Goal: Communication & Community: Ask a question

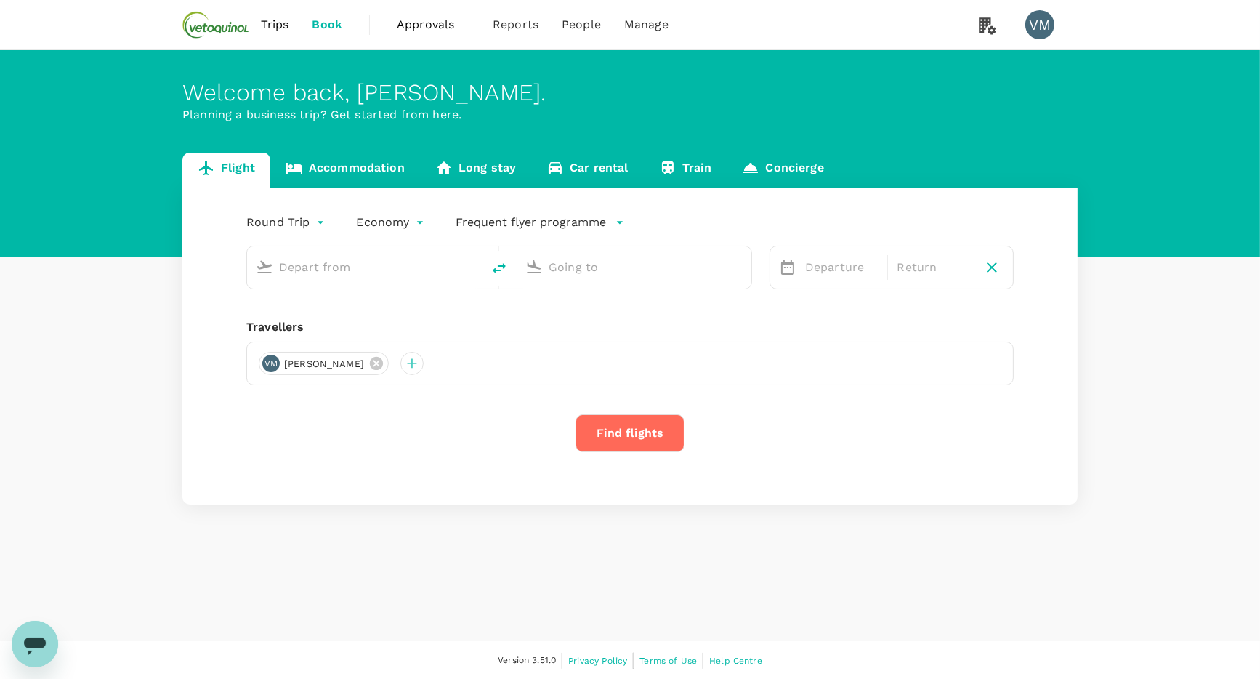
type input "[GEOGRAPHIC_DATA], [GEOGRAPHIC_DATA] (any)"
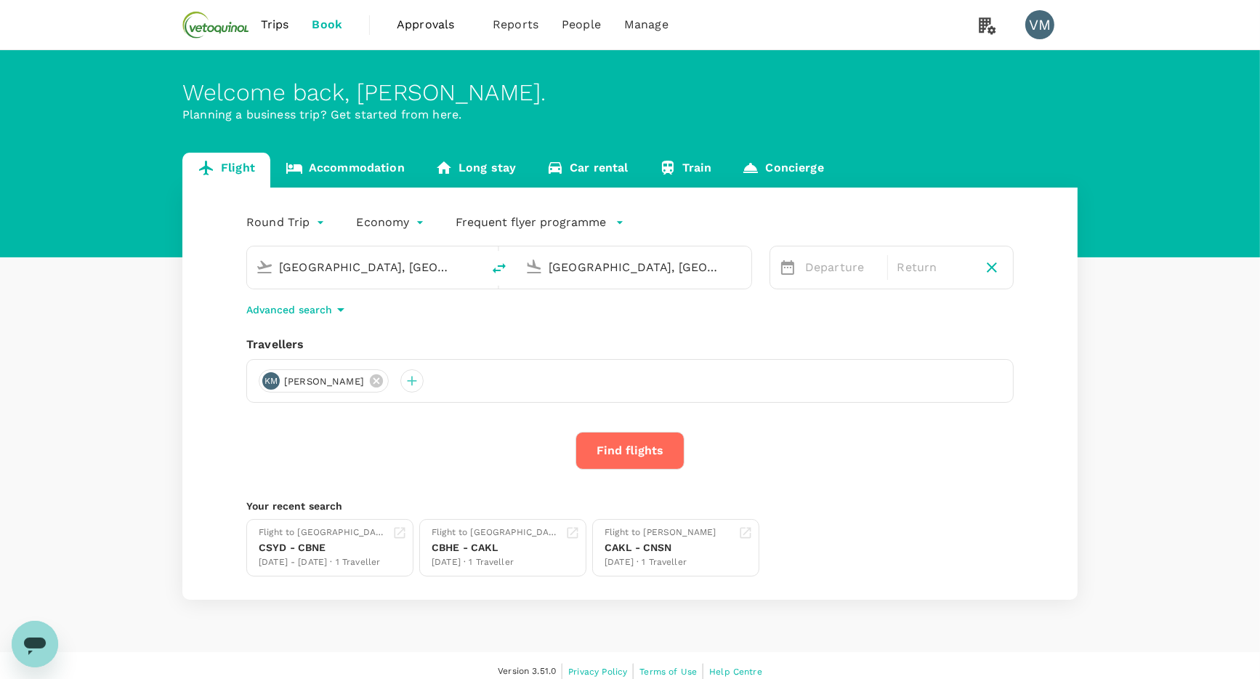
click at [339, 171] on link "Accommodation" at bounding box center [345, 170] width 150 height 35
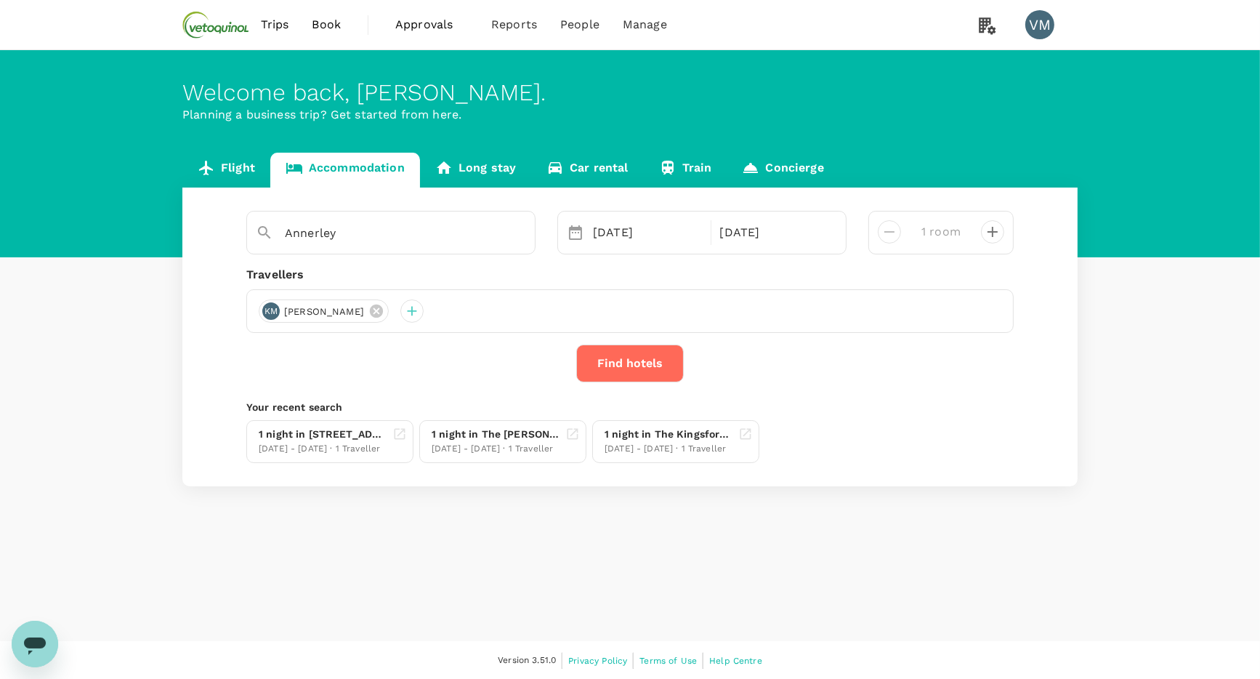
click at [254, 32] on link "Trips" at bounding box center [275, 24] width 52 height 49
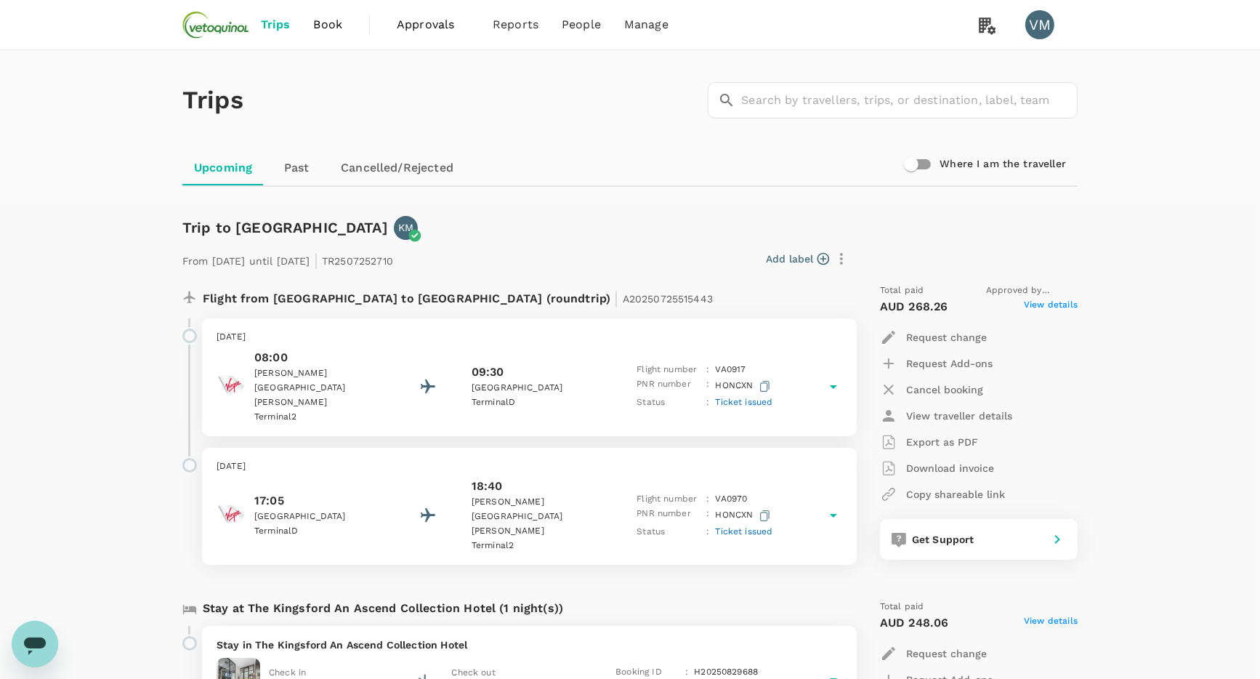
click at [28, 634] on icon "Open messaging window" at bounding box center [35, 643] width 26 height 26
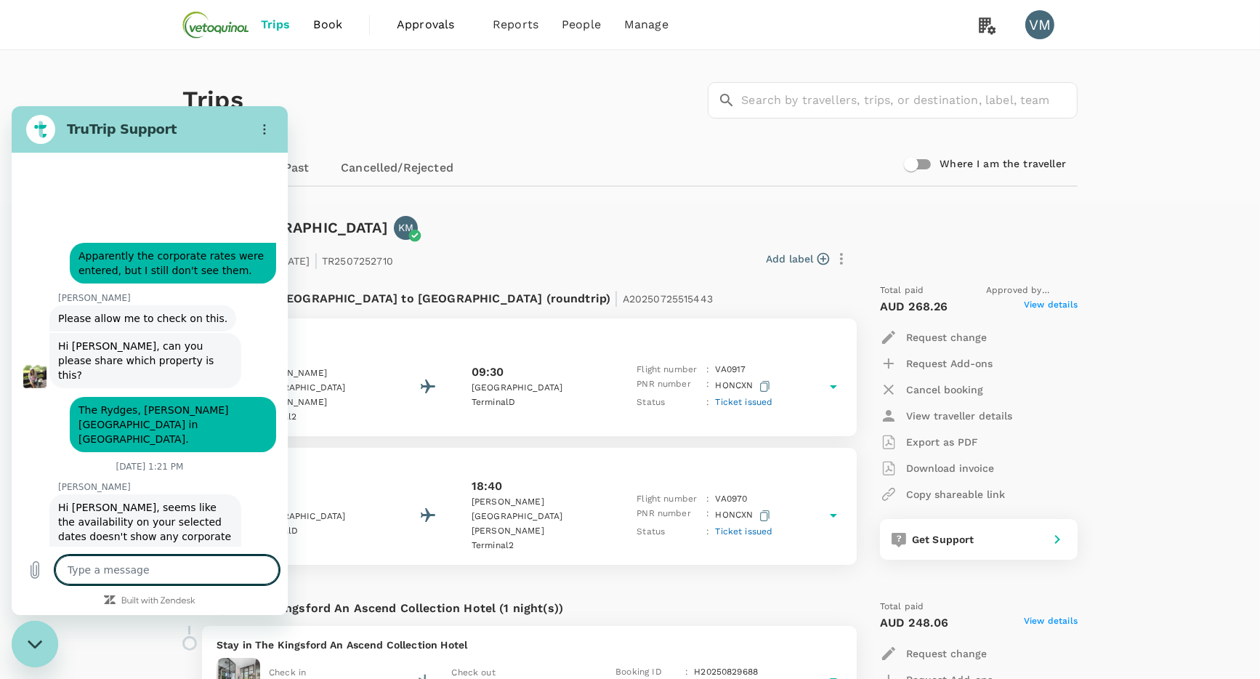
scroll to position [8297, 0]
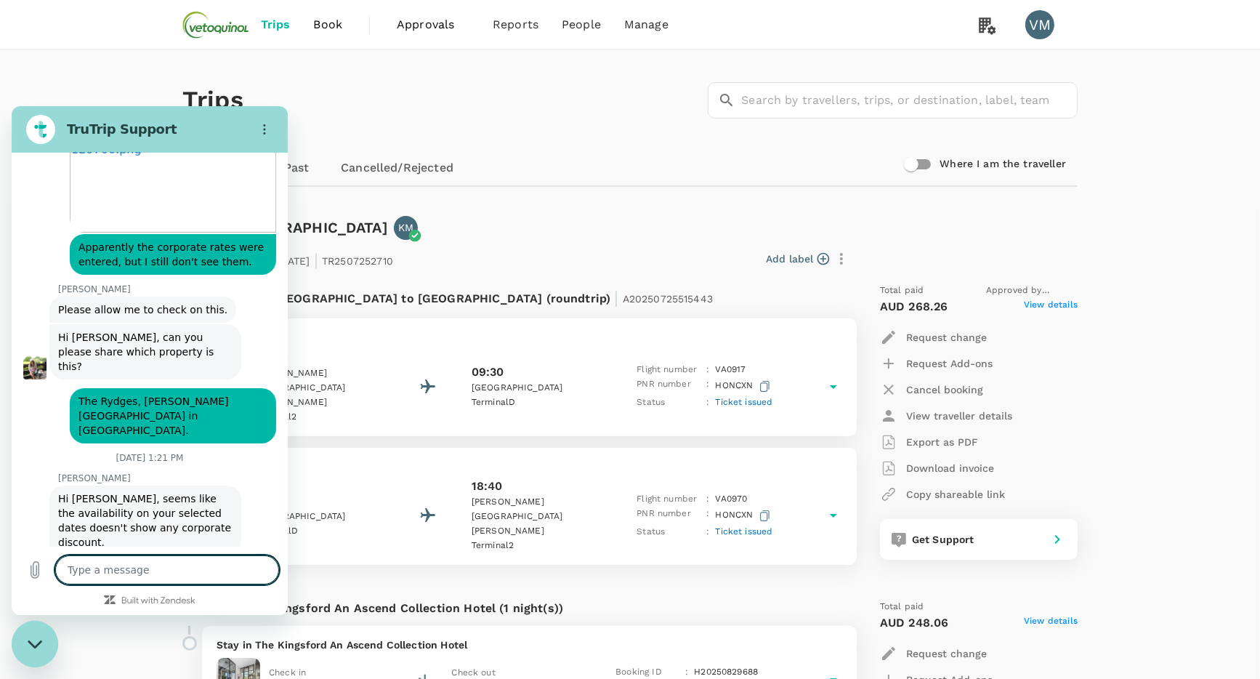
click at [107, 572] on textarea at bounding box center [167, 569] width 224 height 29
type textarea "h"
type textarea "x"
type textarea "hi"
type textarea "x"
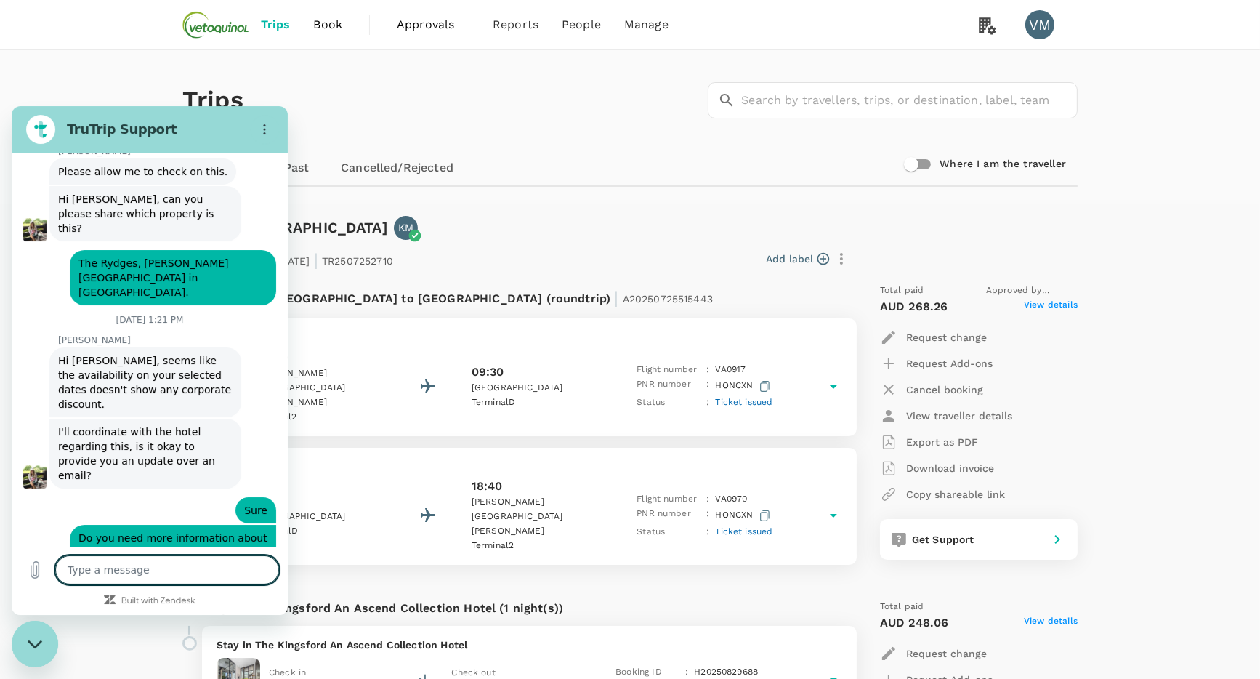
scroll to position [8437, 0]
type textarea "x"
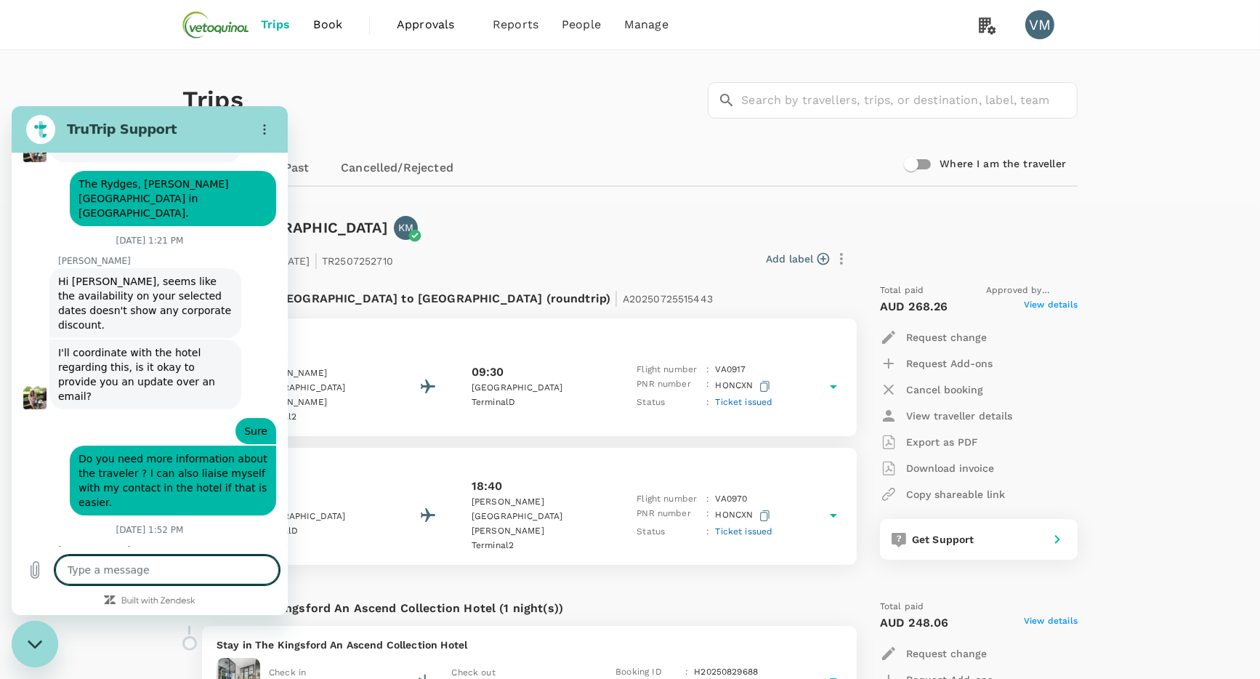
scroll to position [8515, 0]
click at [105, 570] on textarea at bounding box center [167, 569] width 224 height 29
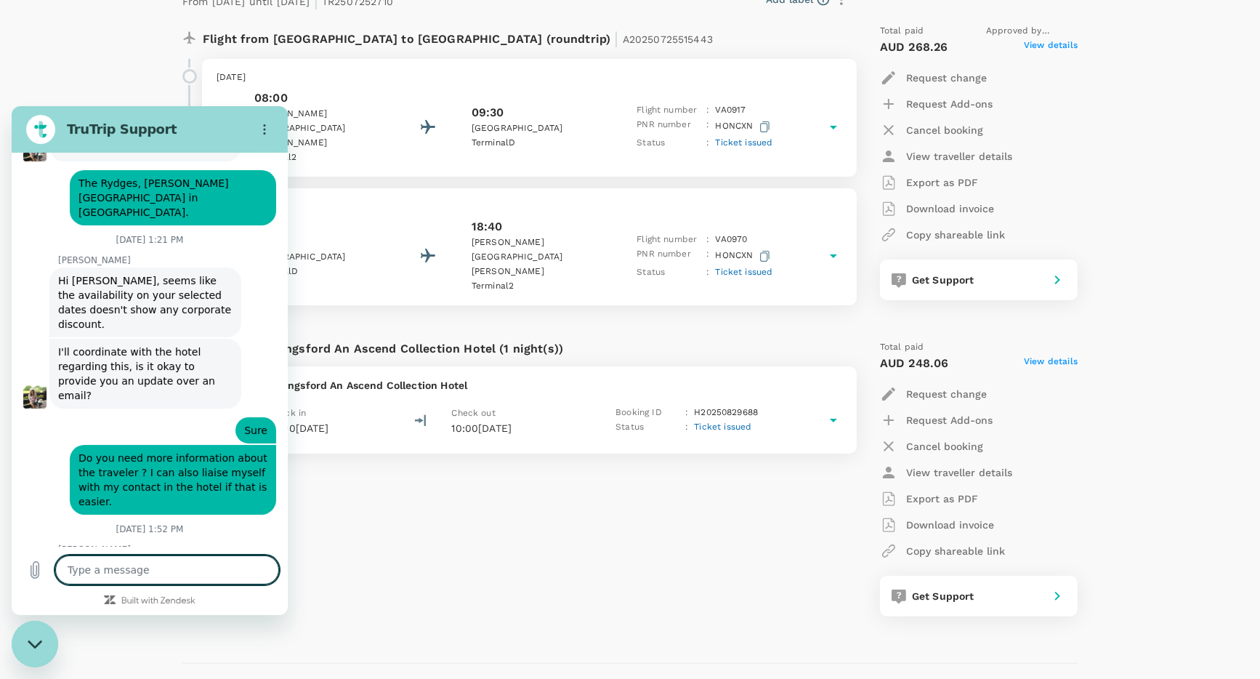
click at [144, 561] on textarea at bounding box center [167, 569] width 224 height 29
type textarea "W"
type textarea "x"
type textarea "We"
type textarea "x"
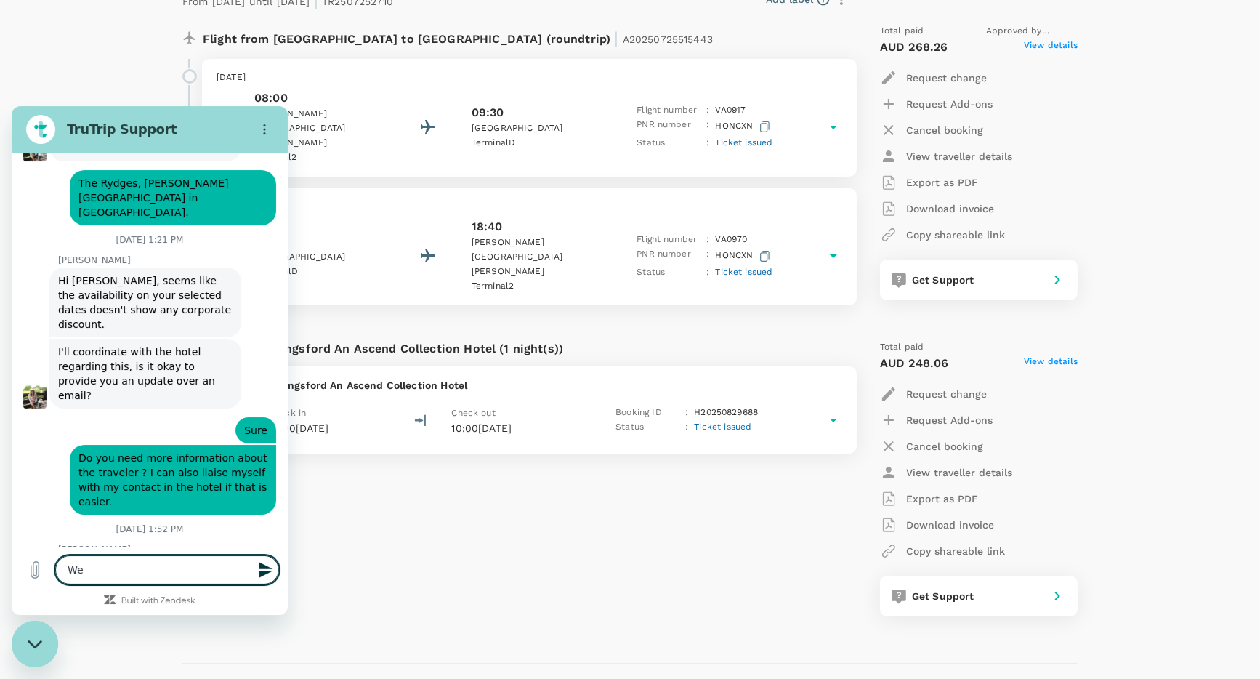
type textarea "We"
type textarea "x"
type textarea "We h"
type textarea "x"
type textarea "We ha"
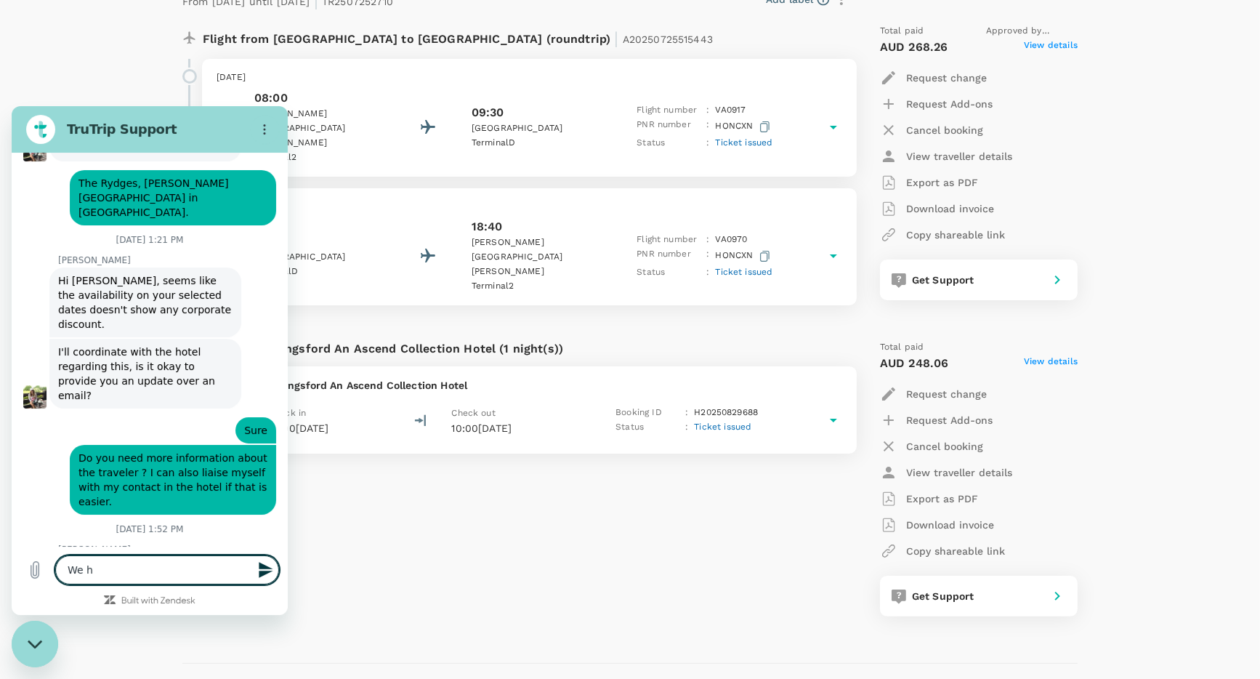
type textarea "x"
type textarea "We hav"
type textarea "x"
type textarea "We have"
type textarea "x"
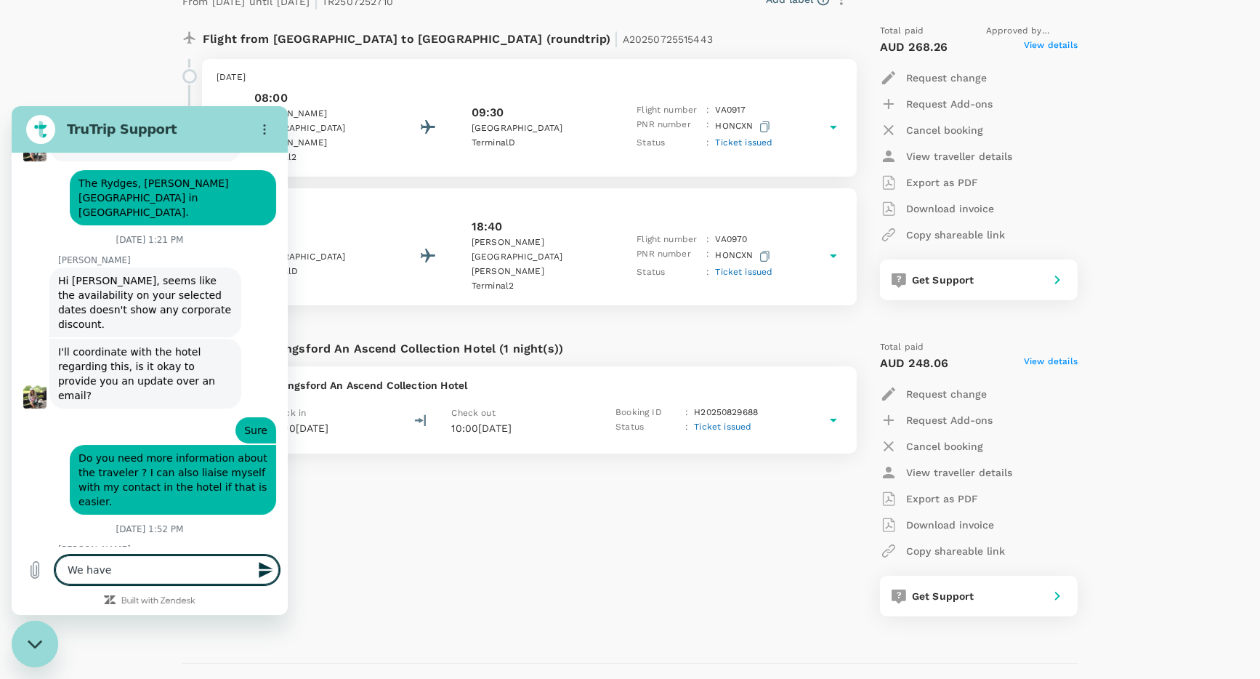
type textarea "We hav"
type textarea "x"
type textarea "We ha"
type textarea "x"
type textarea "We h"
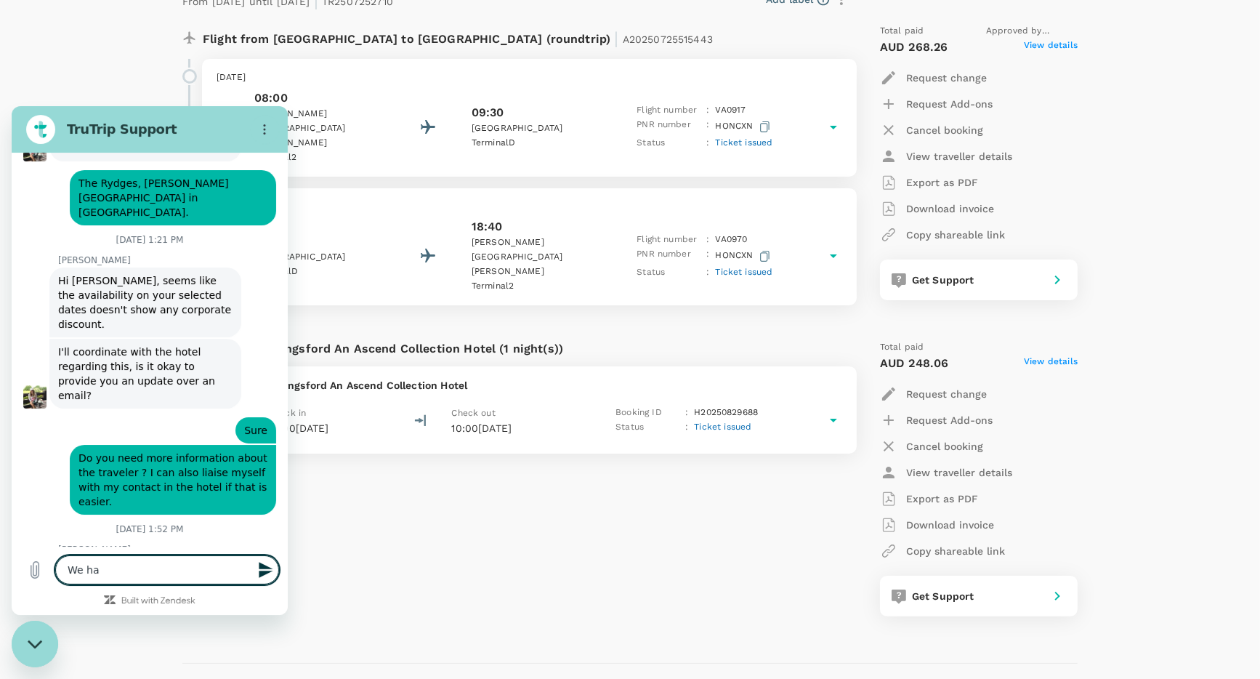
type textarea "x"
type textarea "We ha"
type textarea "x"
type textarea "We har"
type textarea "x"
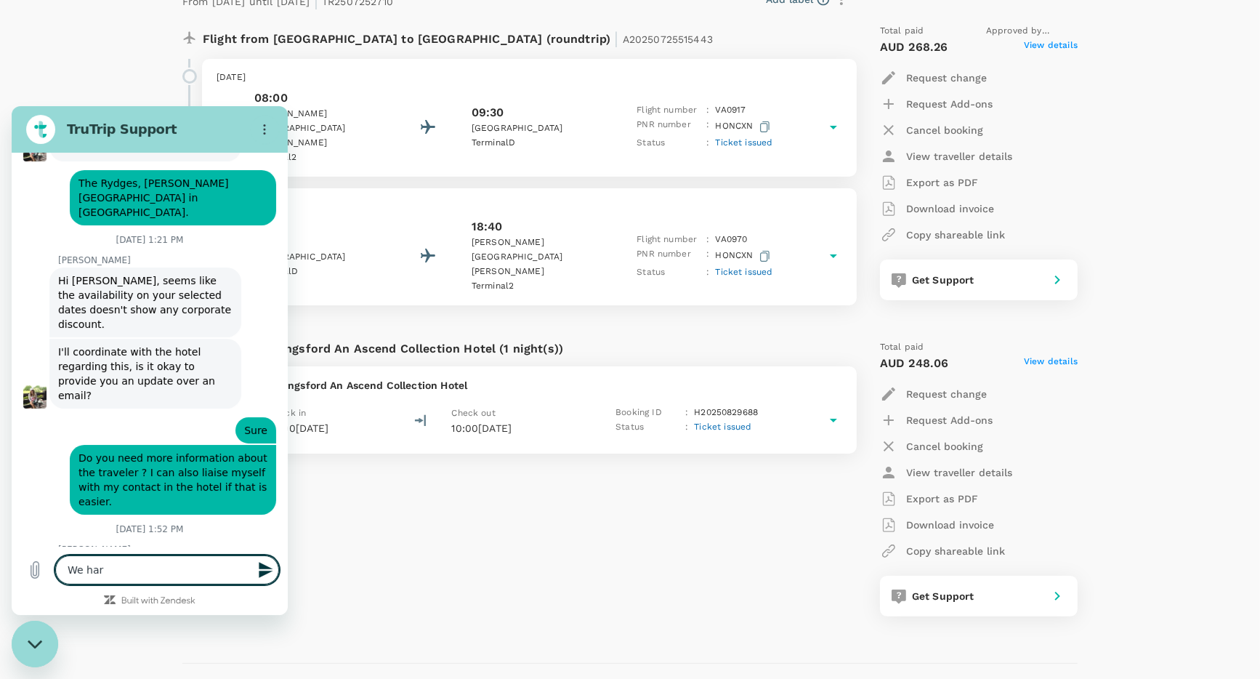
type textarea "We hare"
type textarea "x"
type textarea "We har"
type textarea "x"
type textarea "We ha"
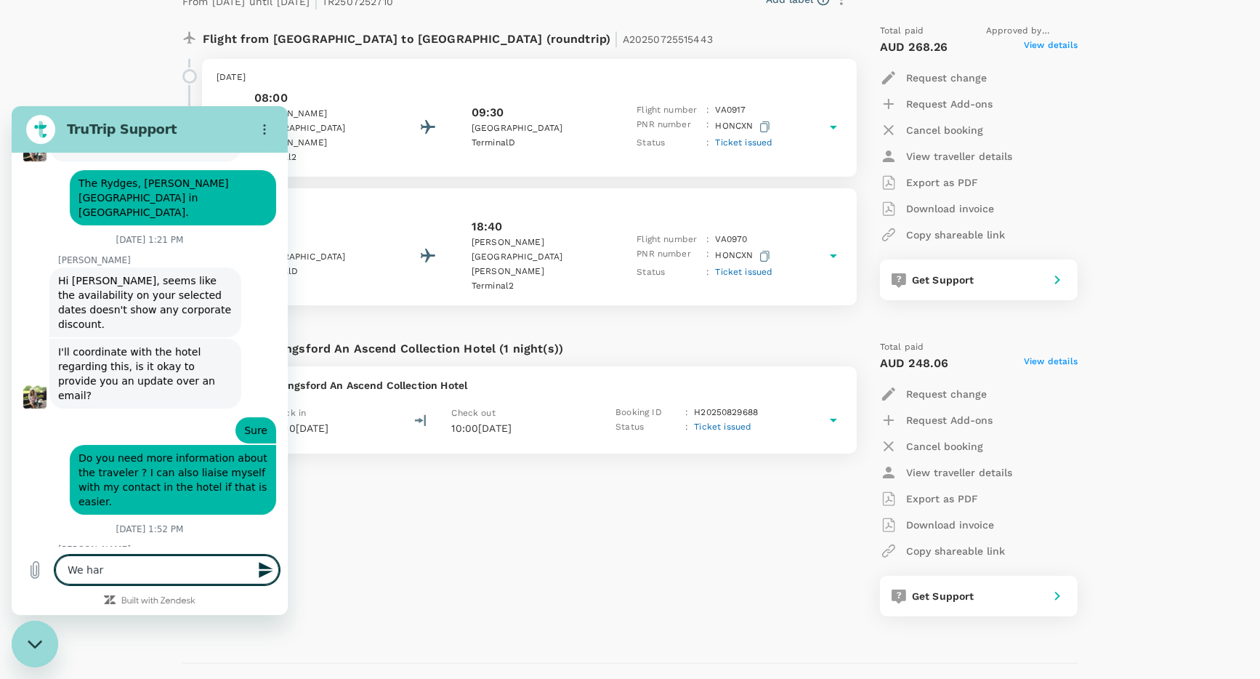
type textarea "x"
type textarea "We h"
type textarea "x"
type textarea "We"
type textarea "x"
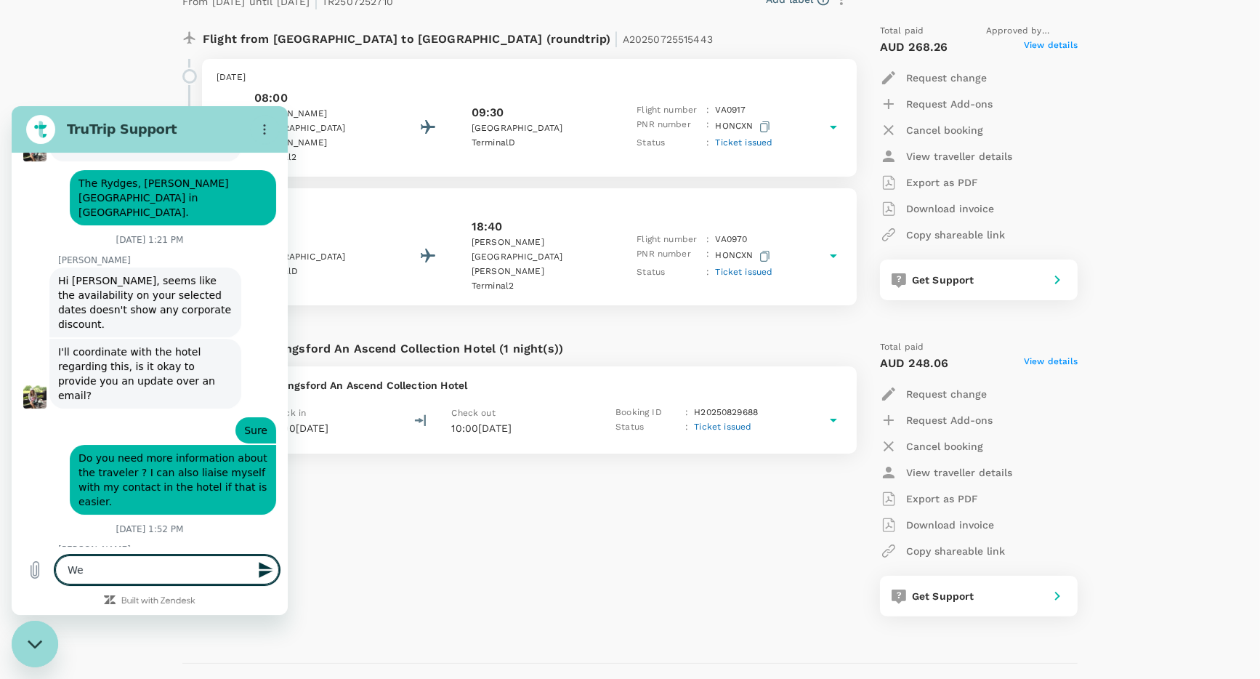
type textarea "We a"
type textarea "x"
type textarea "We ar"
type textarea "x"
type textarea "We are"
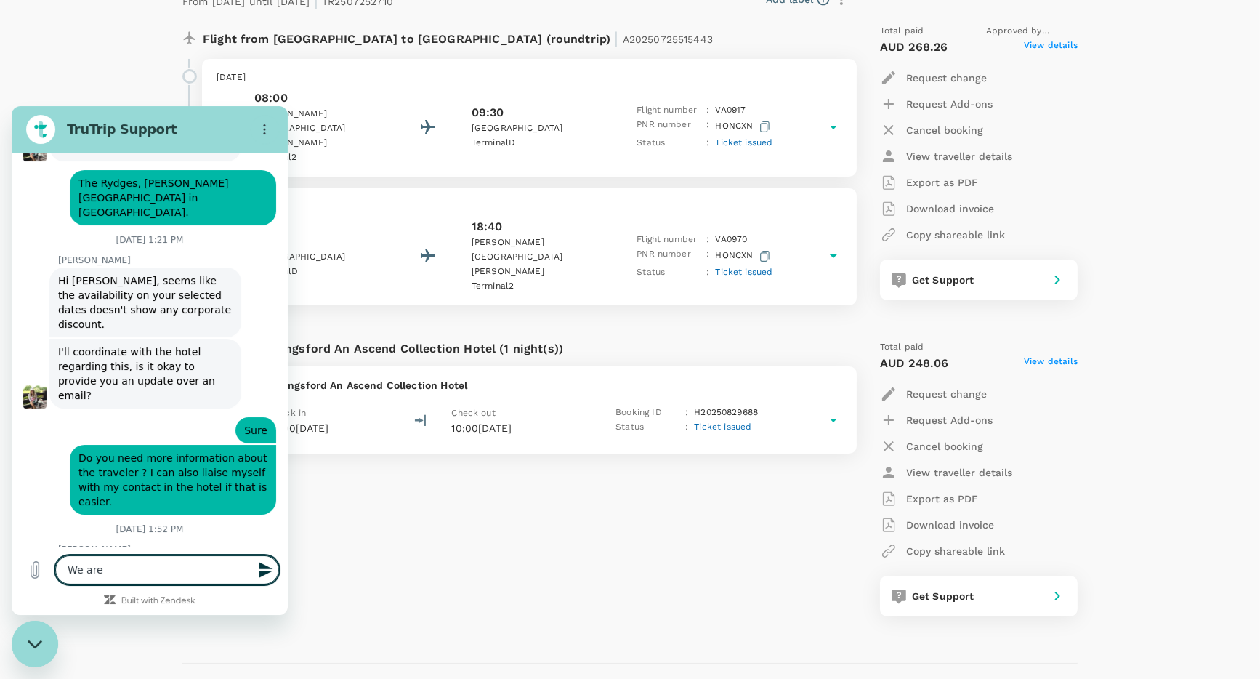
type textarea "x"
type textarea "We are"
type textarea "x"
type textarea "We are c"
type textarea "x"
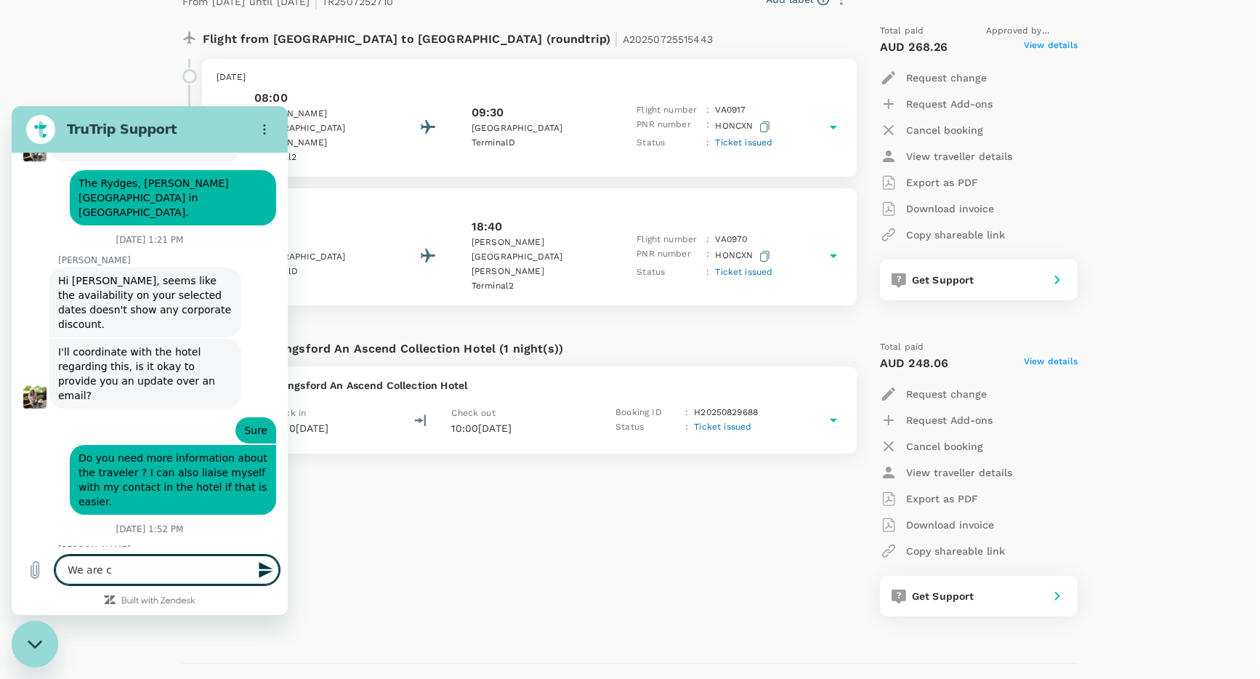
type textarea "We are co"
type textarea "x"
type textarea "We are con"
type textarea "x"
type textarea "We are co"
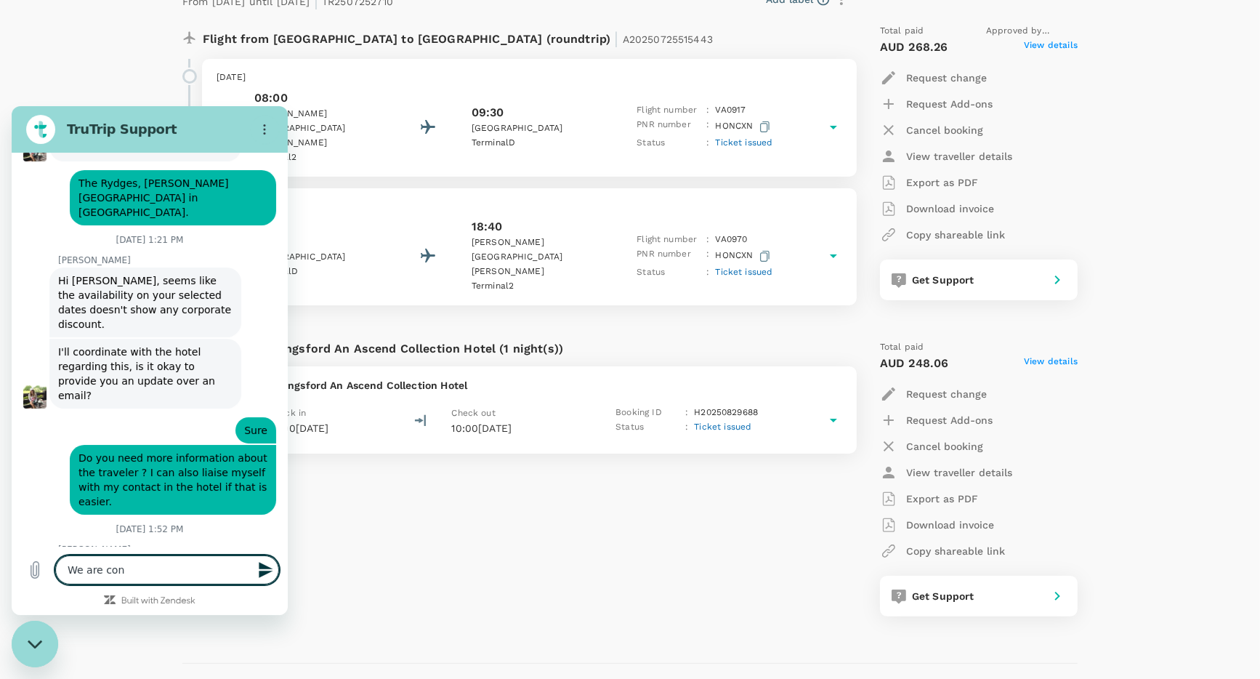
type textarea "x"
type textarea "We are c"
type textarea "x"
type textarea "We are cu"
type textarea "x"
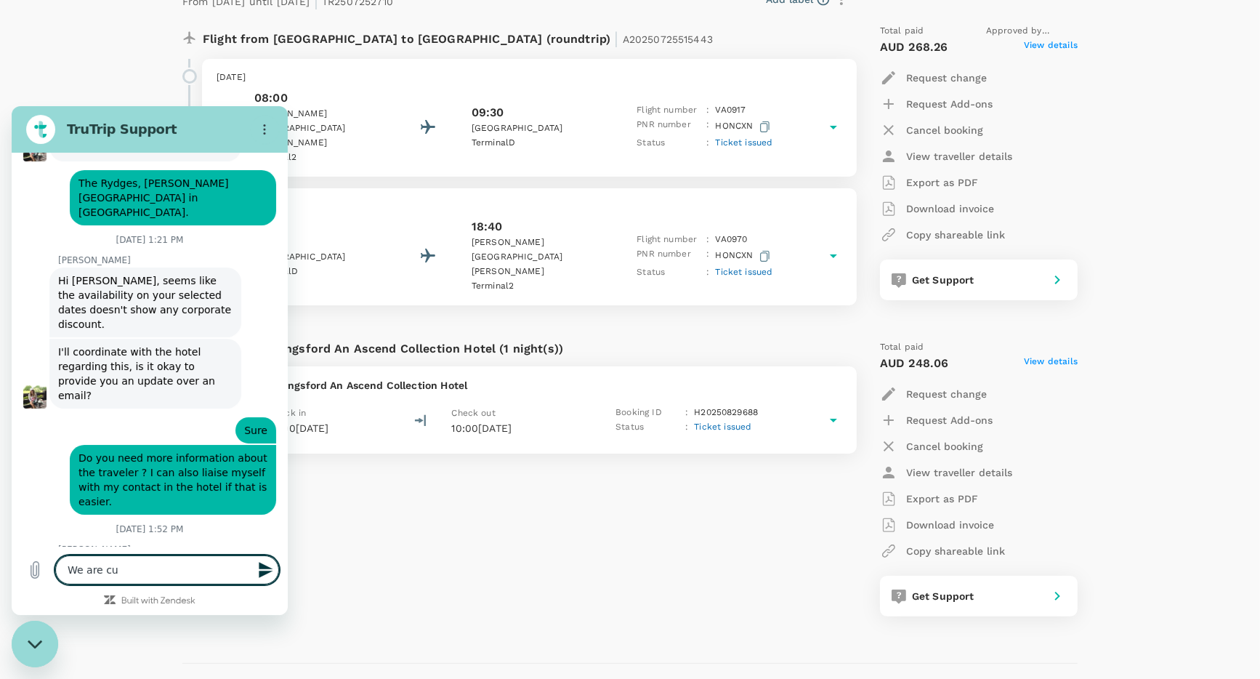
type textarea "We are cur"
type textarea "x"
type textarea "We are curr"
type textarea "x"
type textarea "We are curre"
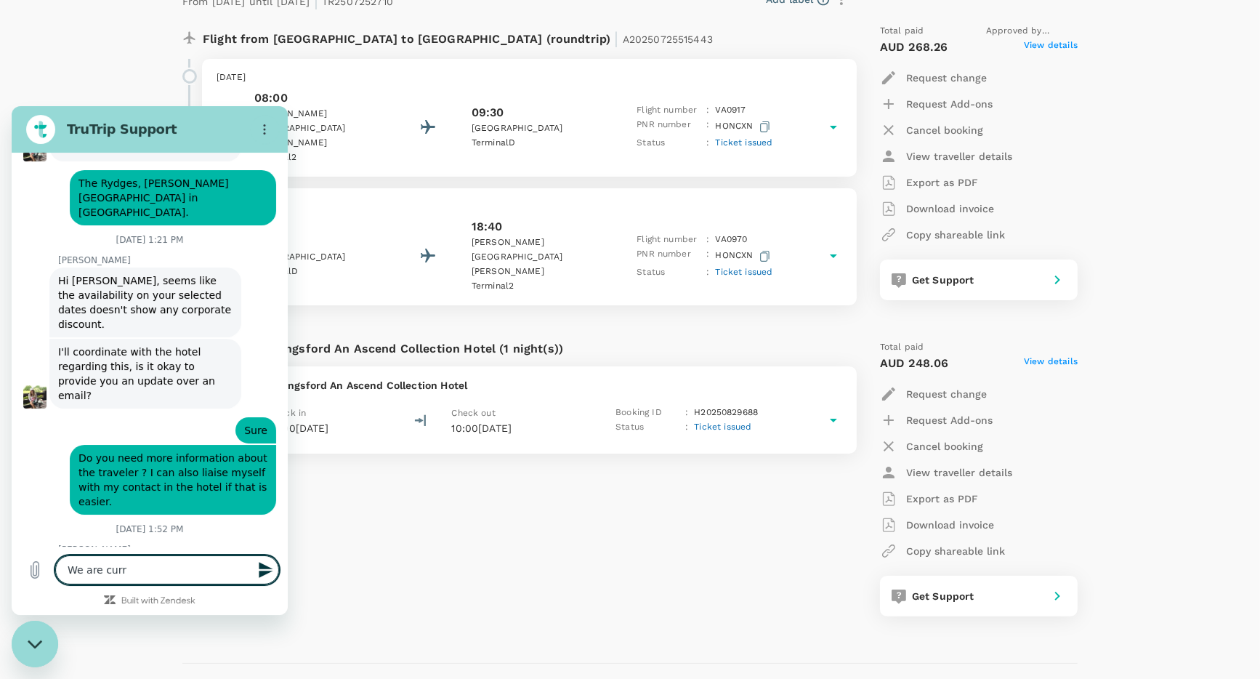
type textarea "x"
type textarea "We are curren"
type textarea "x"
type textarea "We are current"
type textarea "x"
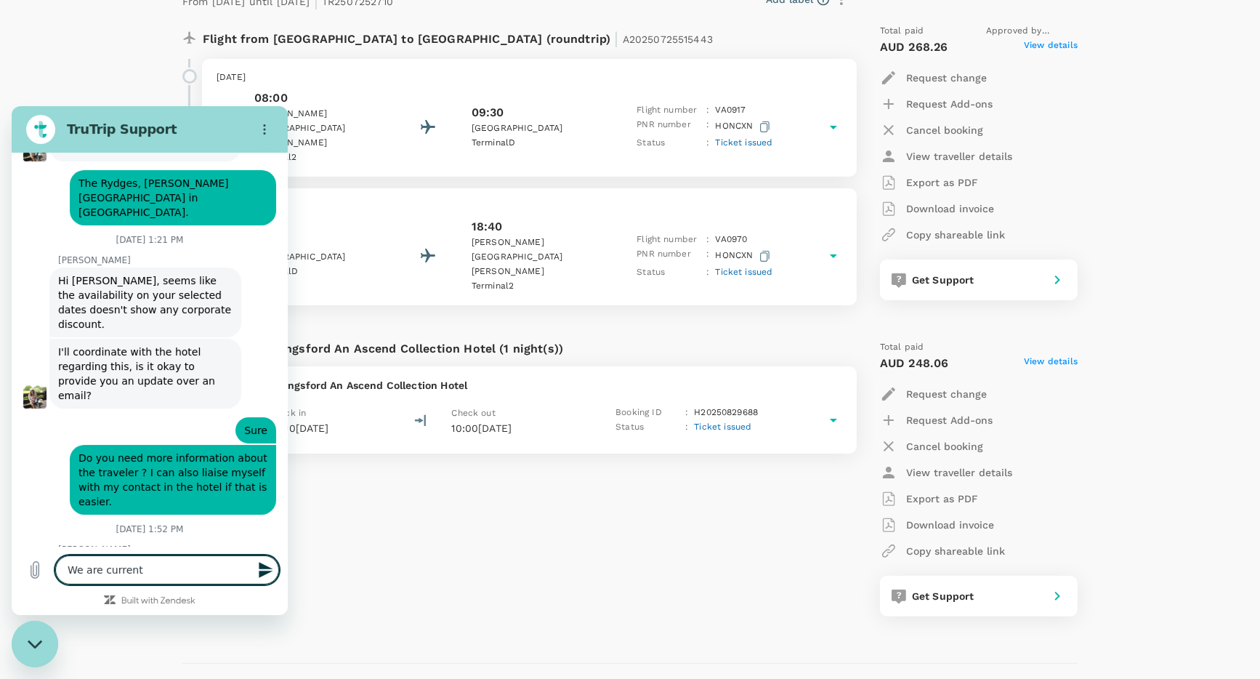
type textarea "We are currentl"
type textarea "x"
type textarea "We are currently"
type textarea "x"
type textarea "We are currently"
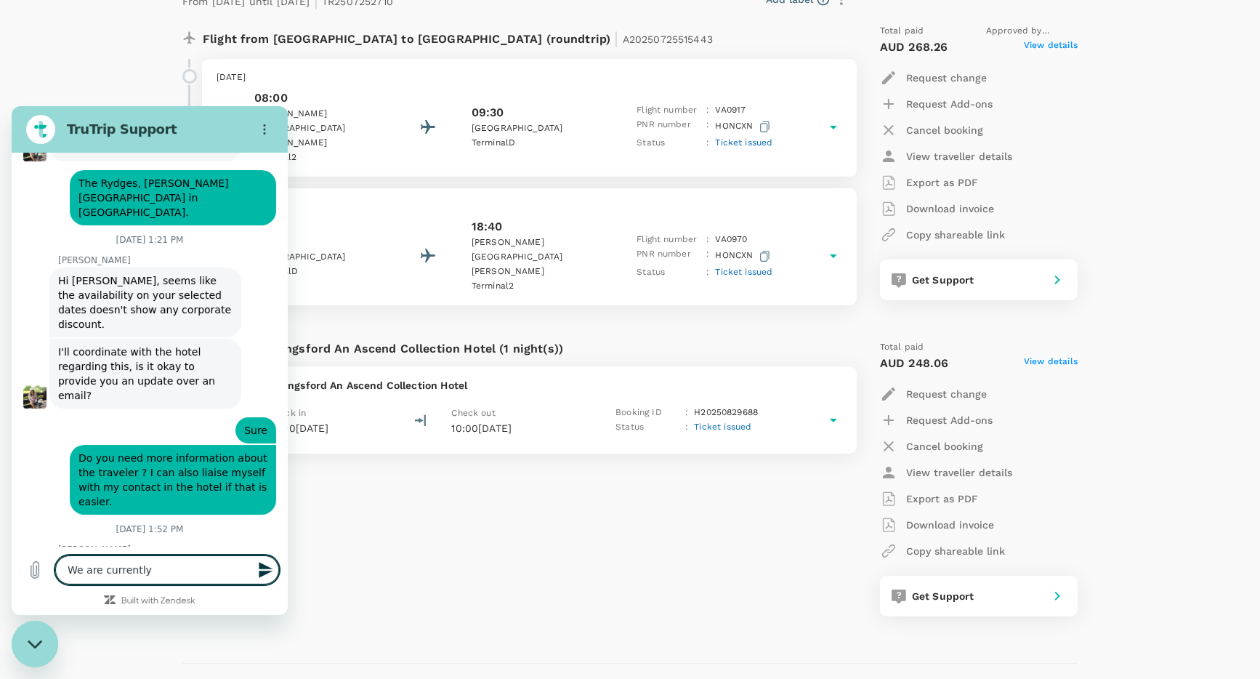
type textarea "x"
type textarea "We are currently o"
type textarea "x"
type textarea "We are currently on"
type textarea "x"
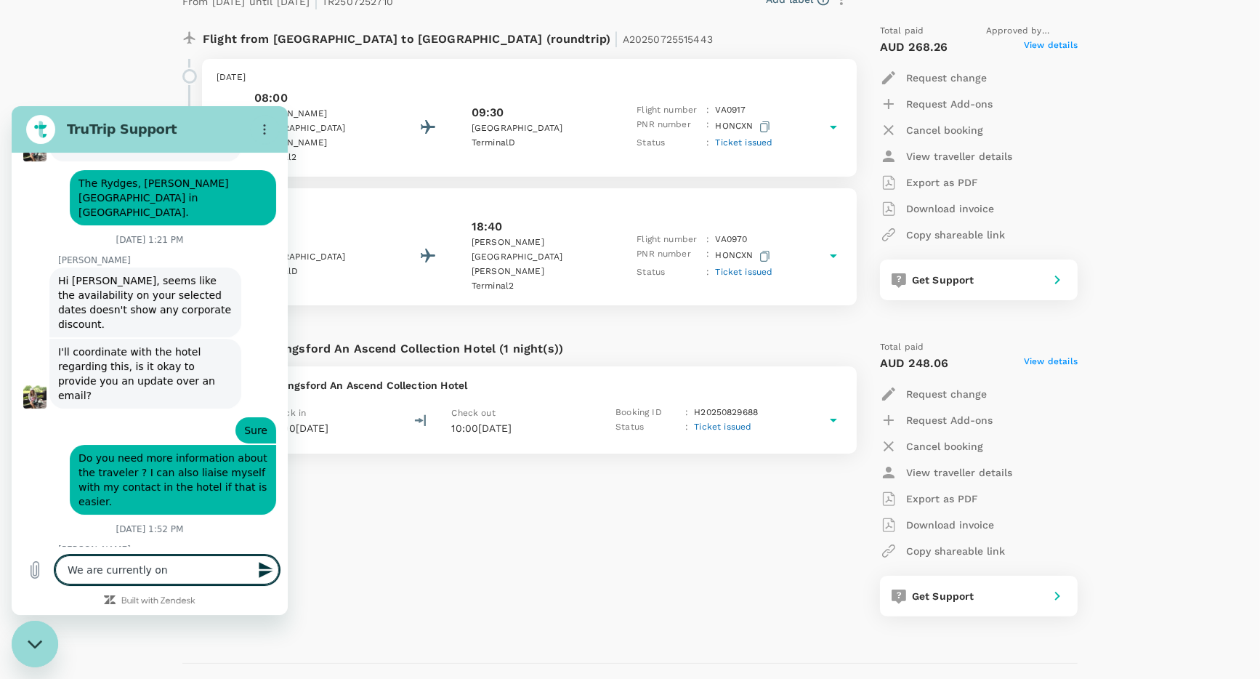
type textarea "We are currently on"
type textarea "x"
type textarea "We are currently on a"
type textarea "x"
type textarea "We are currently on a"
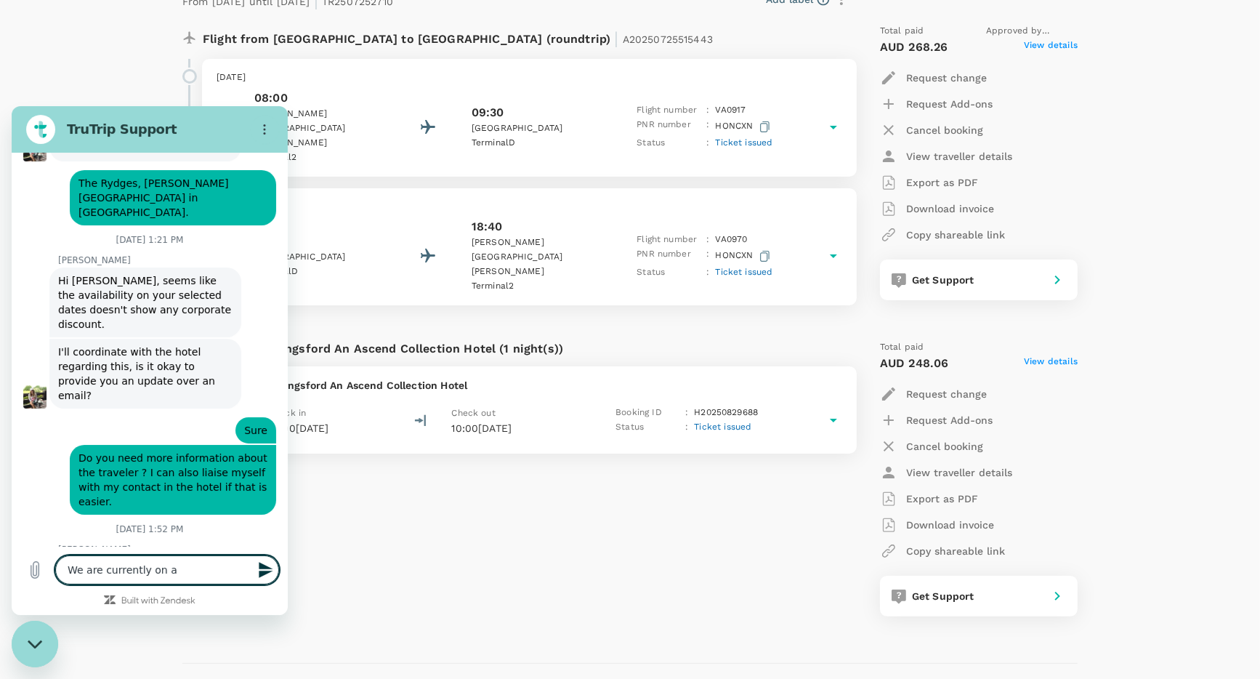
type textarea "x"
type textarea "We are currently on a t"
type textarea "x"
type textarea "We are currently on a tr"
type textarea "x"
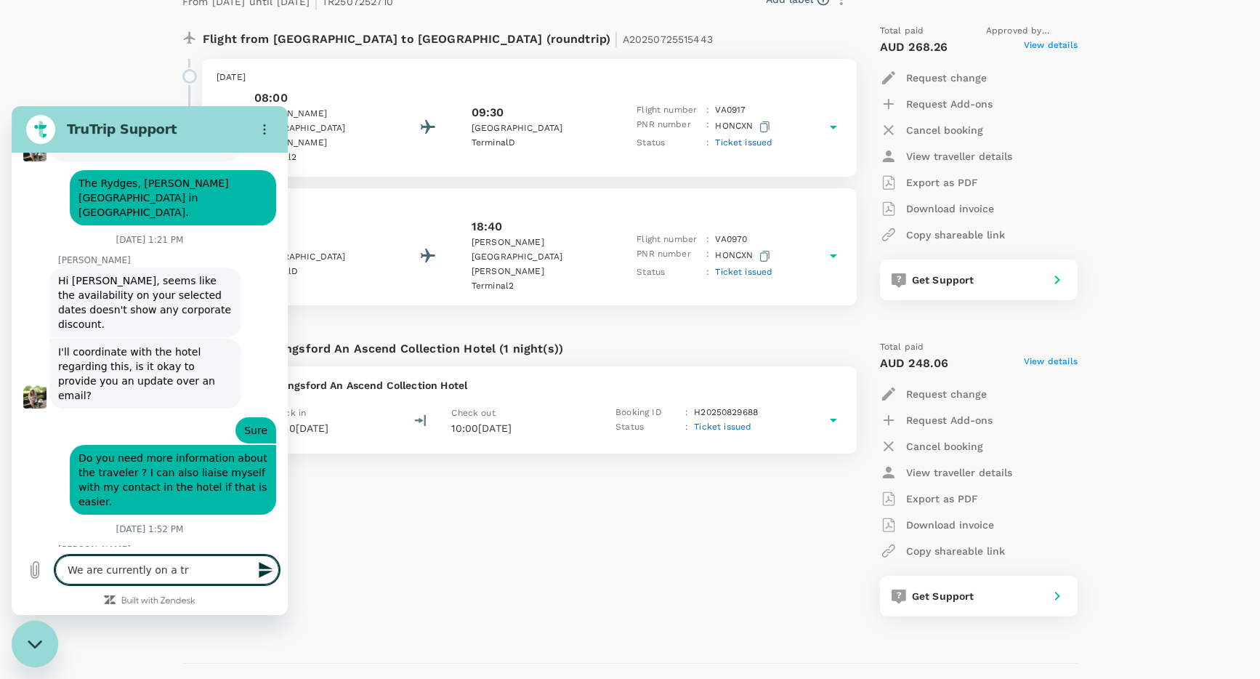
type textarea "We are currently on a tri"
type textarea "x"
type textarea "We are currently on a tria"
type textarea "x"
type textarea "We are currently on a trial"
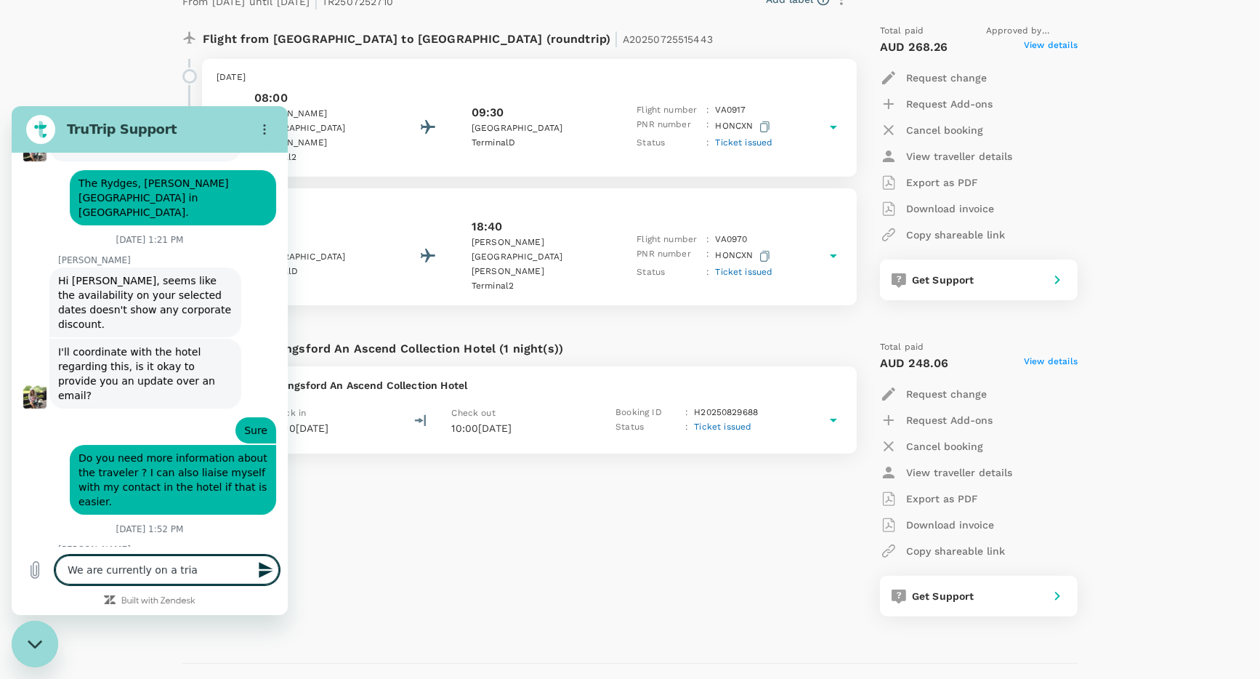
type textarea "x"
type textarea "We are currently on a trial"
type textarea "x"
type textarea "We are currently on a trial v"
type textarea "x"
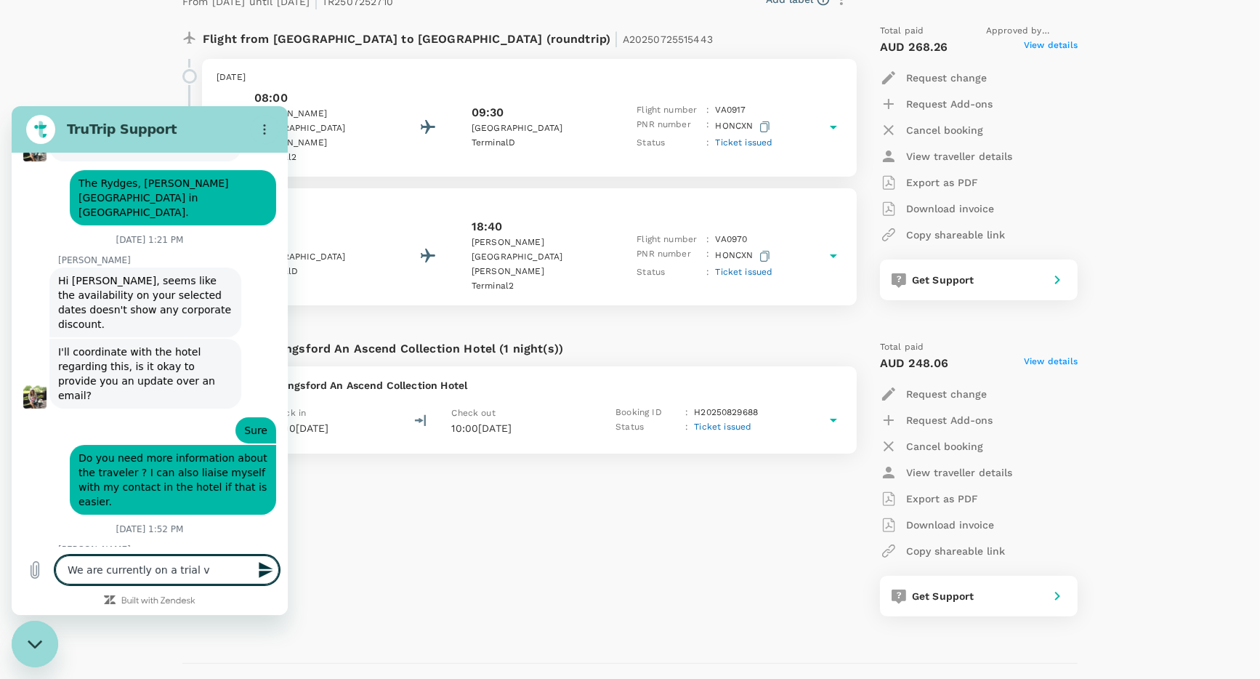
type textarea "We are currently on a trial ve"
type textarea "x"
type textarea "We are currently on a trial ver"
type textarea "x"
type textarea "We are currently on a trial vers"
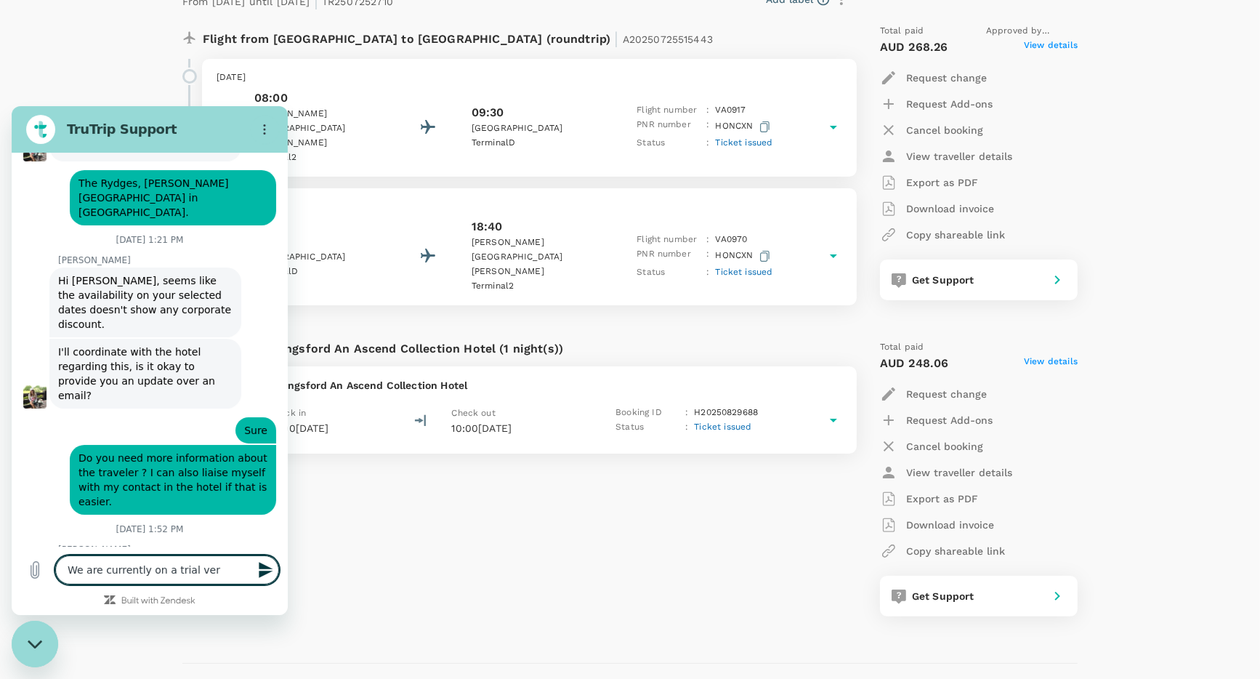
type textarea "x"
type textarea "We are currently on a trial versi"
type textarea "x"
type textarea "We are currently on a trial versio"
type textarea "x"
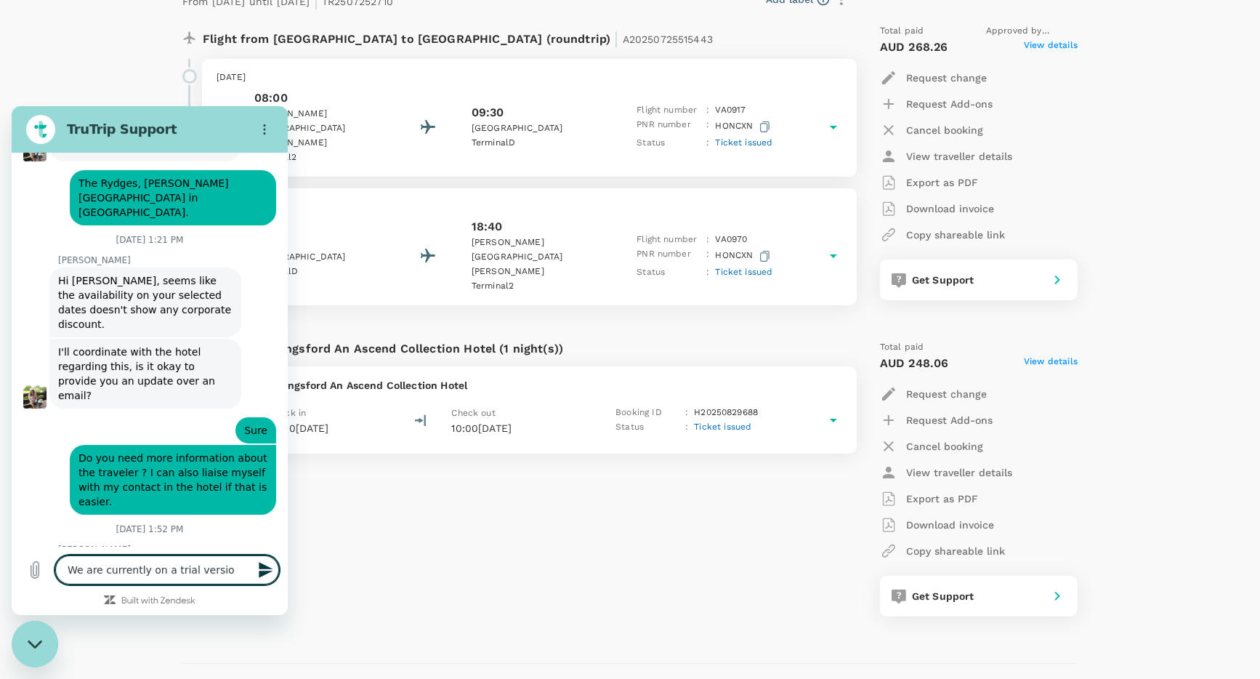
type textarea "We are currently on a trial version"
type textarea "x"
type textarea "We are currently on a trial version"
type textarea "x"
type textarea "We are currently on a trial version u"
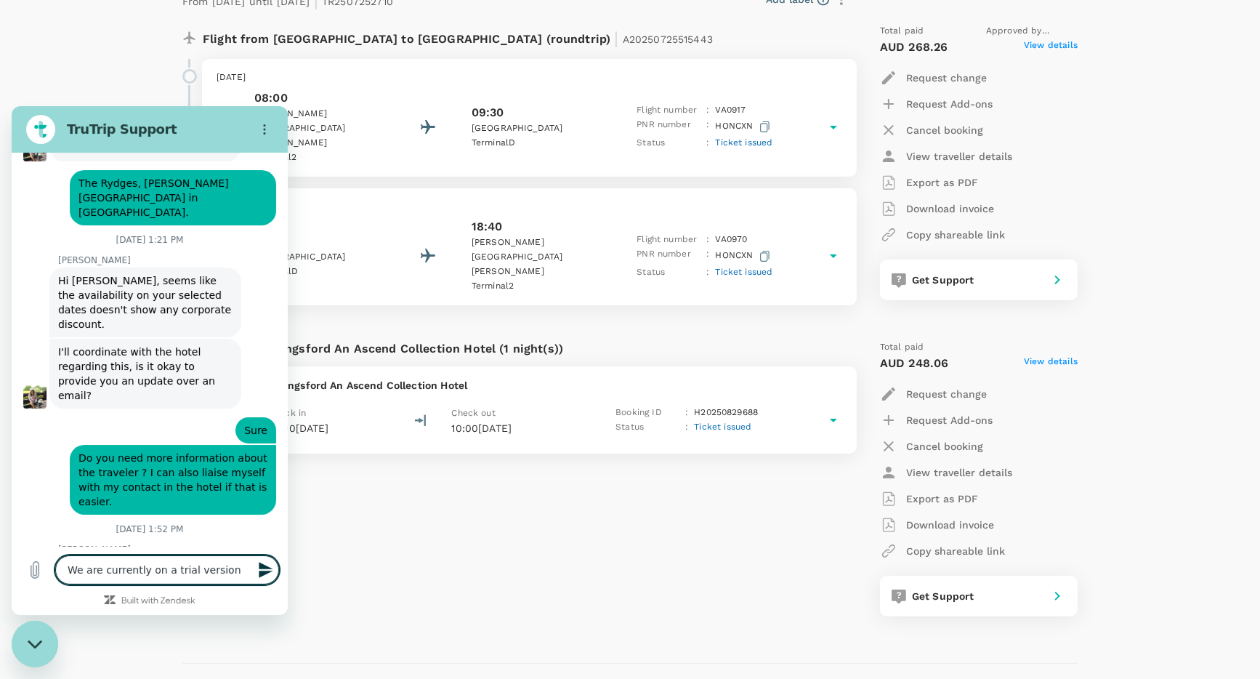
type textarea "x"
type textarea "We are currently on a trial version"
type textarea "x"
type textarea "We are currently on a trial version"
type textarea "x"
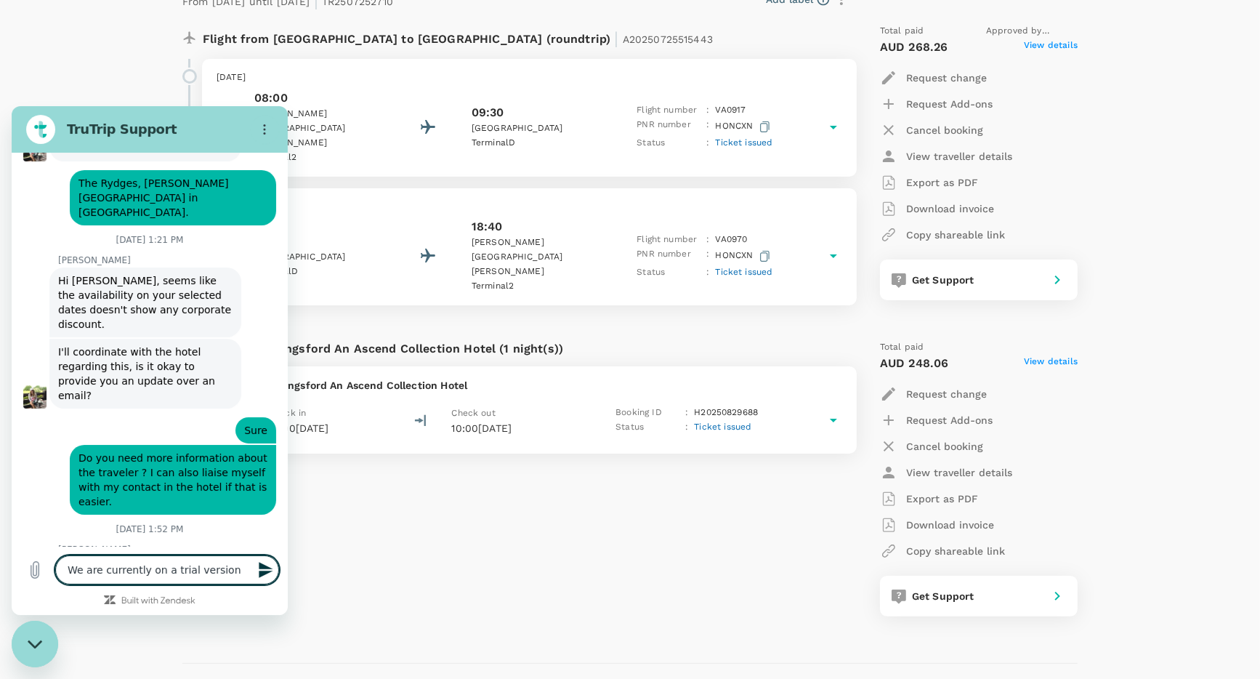
type textarea "We are currently on a trial versio"
type textarea "x"
type textarea "We are currently on a trial versi"
type textarea "x"
type textarea "We are currently on a trial vers"
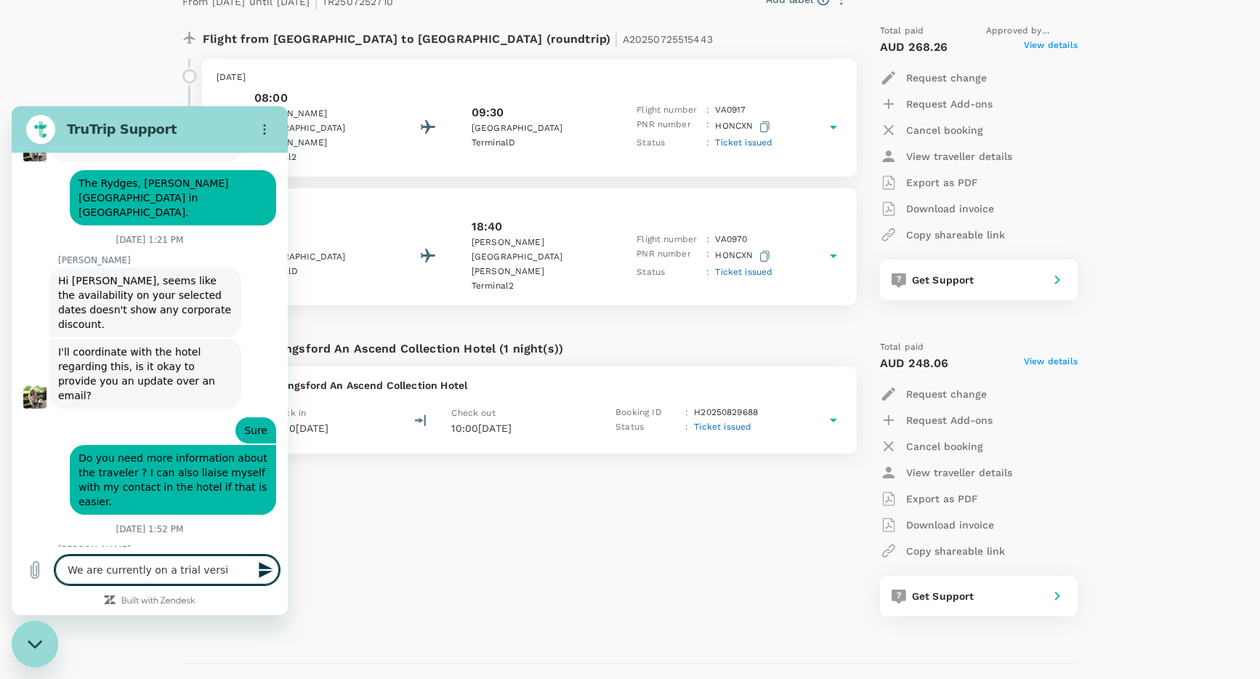
type textarea "x"
type textarea "We are currently on a trial ver"
type textarea "x"
type textarea "We are currently on a trial ve"
type textarea "x"
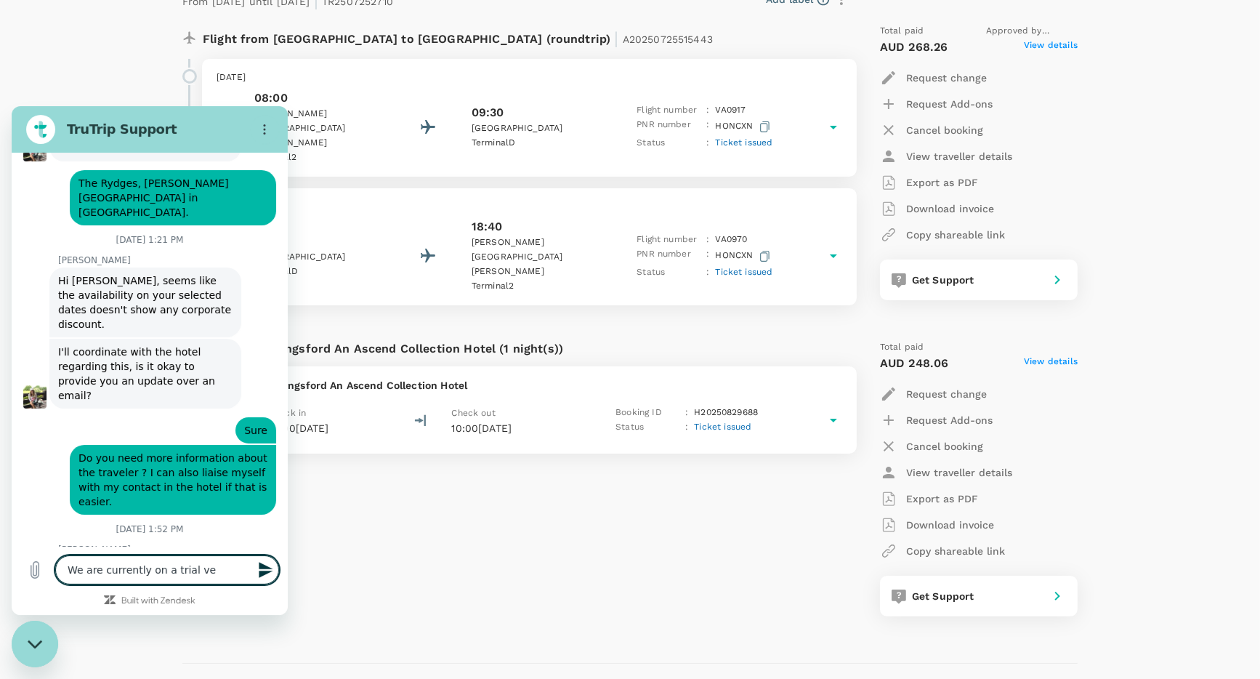
type textarea "We are currently on a trial v"
type textarea "x"
type textarea "We are currently on a trial"
type textarea "x"
type textarea "We are currently on a trial S"
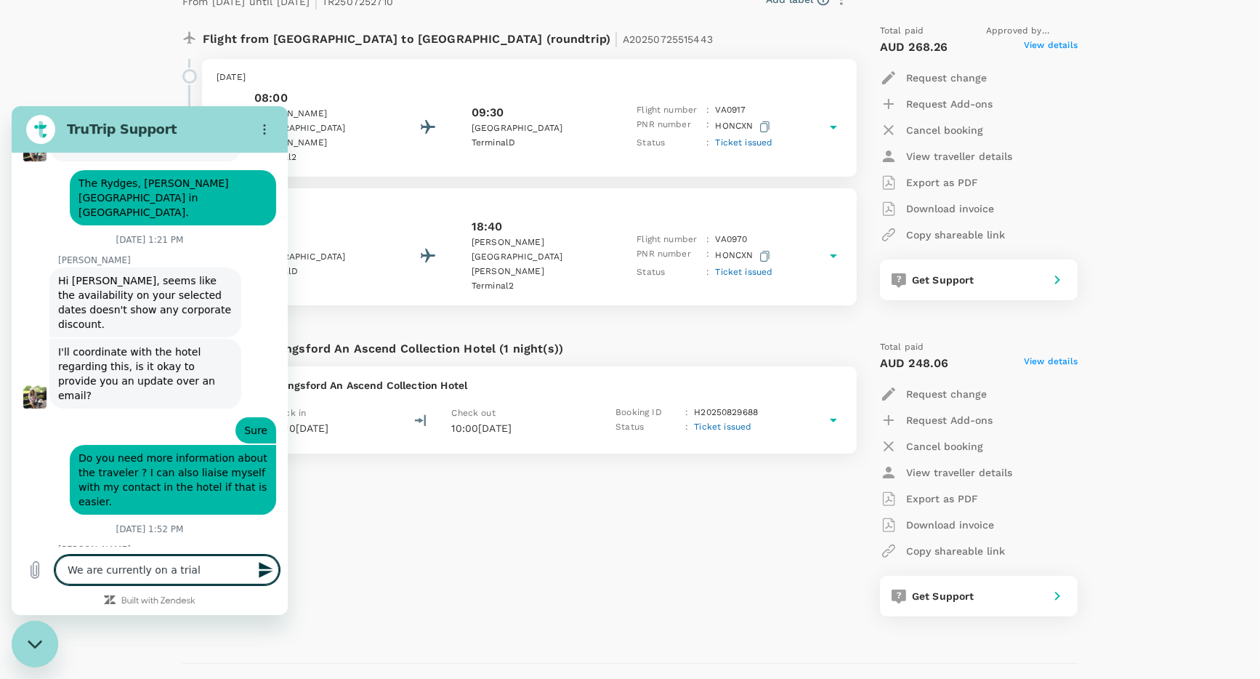
type textarea "x"
type textarea "We are currently on a trial St"
type textarea "x"
type textarea "We are currently on a trial Sta"
type textarea "x"
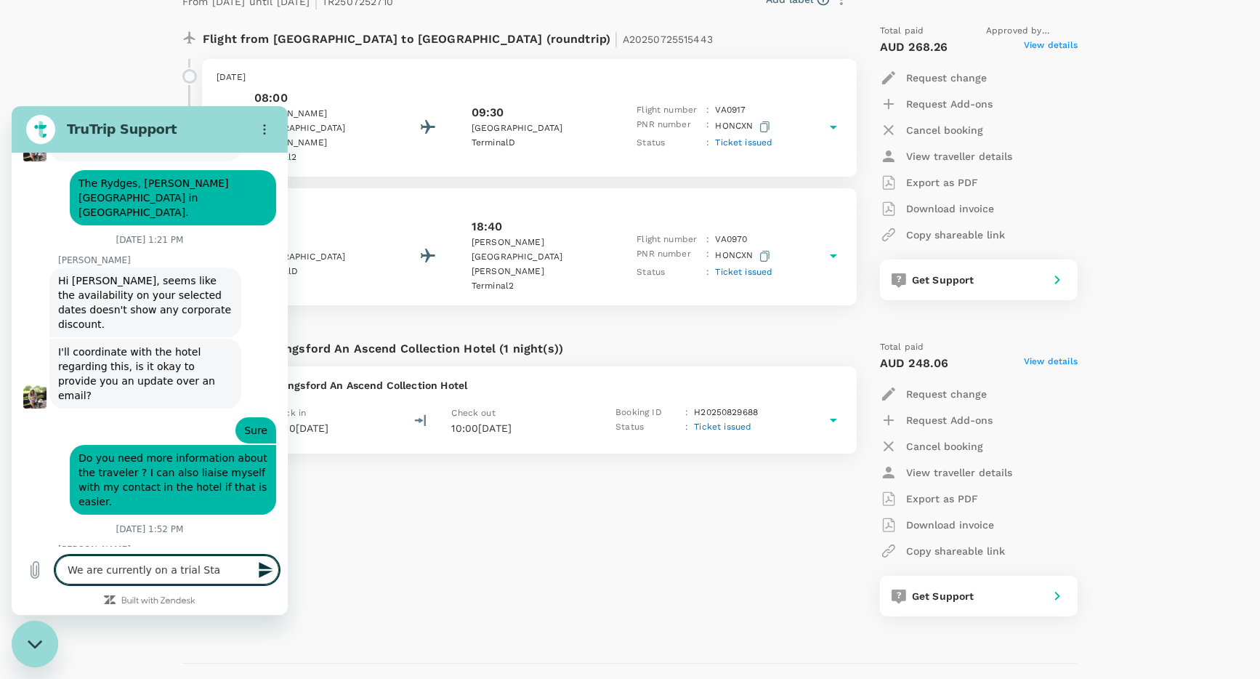
type textarea "We are currently on a trial Stat"
type textarea "x"
type textarea "We are currently on a trial Statn"
type textarea "x"
type textarea "We are currently on a trial Statnd"
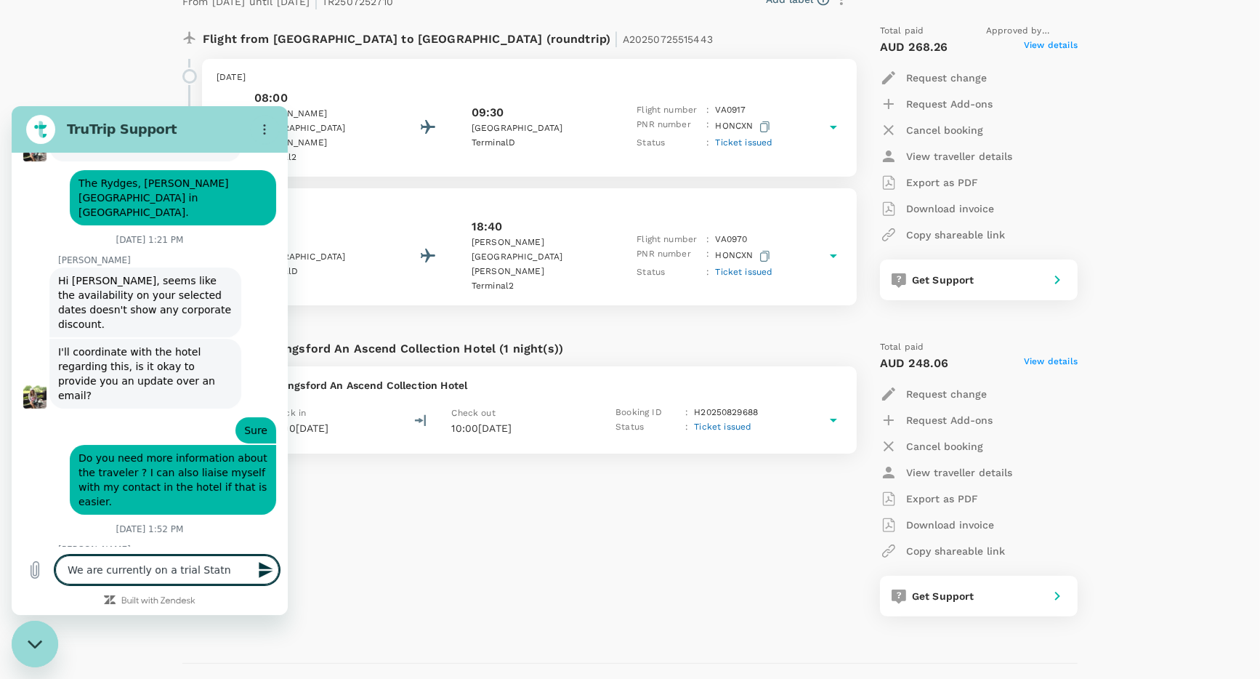
type textarea "x"
type textarea "We are currently on a trial Statnda"
type textarea "x"
type textarea "We are currently on a trial Statndar"
type textarea "x"
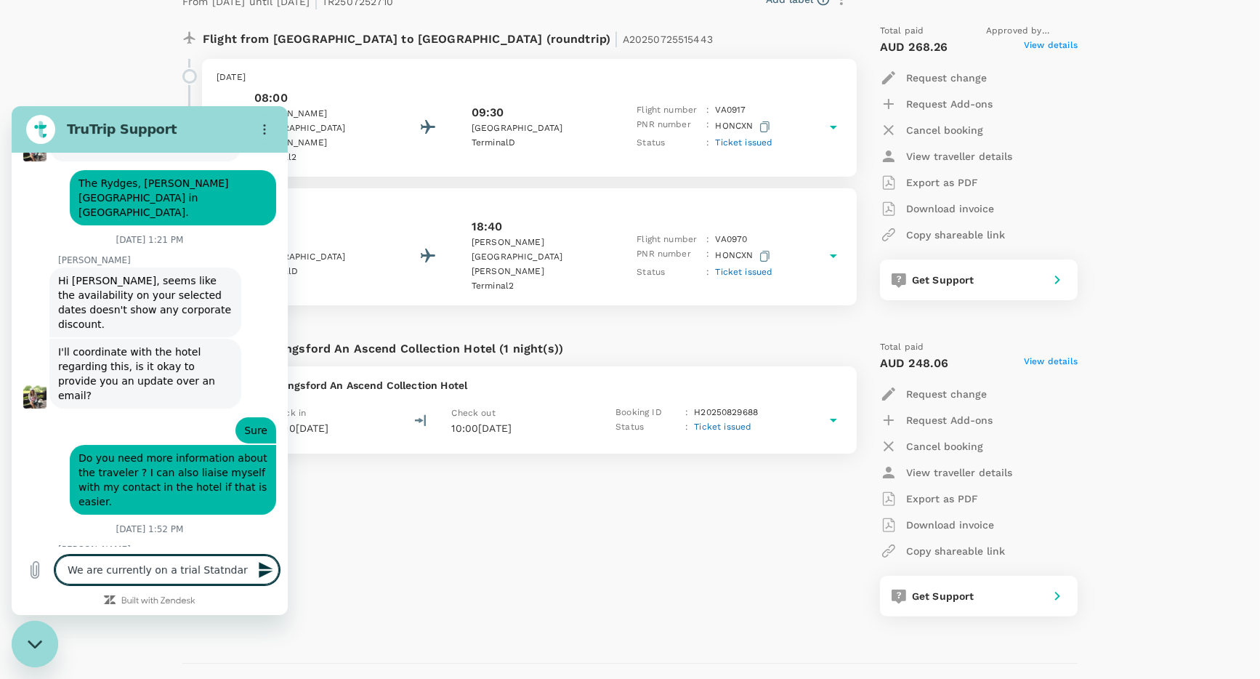
type textarea "We are currently on a trial Statnda"
type textarea "x"
type textarea "We are currently on a trial Statnd"
type textarea "x"
type textarea "We are currently on a trial Statn"
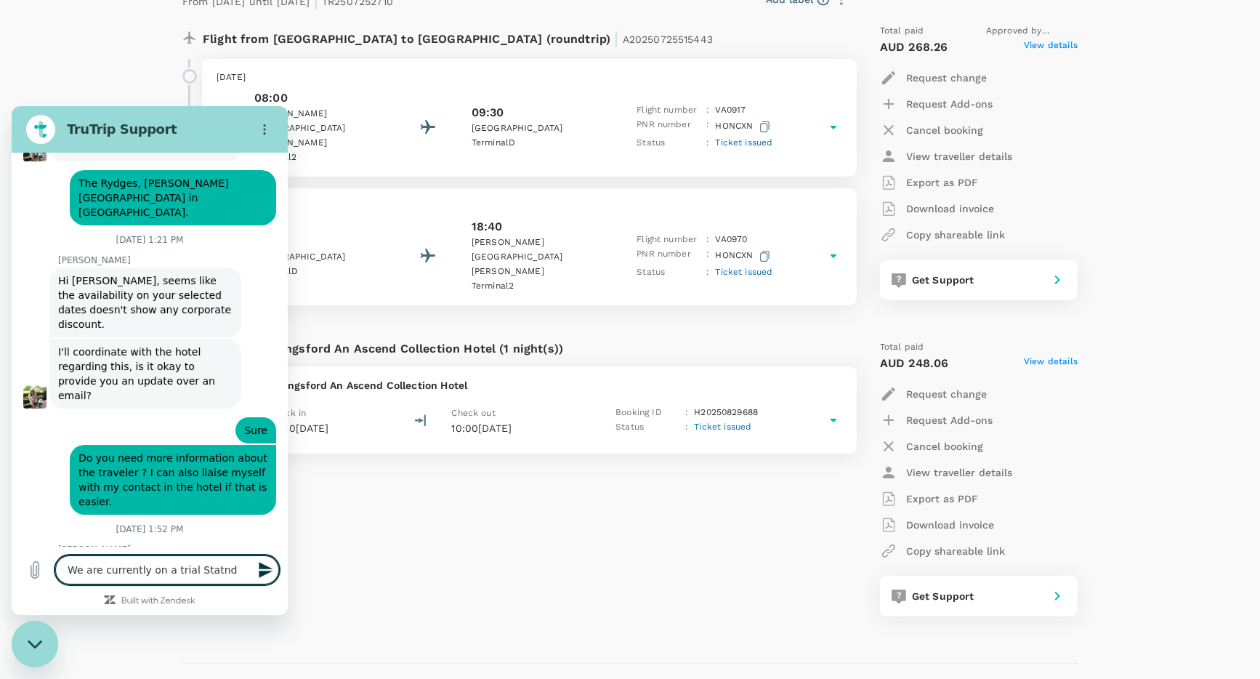
type textarea "x"
type textarea "We are currently on a trial Stat"
type textarea "x"
type textarea "We are currently on a trial Sta"
type textarea "x"
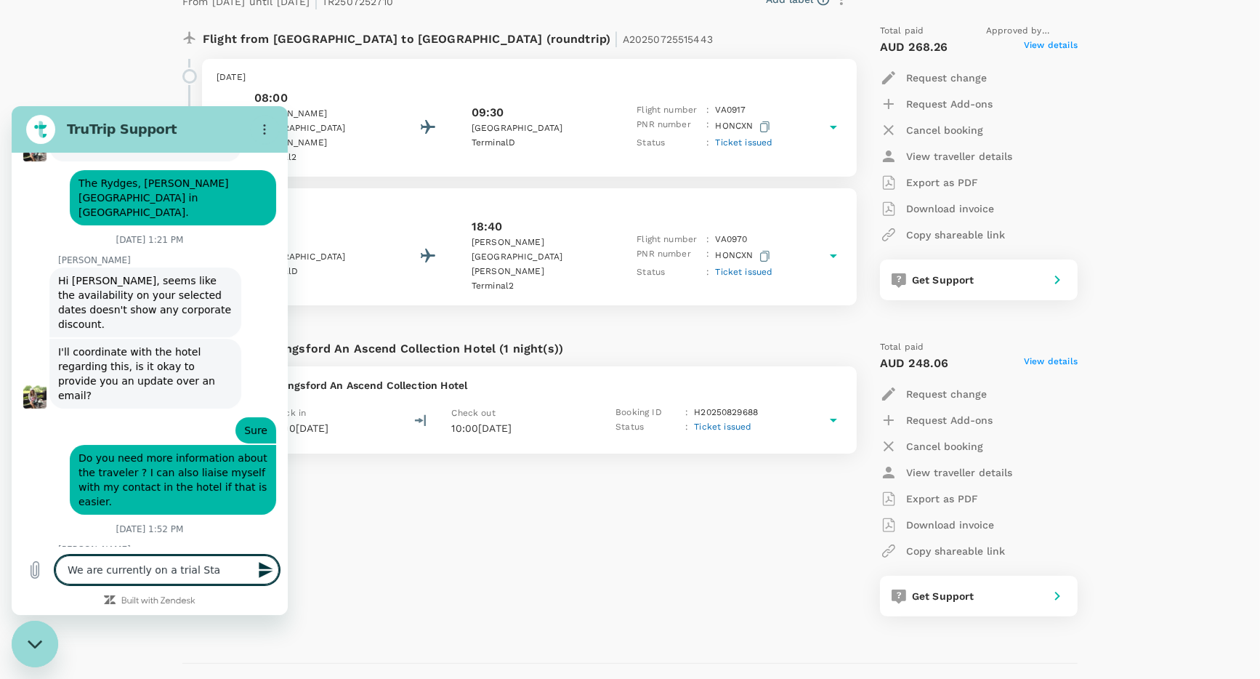
type textarea "We are currently on a trial St"
type textarea "x"
type textarea "We are currently on a trial Sta"
type textarea "x"
type textarea "We are currently on a trial [PERSON_NAME]"
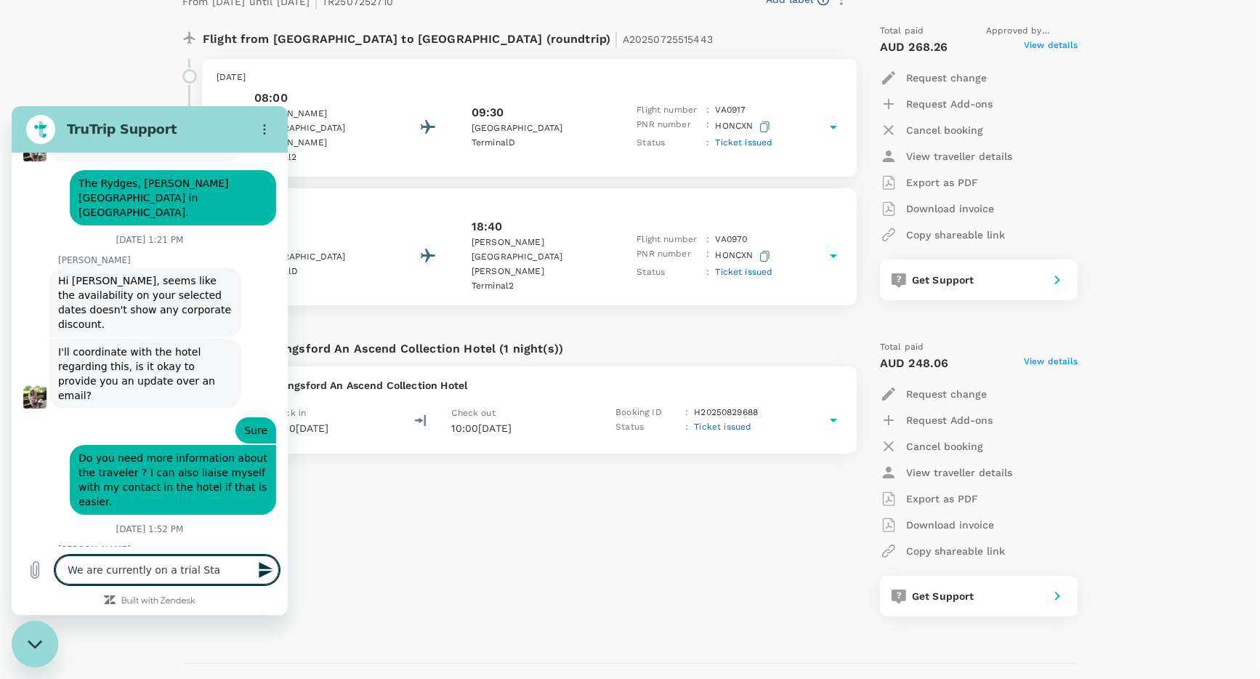
type textarea "x"
type textarea "We are currently on a trial Stand"
type textarea "x"
type textarea "We are currently on a trial Standa"
type textarea "x"
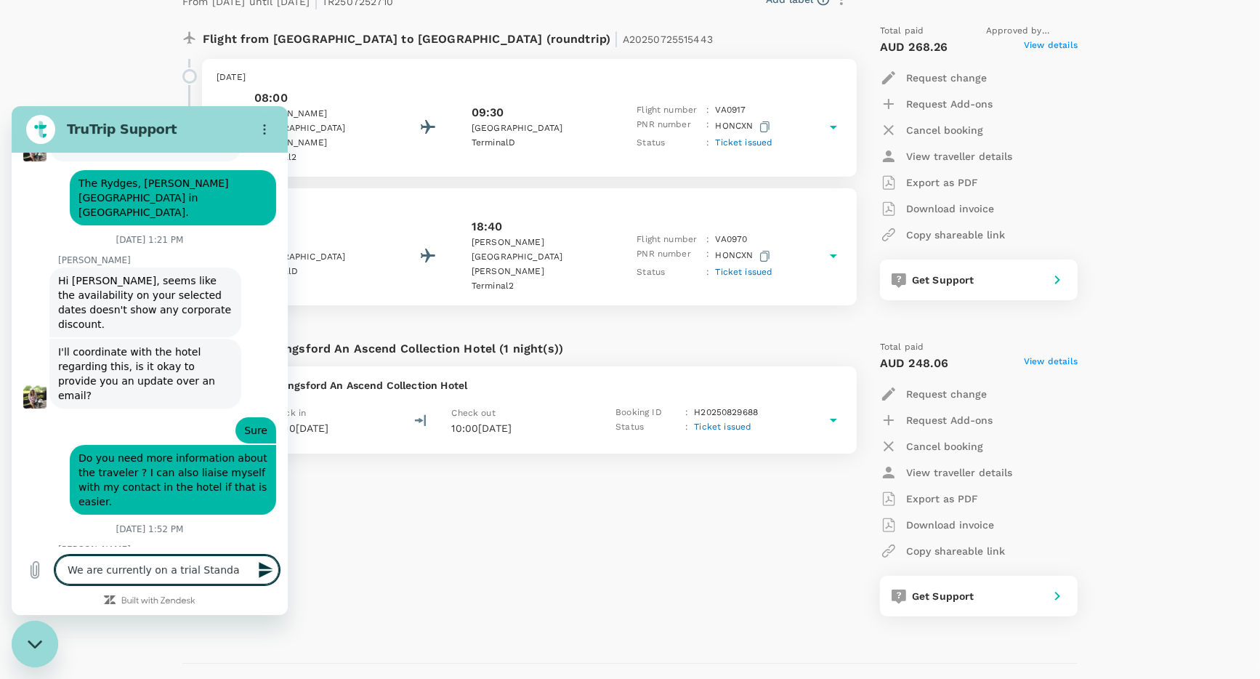
type textarea "We are currently on a trial Standar"
type textarea "x"
type textarea "We are currently on a trial Standard"
type textarea "x"
type textarea "We are currently on a trial Standard"
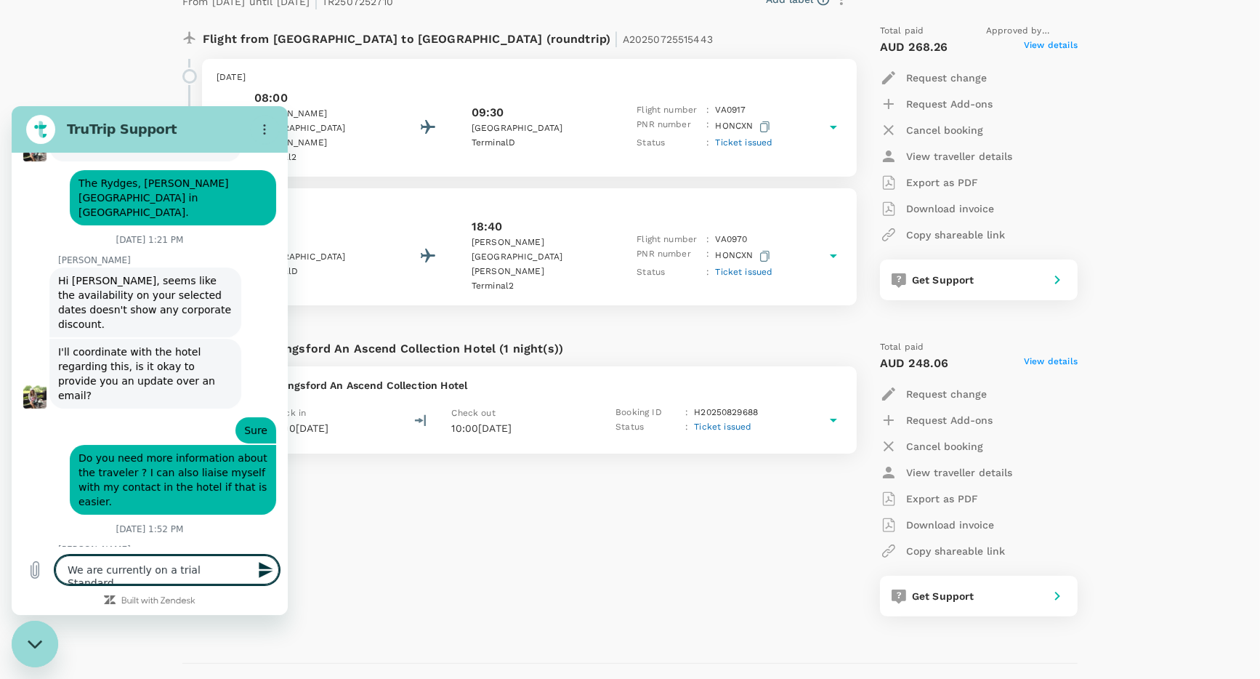
type textarea "x"
type textarea "We are currently on a trial Standard P"
type textarea "x"
type textarea "We are currently on a trial Standard Pl"
type textarea "x"
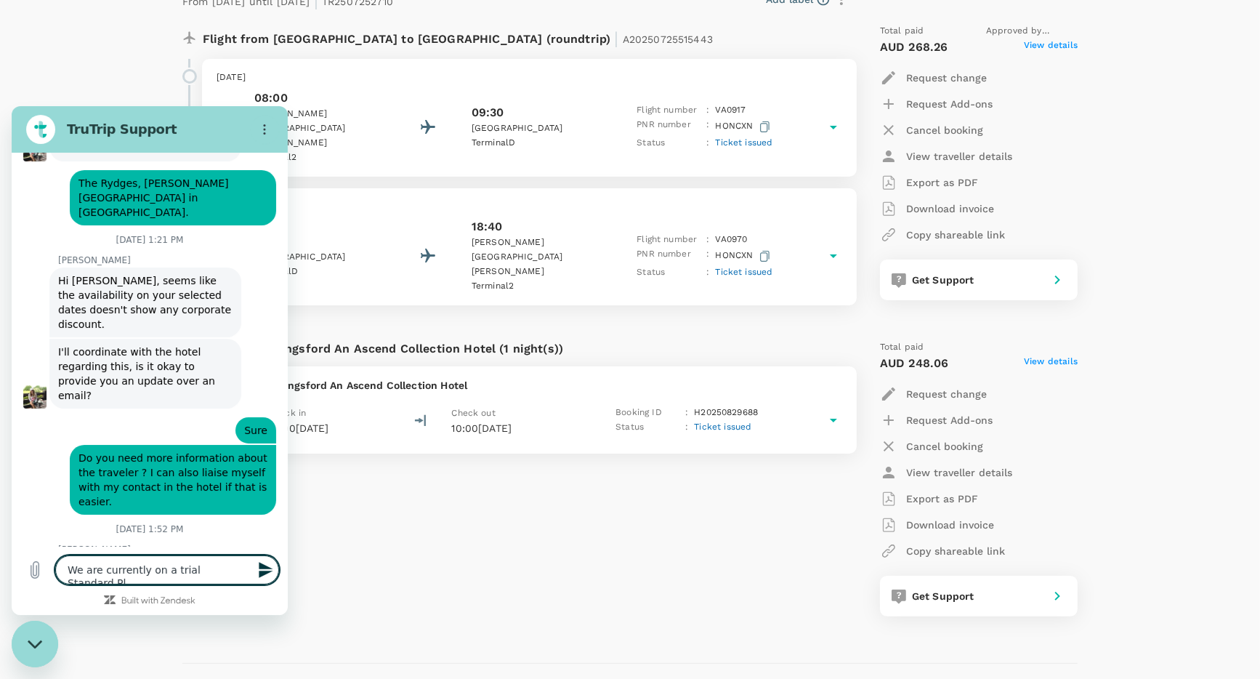
type textarea "We are currently on a trial Standard Pla"
type textarea "x"
type textarea "We are currently on a trial Standard Plan"
type textarea "x"
type textarea "We are currently on a trial Standard Plan"
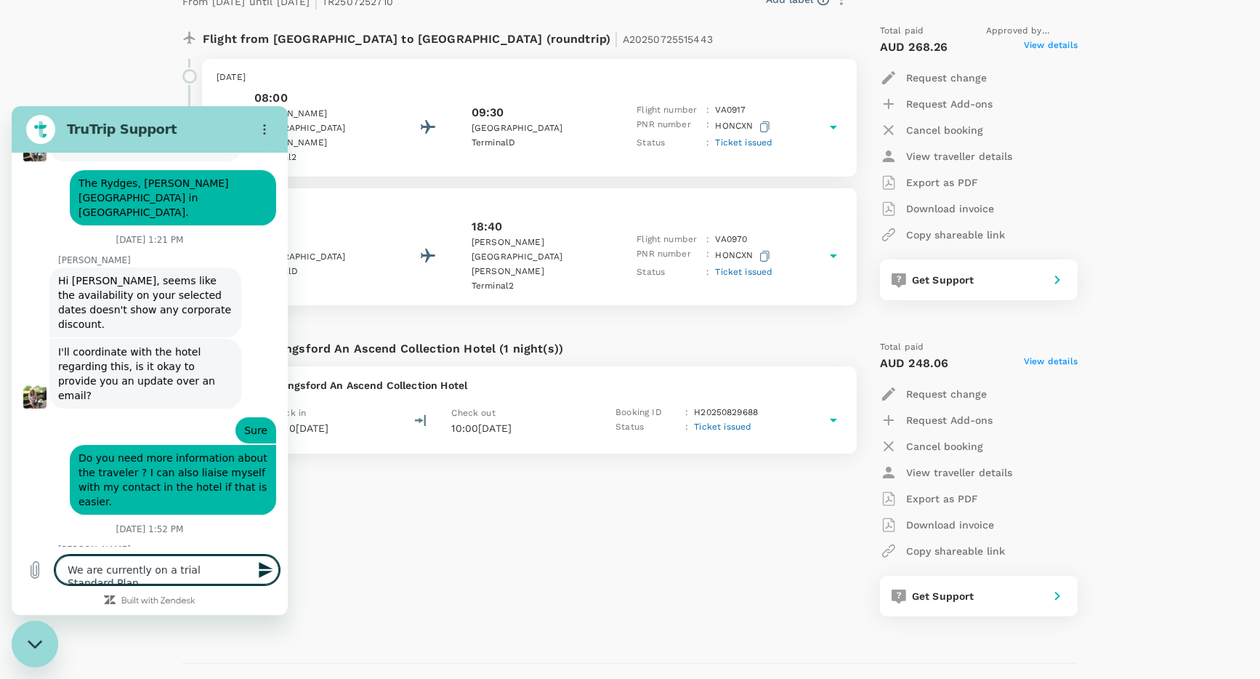
type textarea "x"
type textarea "We are currently on a trial Standard Plan u"
type textarea "x"
type textarea "We are currently on a trial Standard Plan un"
type textarea "x"
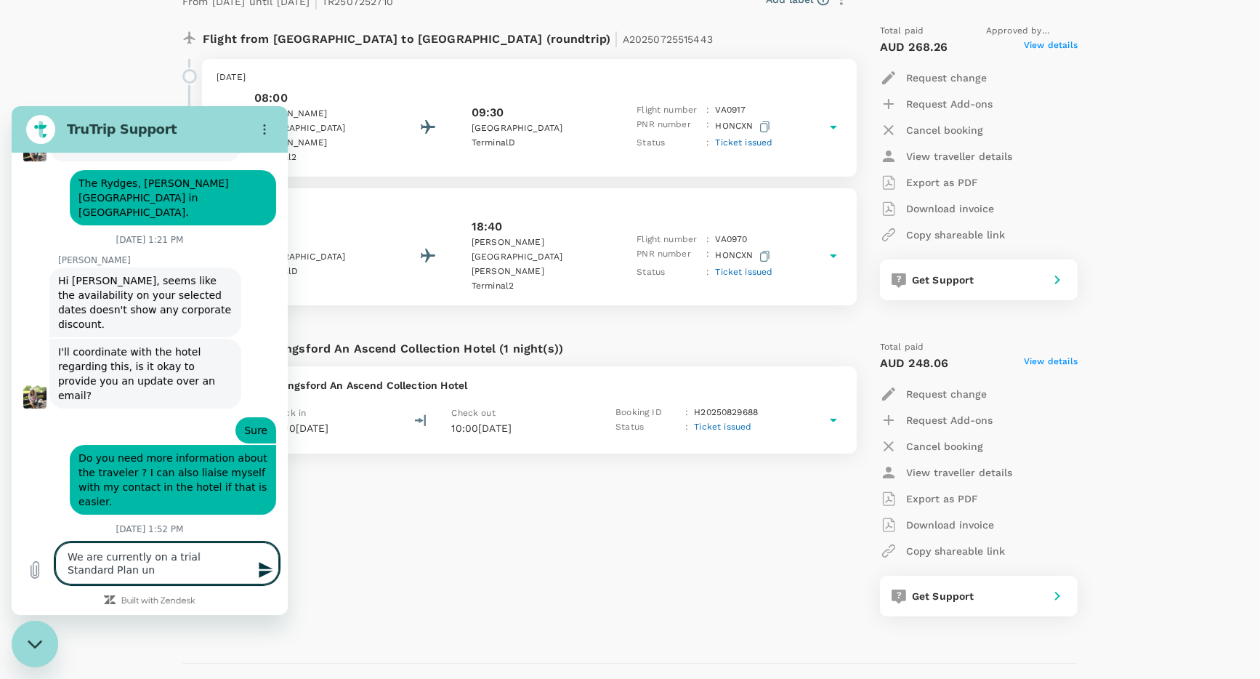
type textarea "We are currently on a trial Standard Plan unt"
type textarea "x"
type textarea "We are currently on a trial Standard Plan unti"
type textarea "x"
type textarea "We are currently on a trial Standard Plan until"
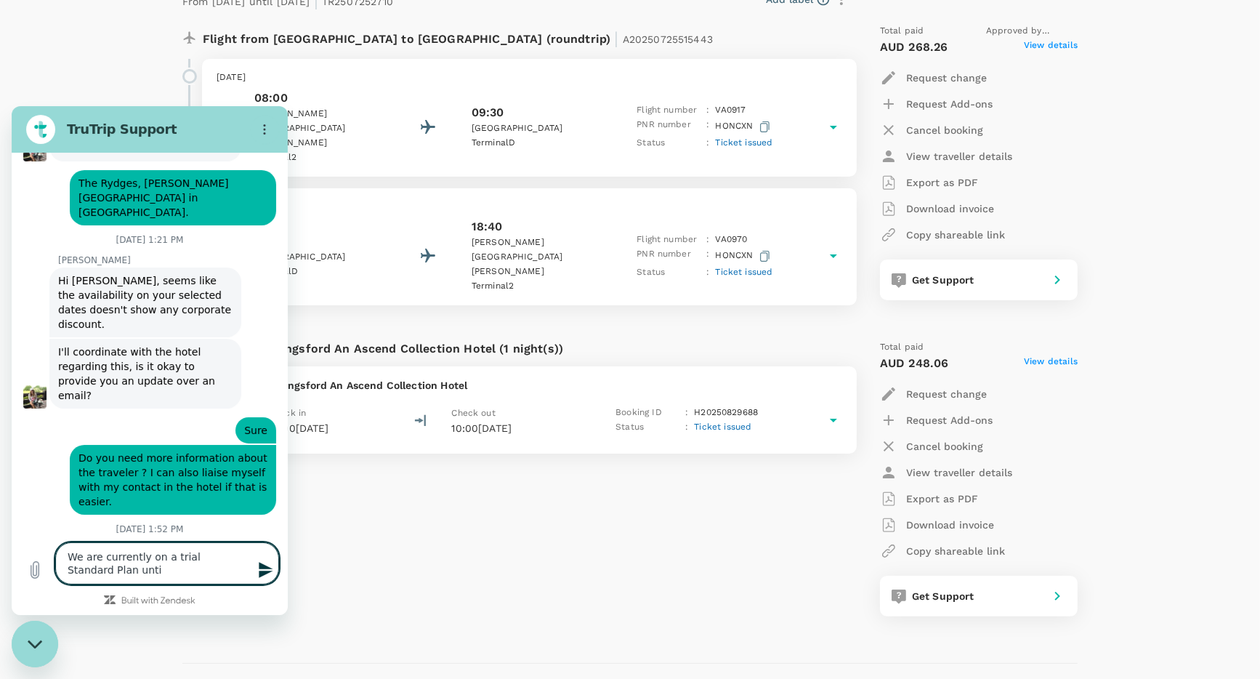
type textarea "x"
type textarea "We are currently on a trial Standard Plan until"
type textarea "x"
drag, startPoint x: 92, startPoint y: 569, endPoint x: 60, endPoint y: 574, distance: 33.0
click at [60, 574] on textarea "We are currently on a trial Standard Plan until" at bounding box center [167, 563] width 224 height 42
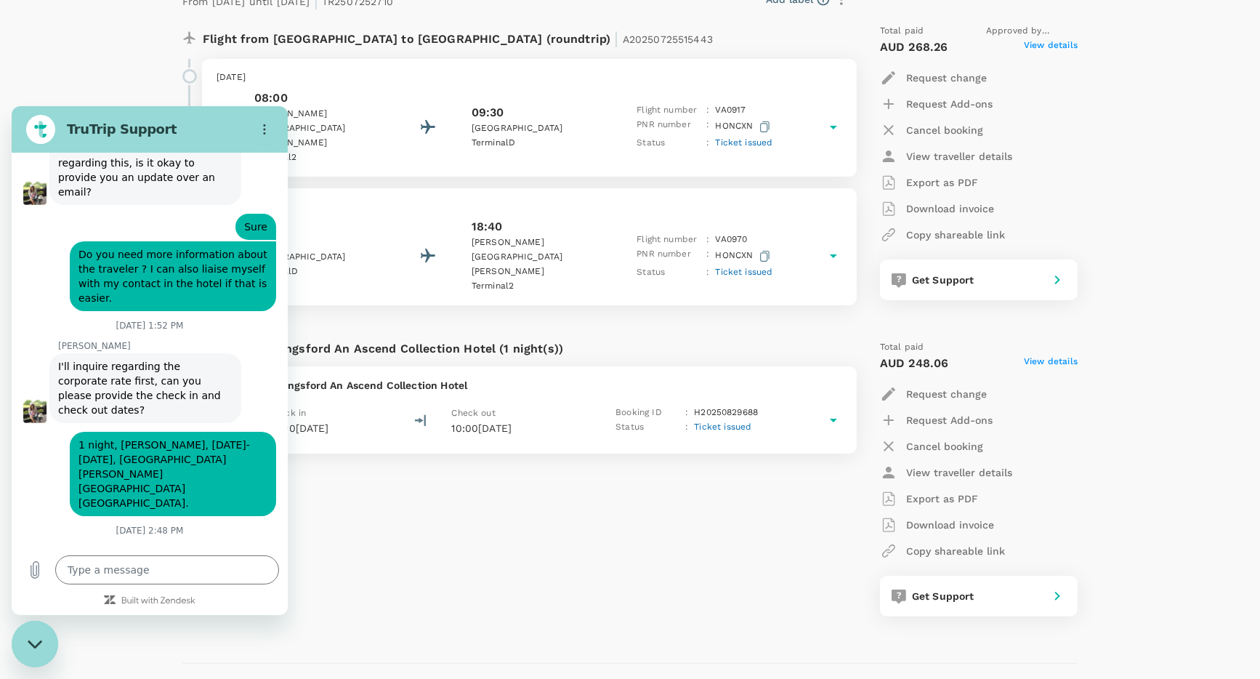
scroll to position [8719, 0]
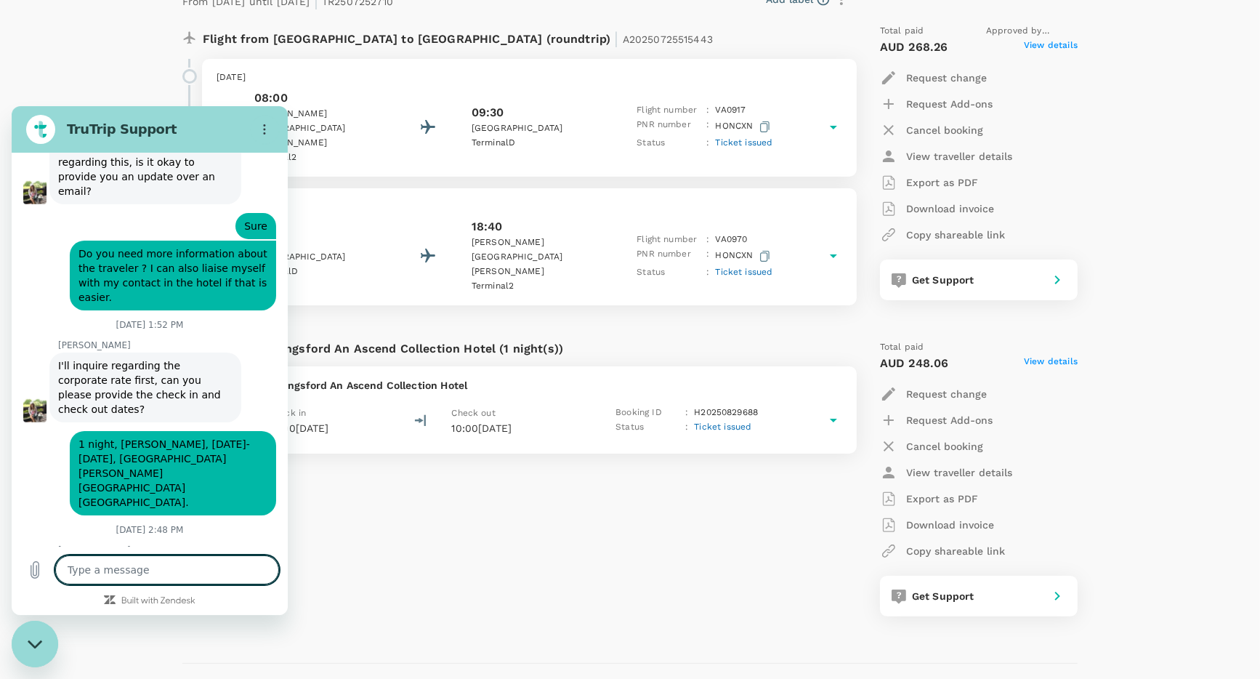
click at [160, 575] on textarea at bounding box center [167, 569] width 224 height 29
click at [157, 573] on textarea at bounding box center [167, 569] width 224 height 29
click at [112, 576] on textarea at bounding box center [167, 569] width 224 height 29
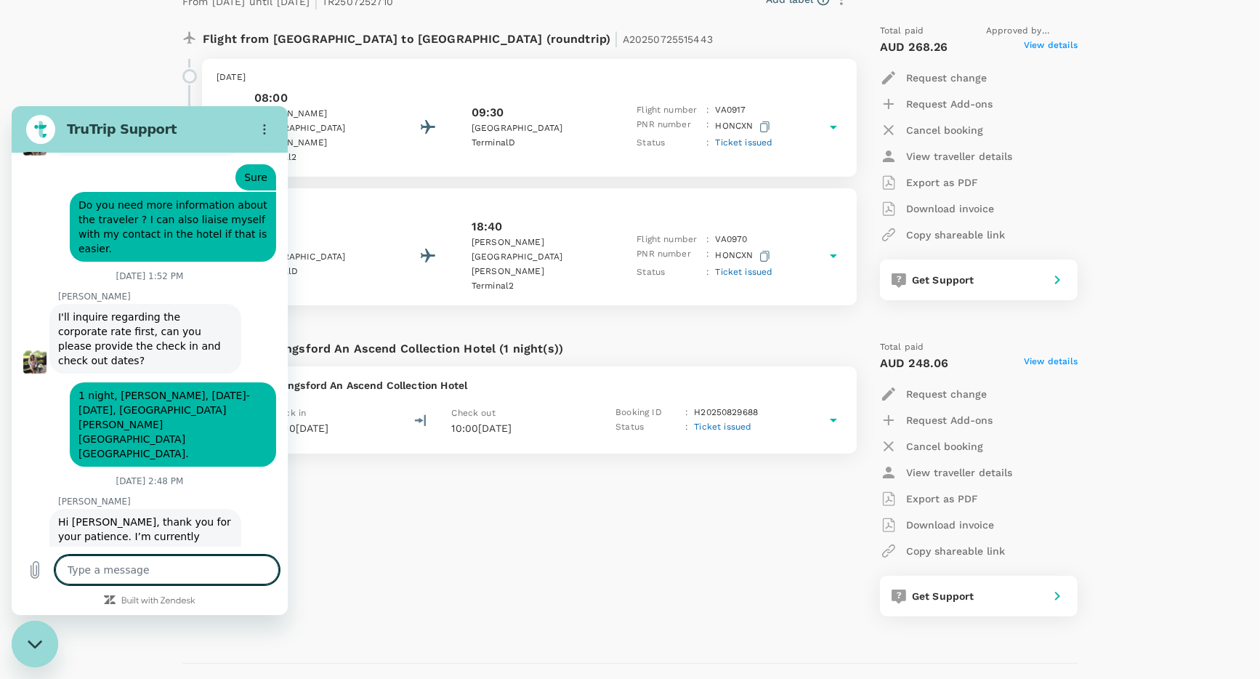
scroll to position [8769, 0]
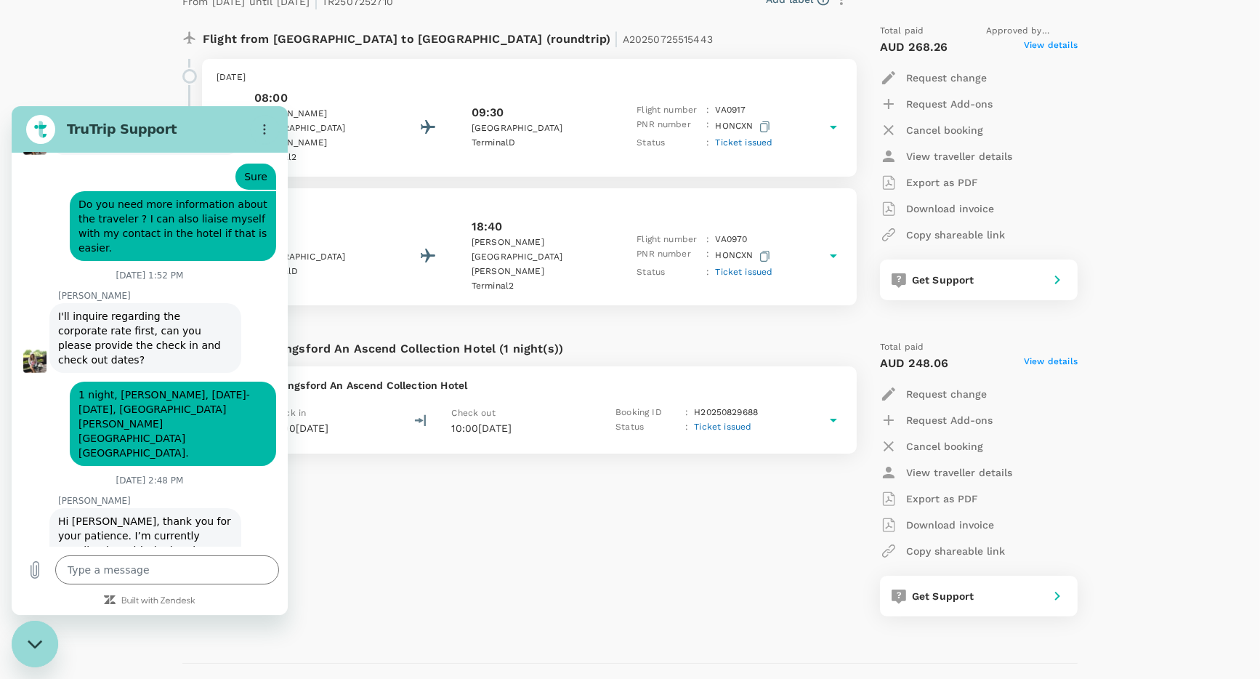
click at [204, 570] on textarea at bounding box center [167, 569] width 224 height 29
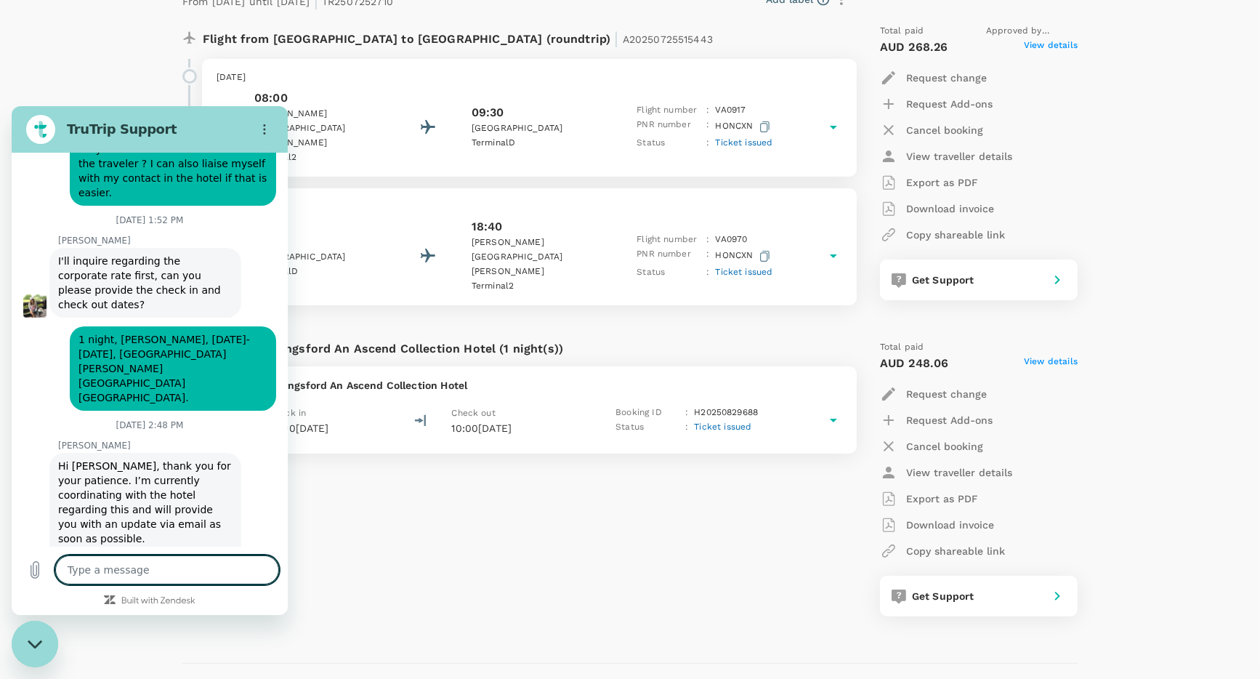
scroll to position [8825, 0]
click at [27, 646] on div "Close messaging window" at bounding box center [35, 644] width 44 height 44
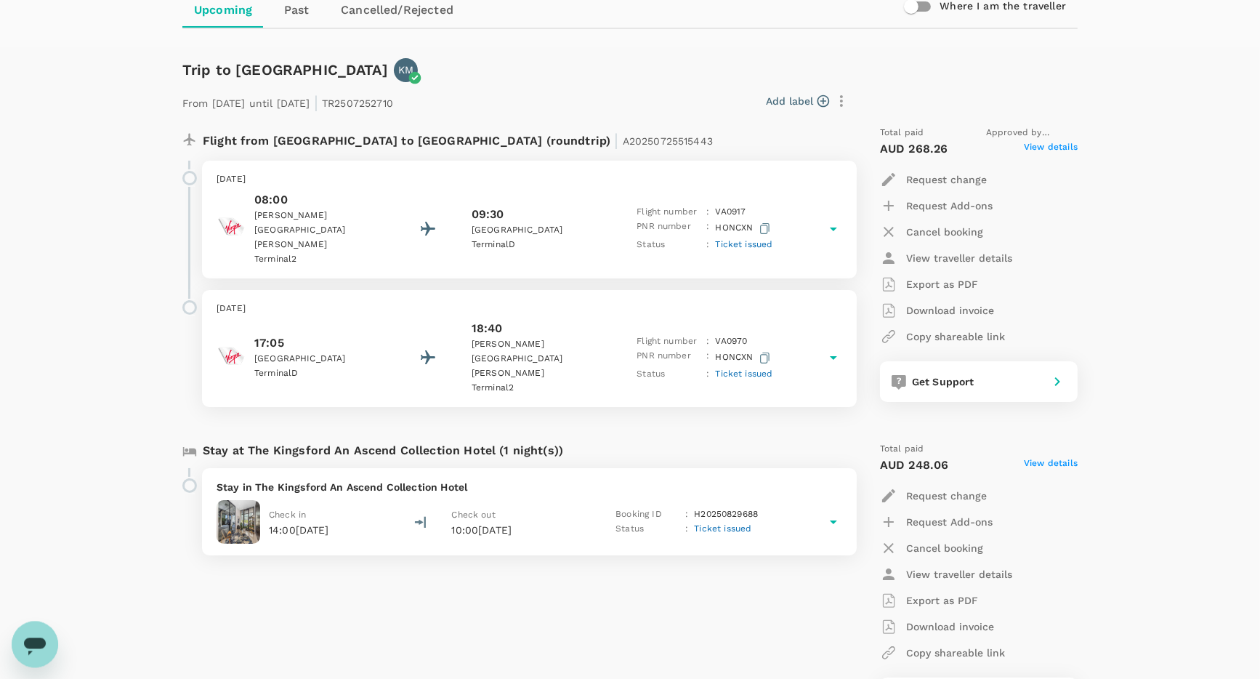
scroll to position [0, 0]
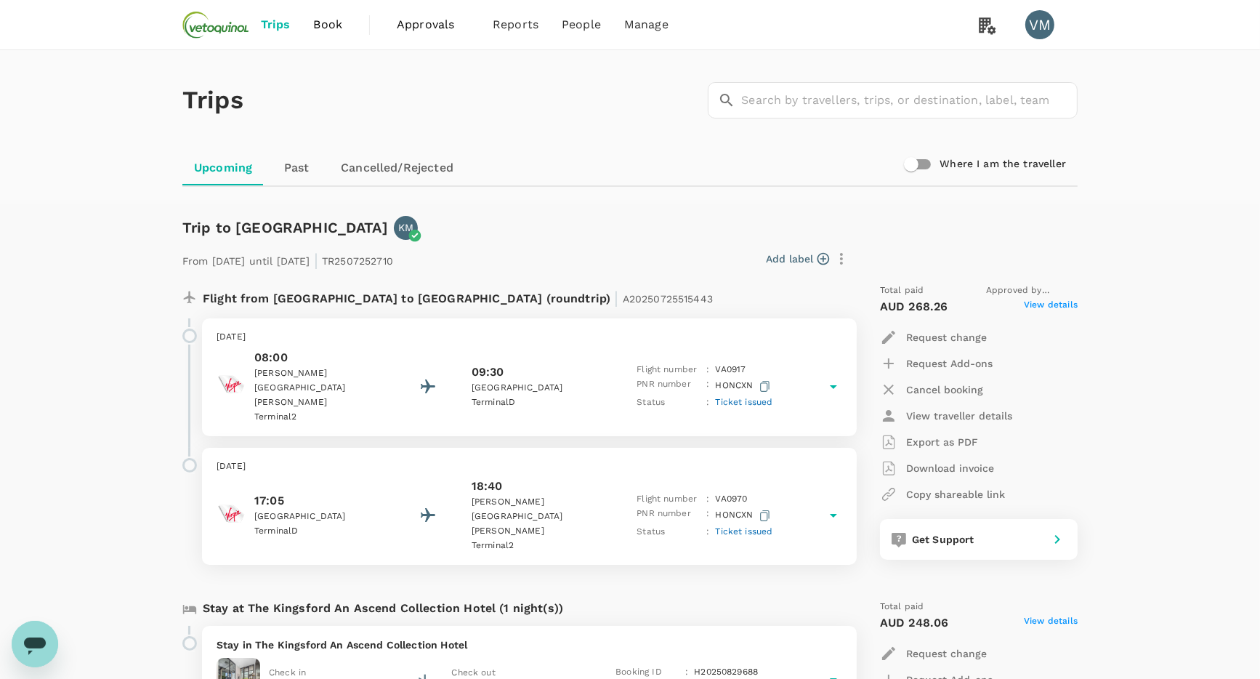
click at [25, 648] on icon "Open messaging window" at bounding box center [35, 643] width 26 height 26
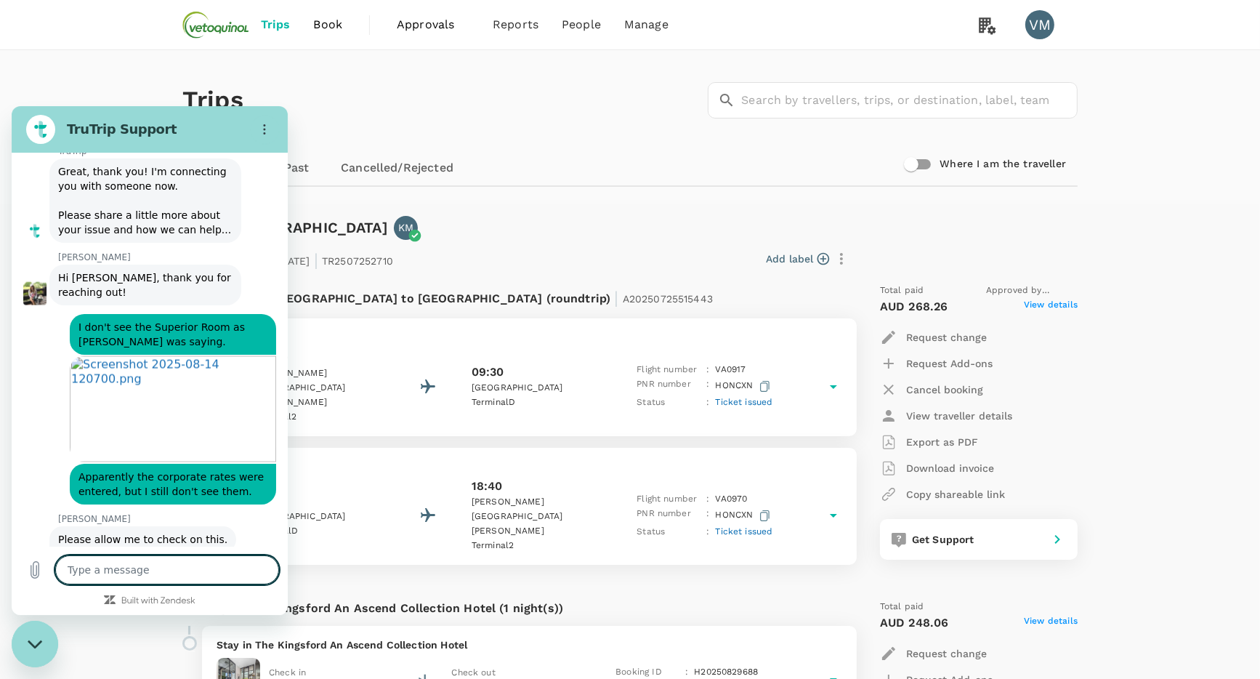
scroll to position [17043, 0]
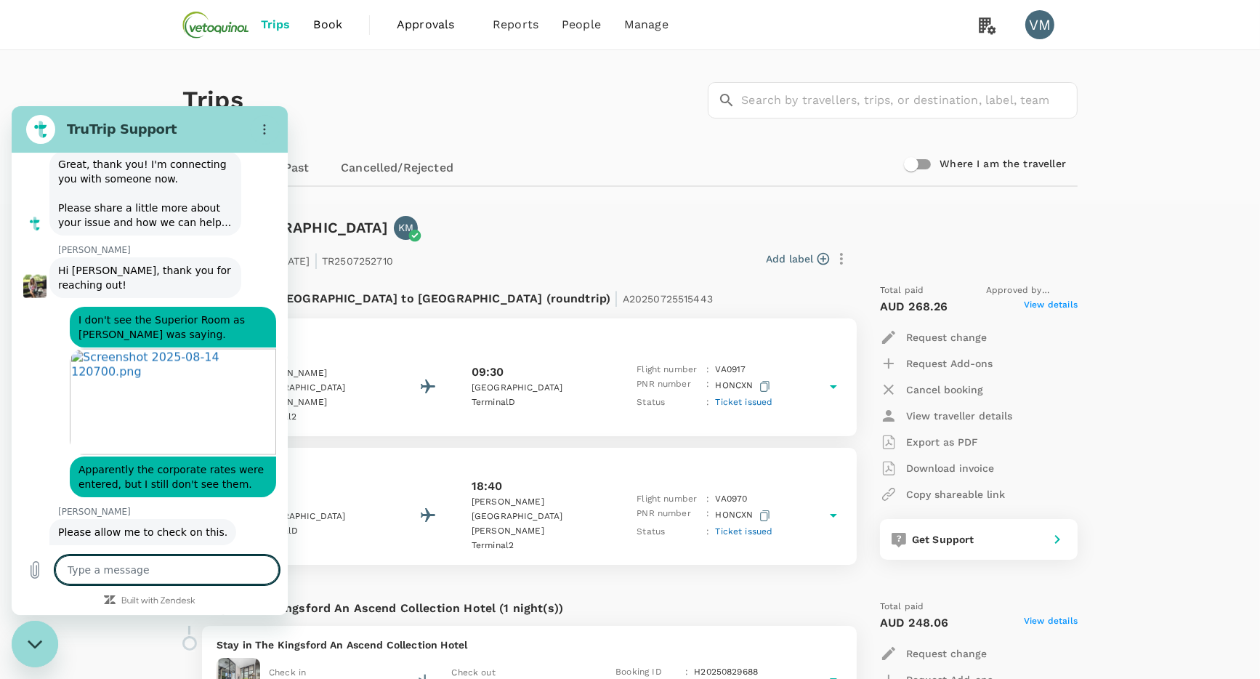
click at [41, 643] on icon "Close messaging window" at bounding box center [35, 643] width 15 height 9
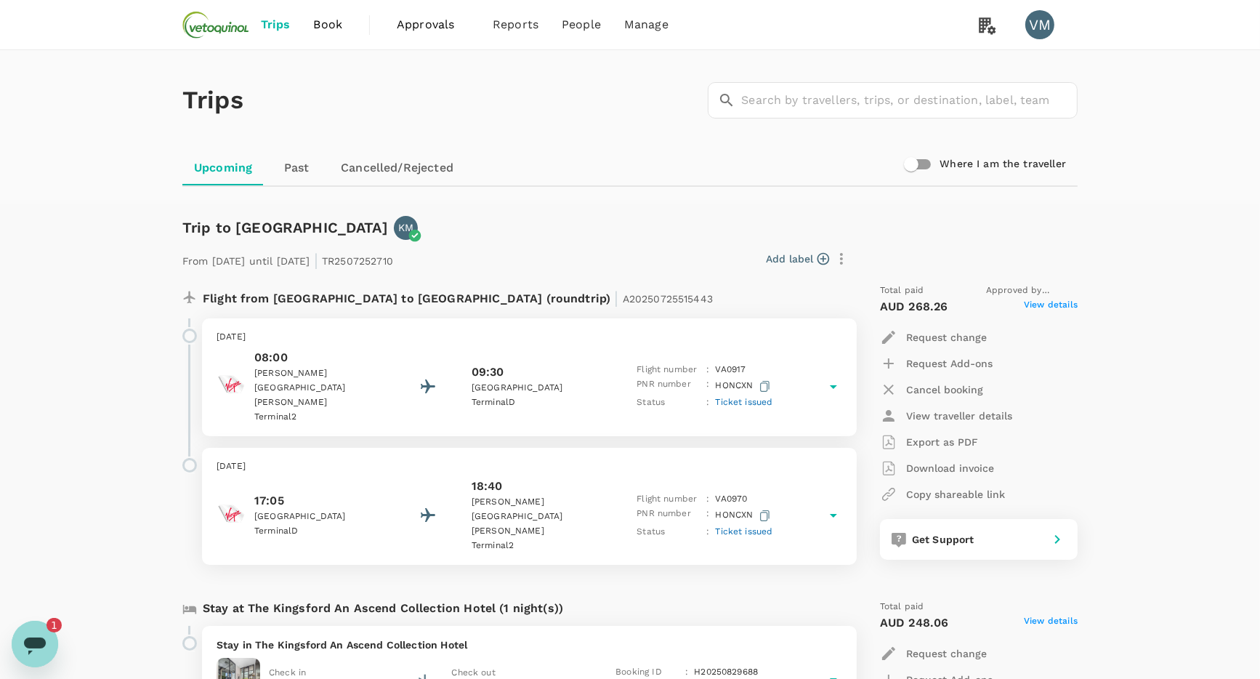
scroll to position [0, 0]
click at [47, 643] on icon "Open messaging window, 1 unread message" at bounding box center [35, 643] width 26 height 26
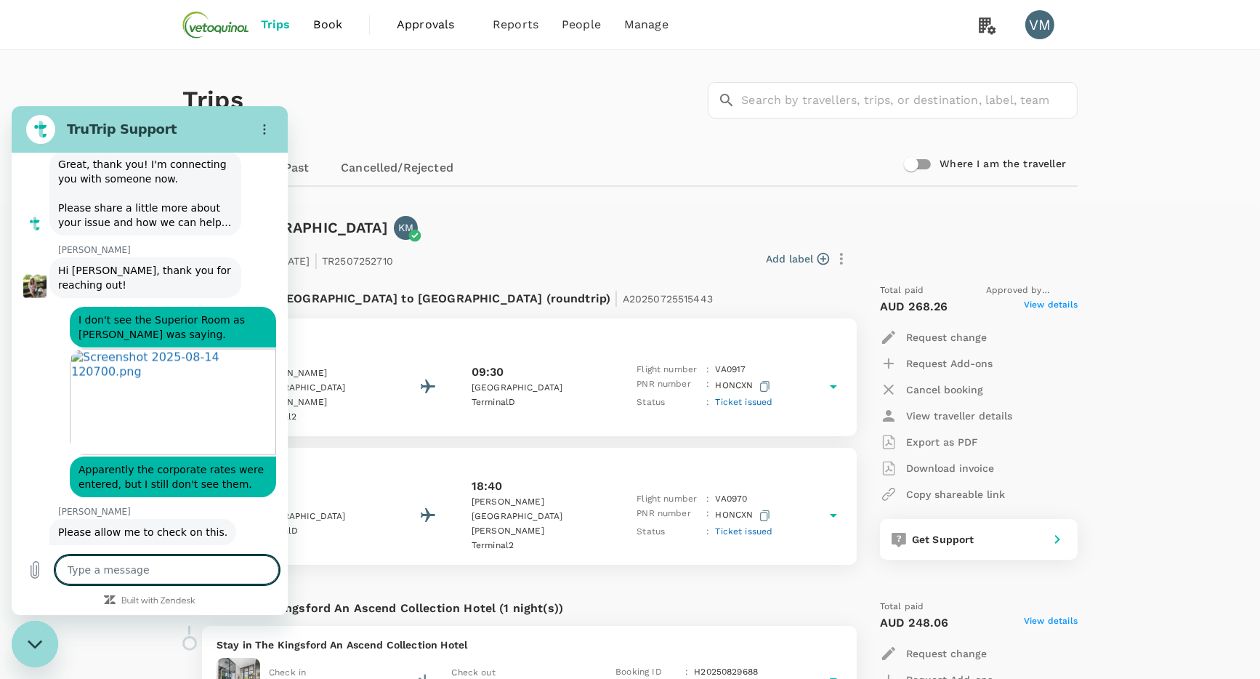
scroll to position [17187, 0]
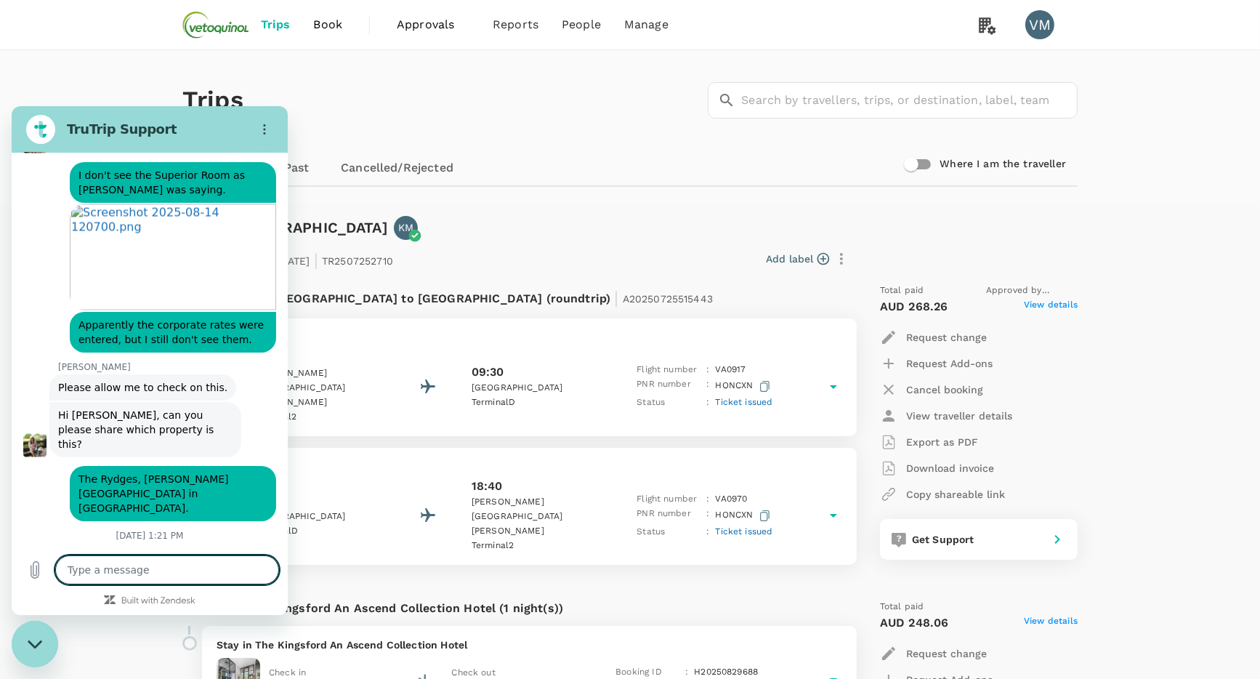
click at [84, 573] on textarea at bounding box center [167, 569] width 224 height 29
click at [102, 568] on textarea at bounding box center [167, 569] width 224 height 29
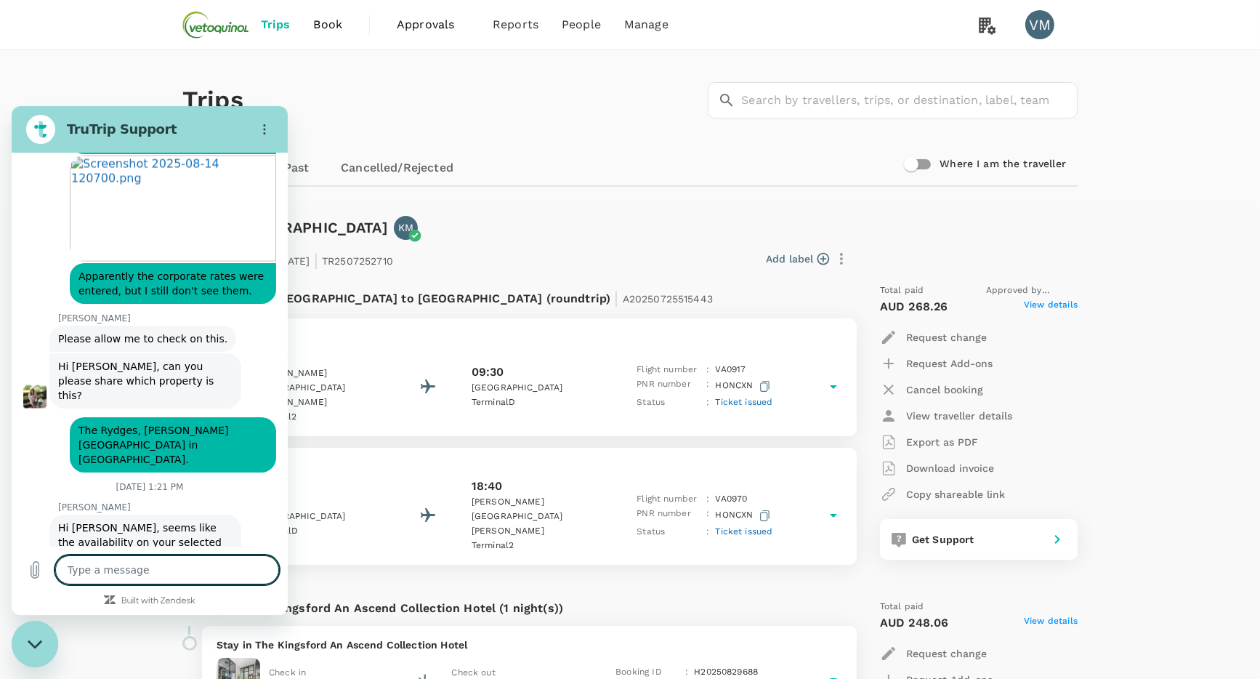
scroll to position [17237, 0]
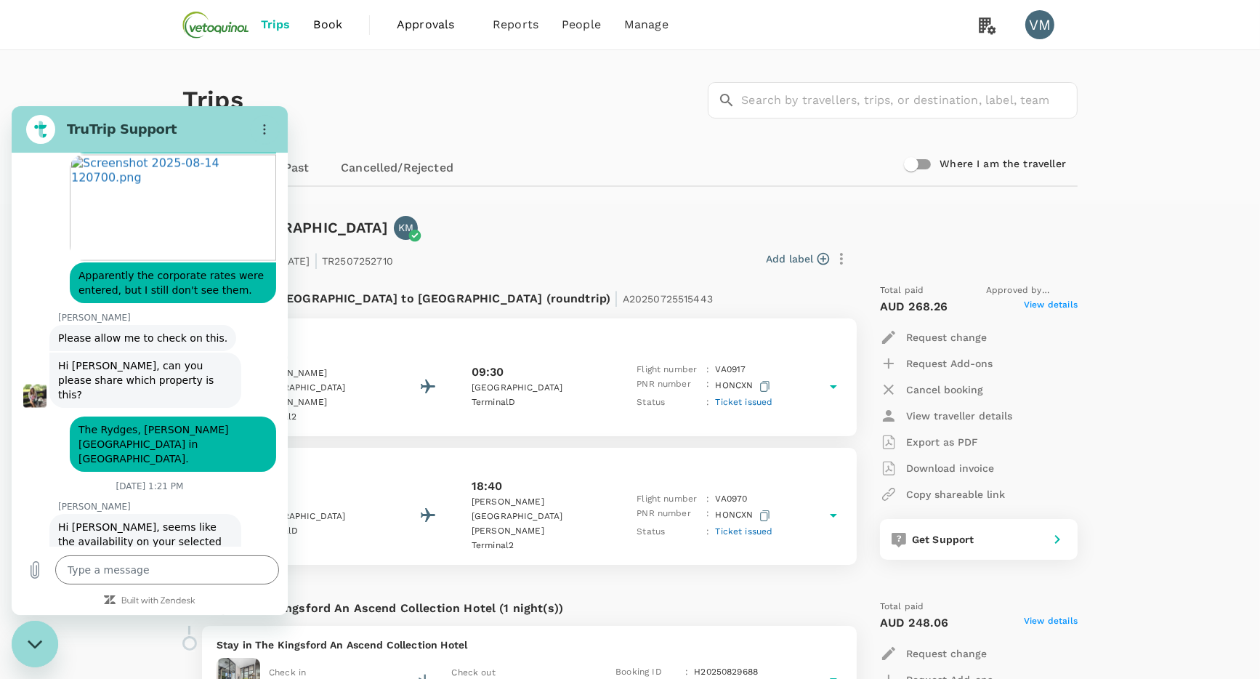
click at [161, 574] on textarea at bounding box center [167, 569] width 224 height 29
paste textarea "next billing anniversary."
click at [126, 576] on textarea "Or what is a next billing anniversary.?" at bounding box center [167, 569] width 224 height 29
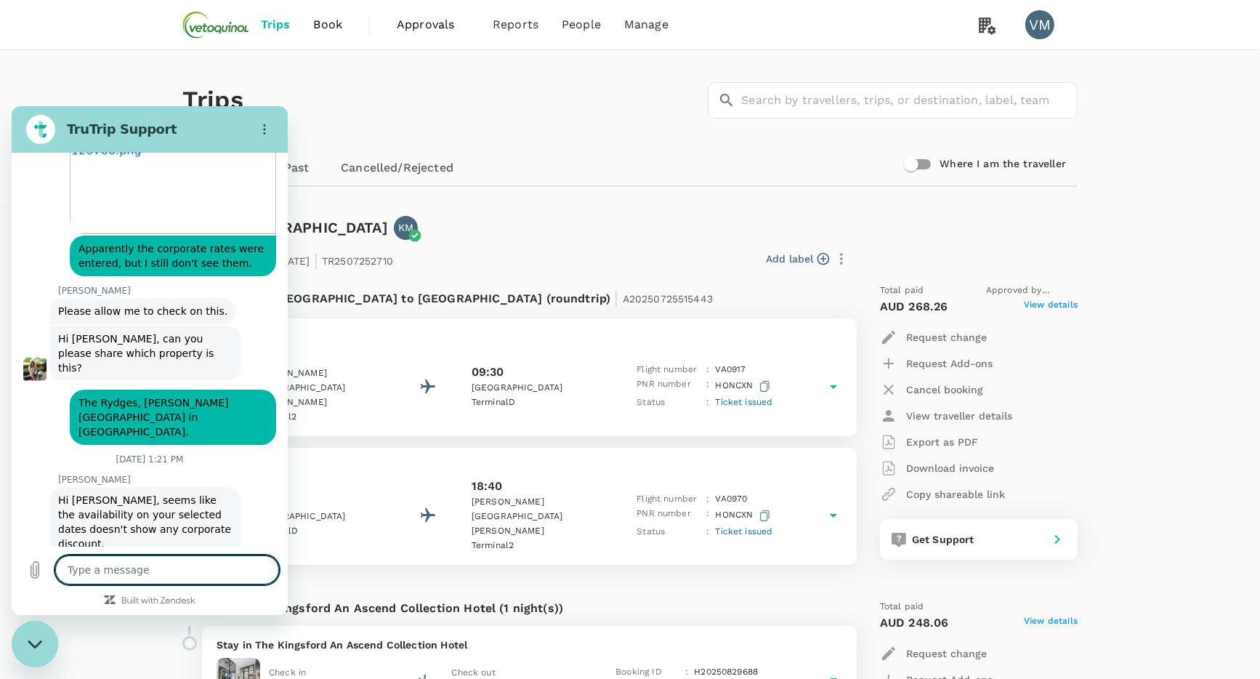
scroll to position [17264, 0]
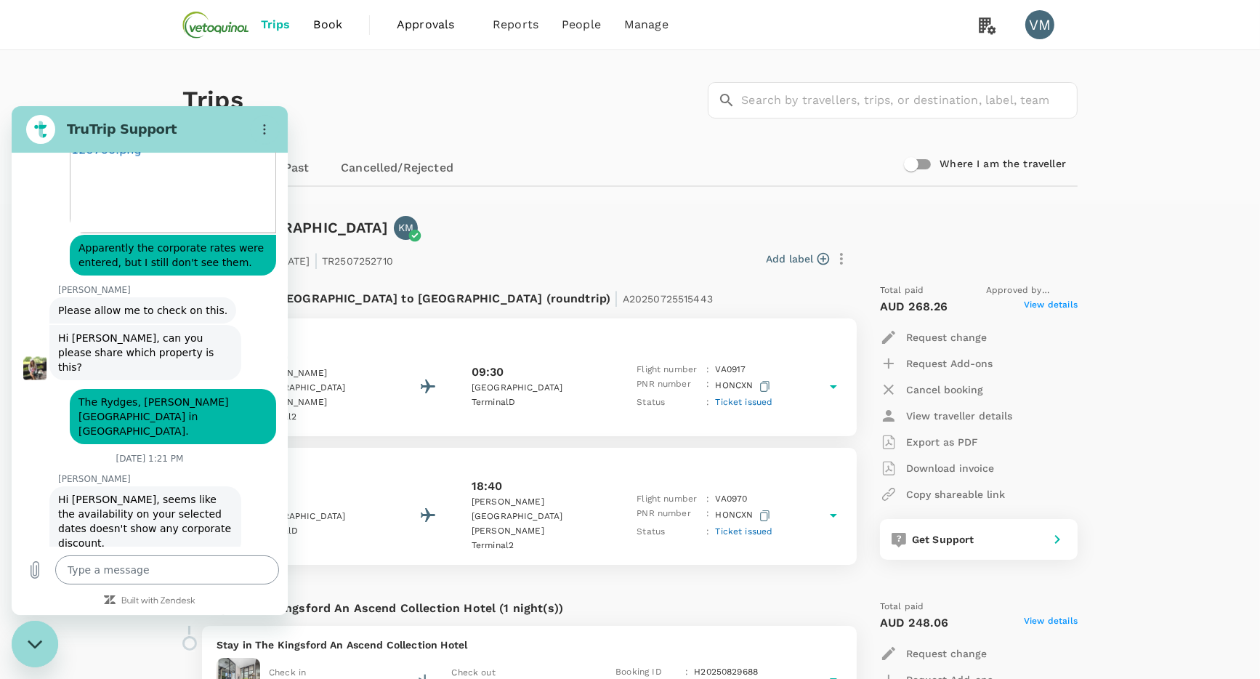
click at [89, 574] on textarea at bounding box center [167, 569] width 224 height 29
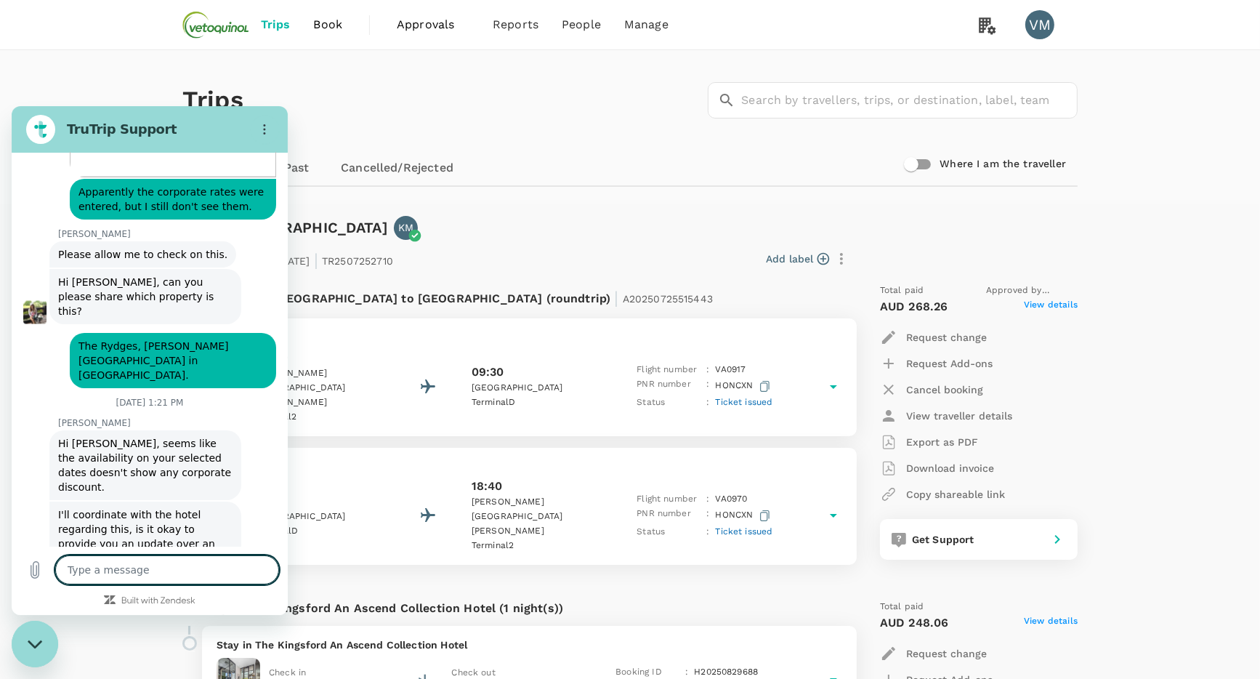
scroll to position [17321, 0]
click at [47, 640] on div "Close messaging window" at bounding box center [35, 644] width 44 height 44
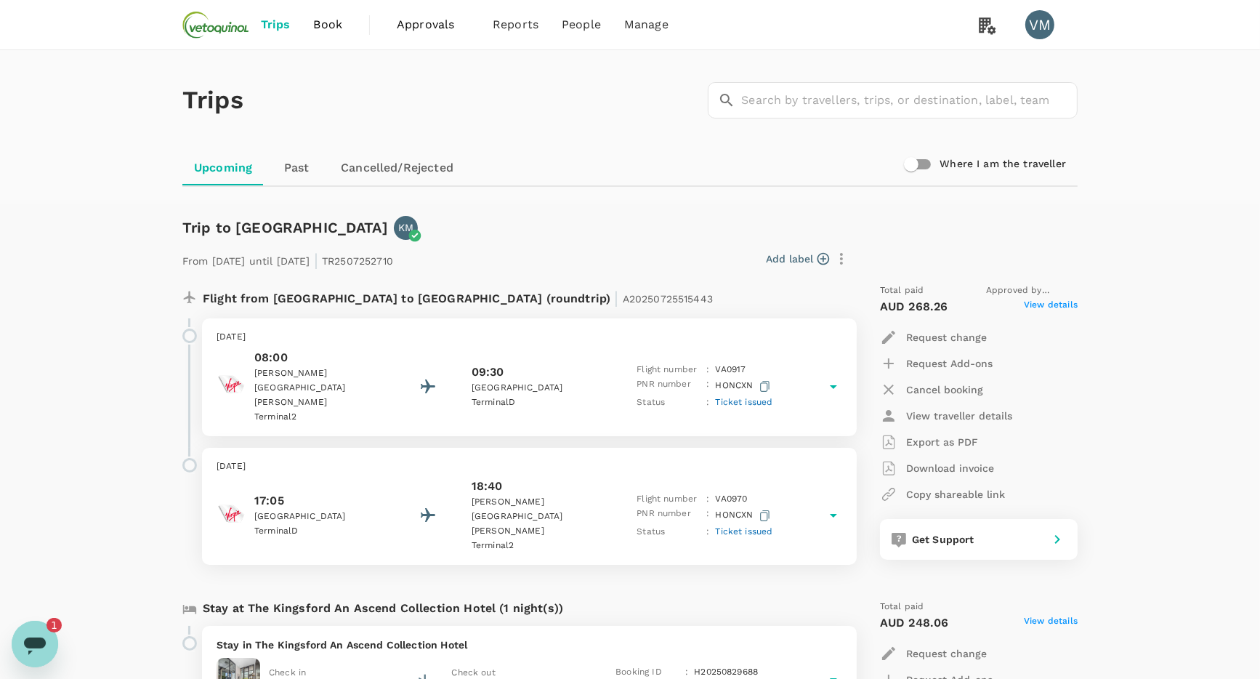
scroll to position [0, 0]
click at [25, 646] on icon "Open messaging window, 2 unread messages" at bounding box center [35, 645] width 22 height 17
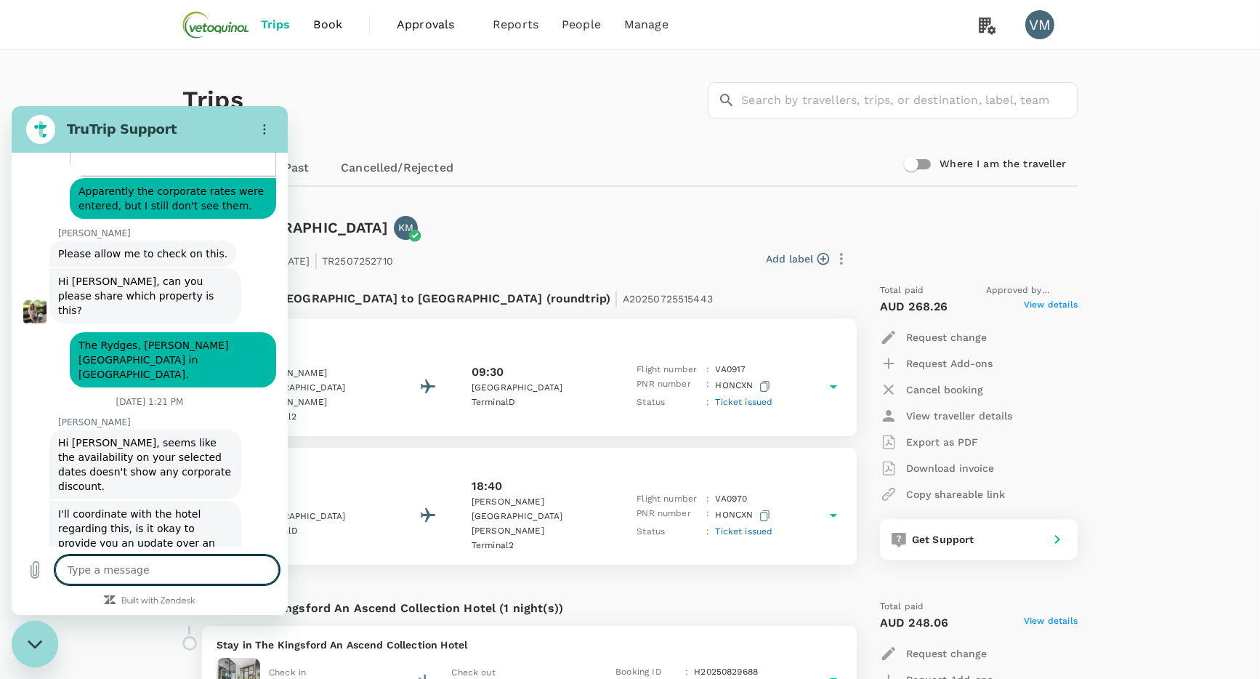
scroll to position [17483, 0]
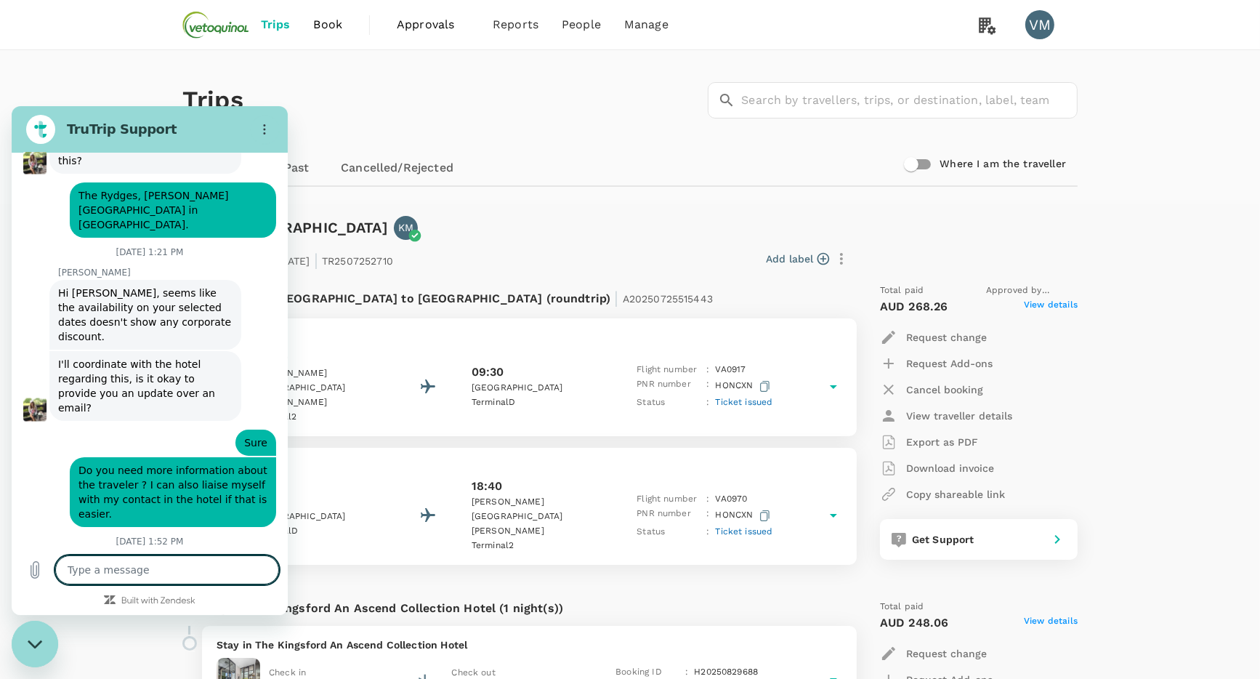
click at [102, 563] on textarea at bounding box center [167, 569] width 224 height 29
click at [118, 568] on textarea at bounding box center [167, 569] width 224 height 29
click at [116, 571] on textarea at bounding box center [167, 569] width 224 height 29
click at [83, 576] on textarea at bounding box center [167, 569] width 224 height 29
click at [39, 574] on icon "Upload file" at bounding box center [35, 569] width 8 height 17
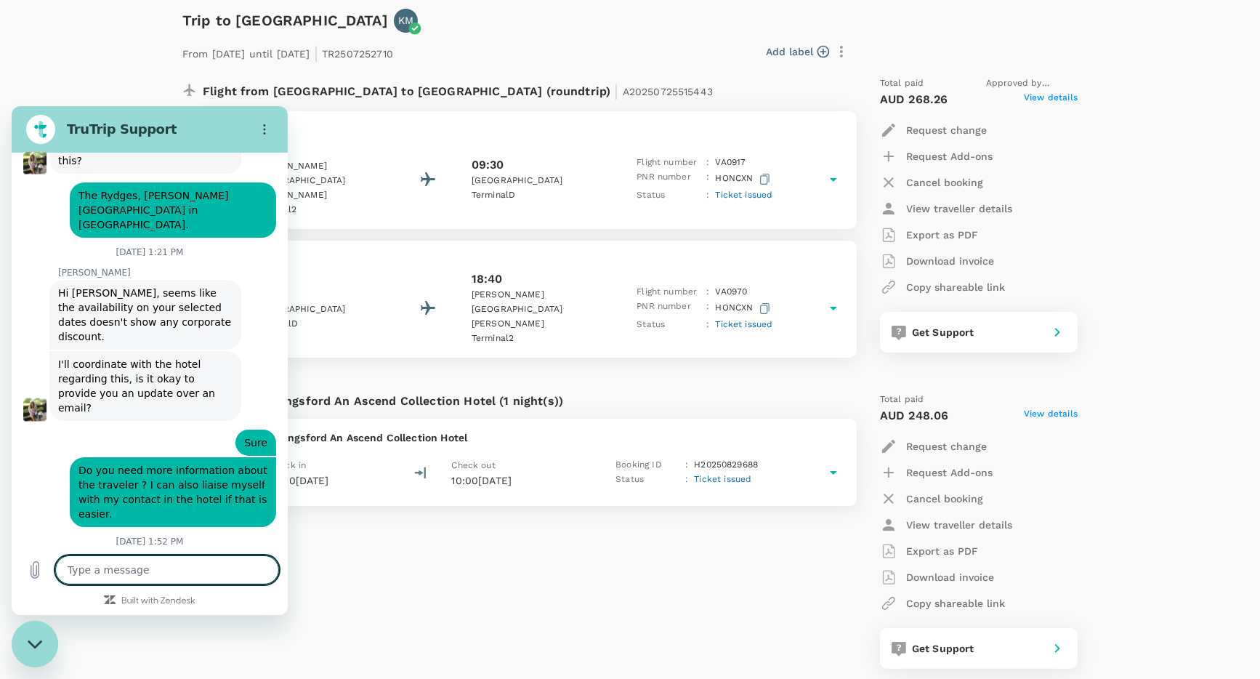
scroll to position [17626, 0]
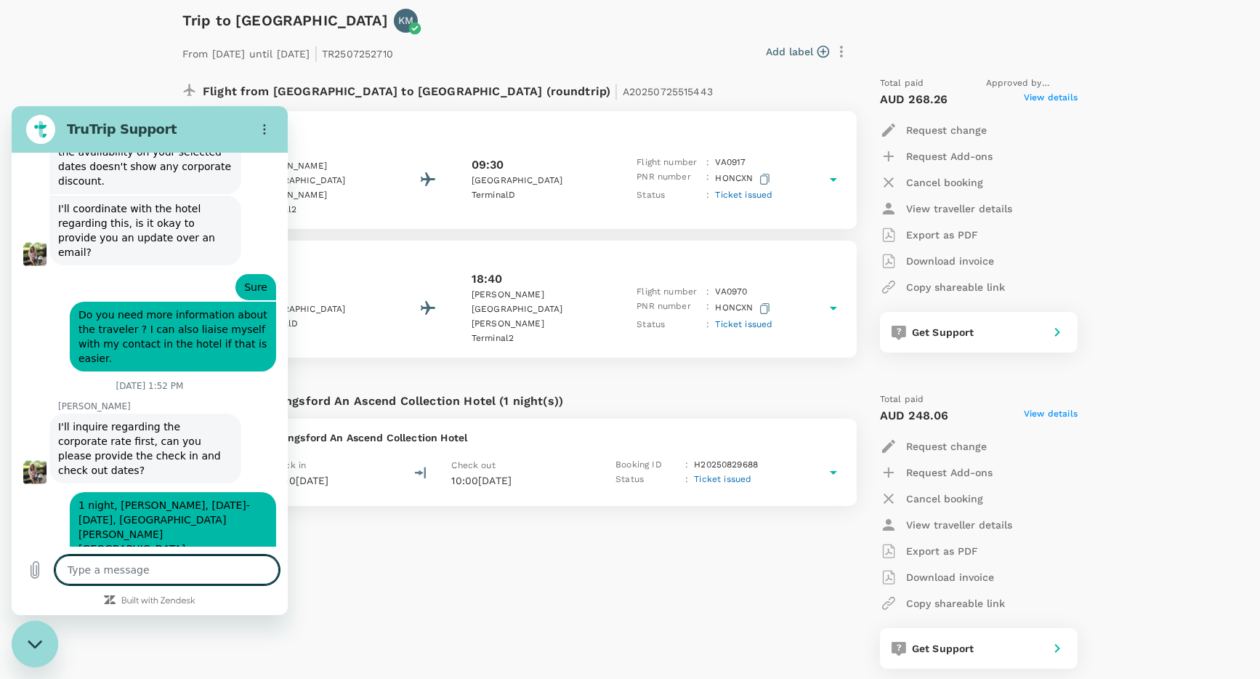
click at [118, 574] on textarea at bounding box center [167, 569] width 224 height 29
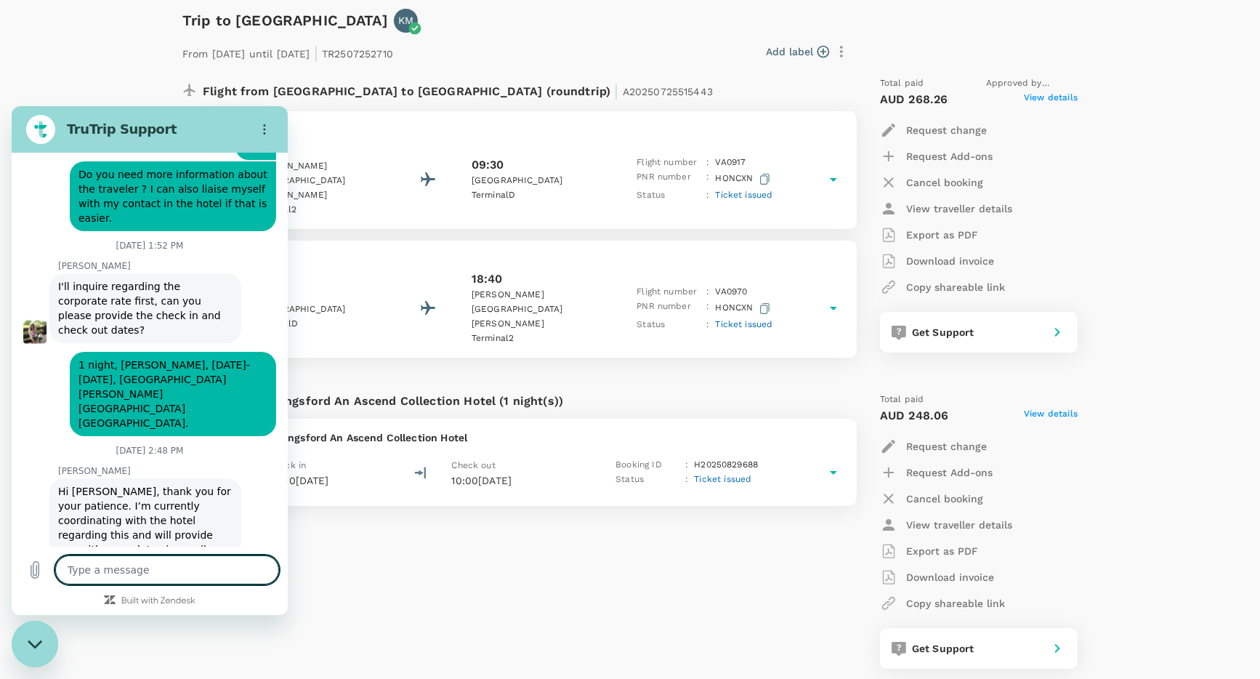
scroll to position [17767, 0]
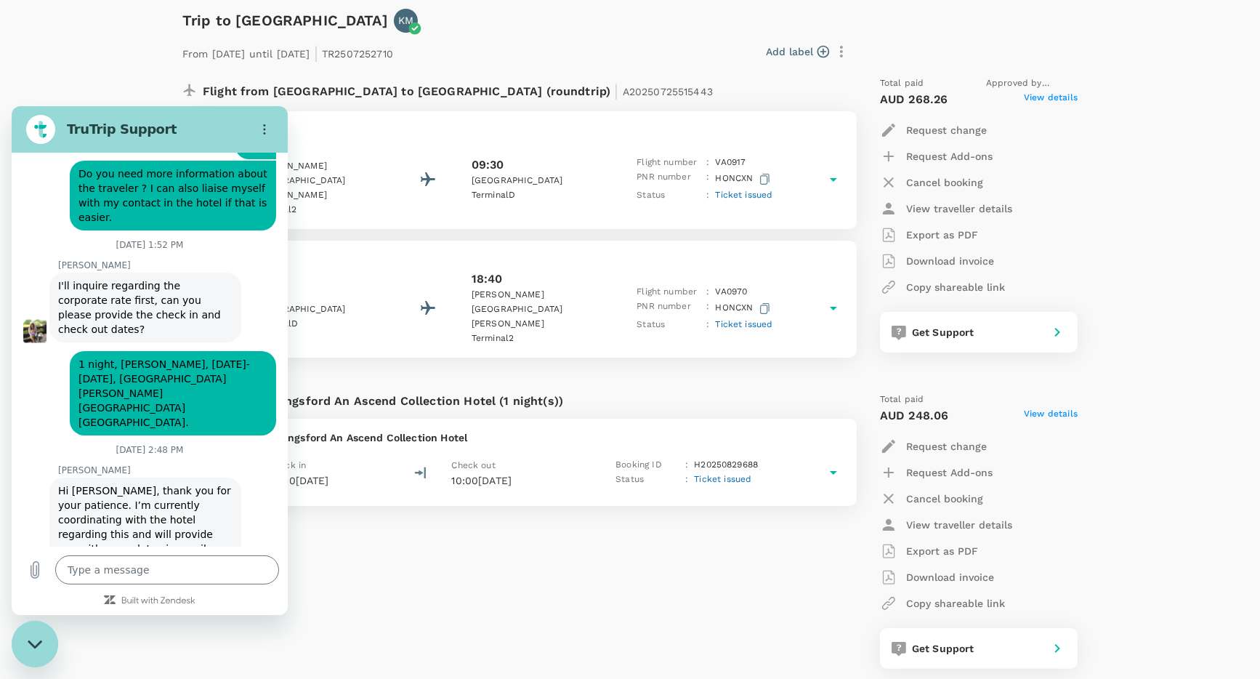
drag, startPoint x: 228, startPoint y: 513, endPoint x: 57, endPoint y: 469, distance: 177.2
copy link "[URL][DOMAIN_NAME][DOMAIN_NAME]"
click at [144, 568] on textarea at bounding box center [167, 569] width 224 height 29
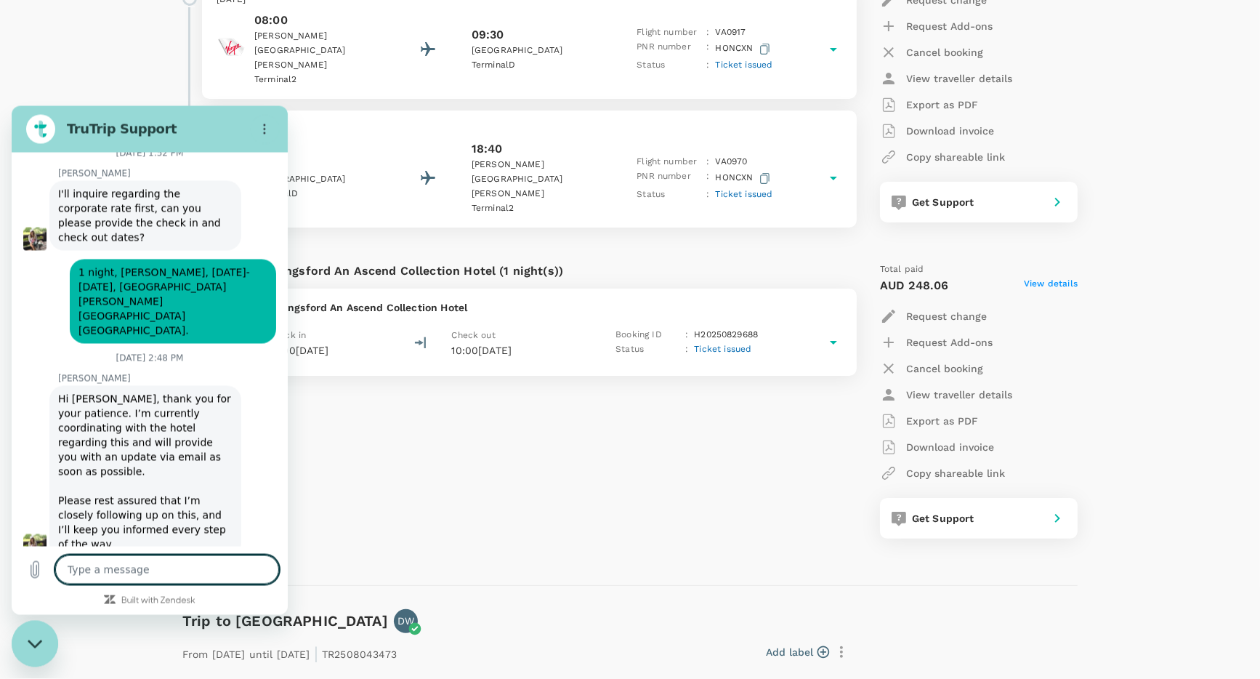
scroll to position [363, 0]
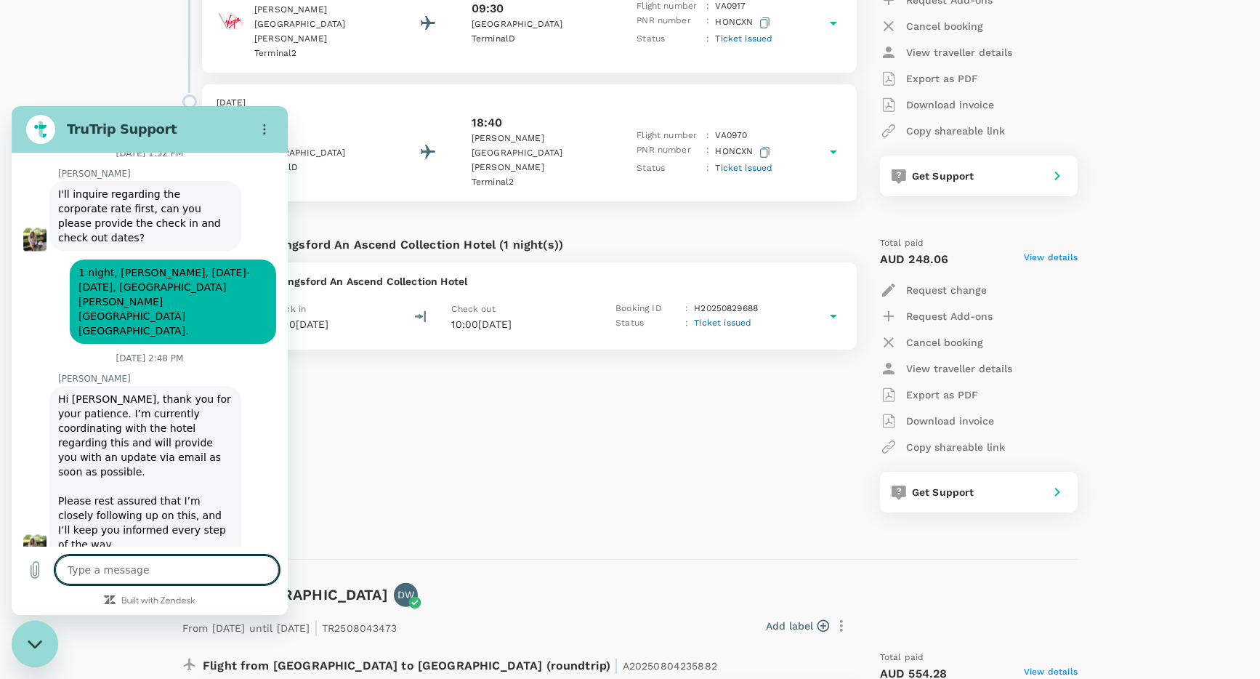
click at [41, 642] on icon "Close messaging window" at bounding box center [35, 643] width 15 height 9
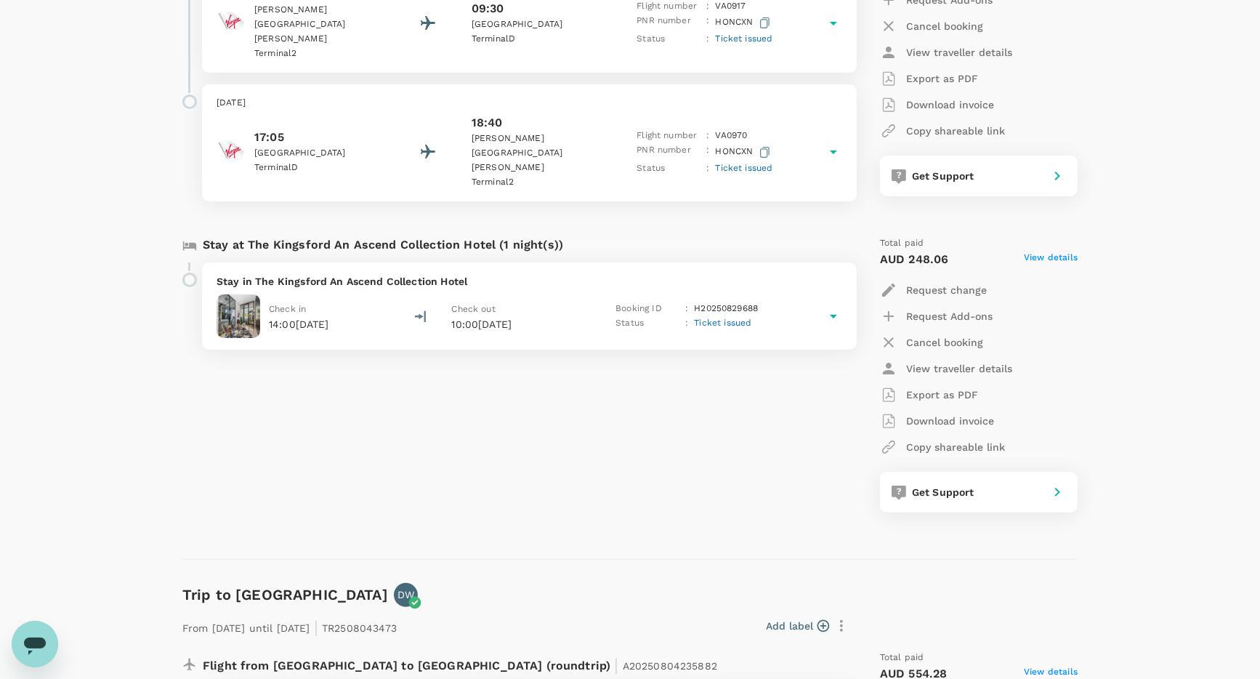
scroll to position [0, 0]
click at [35, 643] on icon "Open messaging window, 1 unread message" at bounding box center [35, 645] width 22 height 17
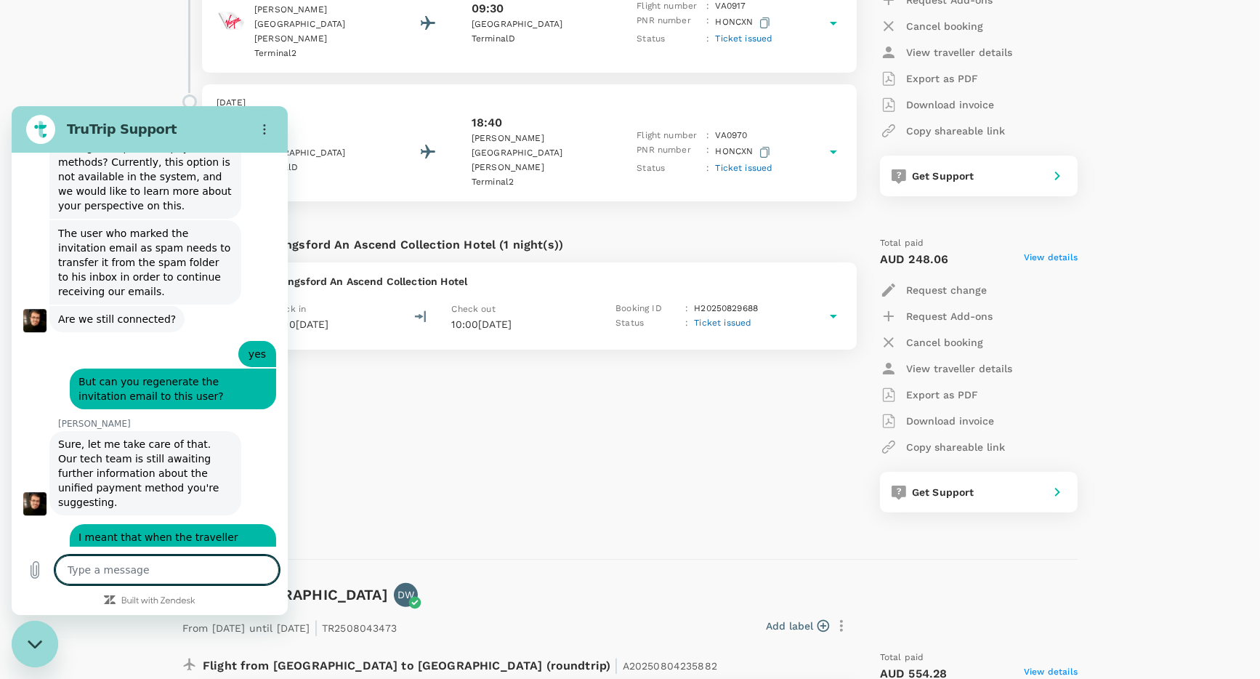
scroll to position [21293, 0]
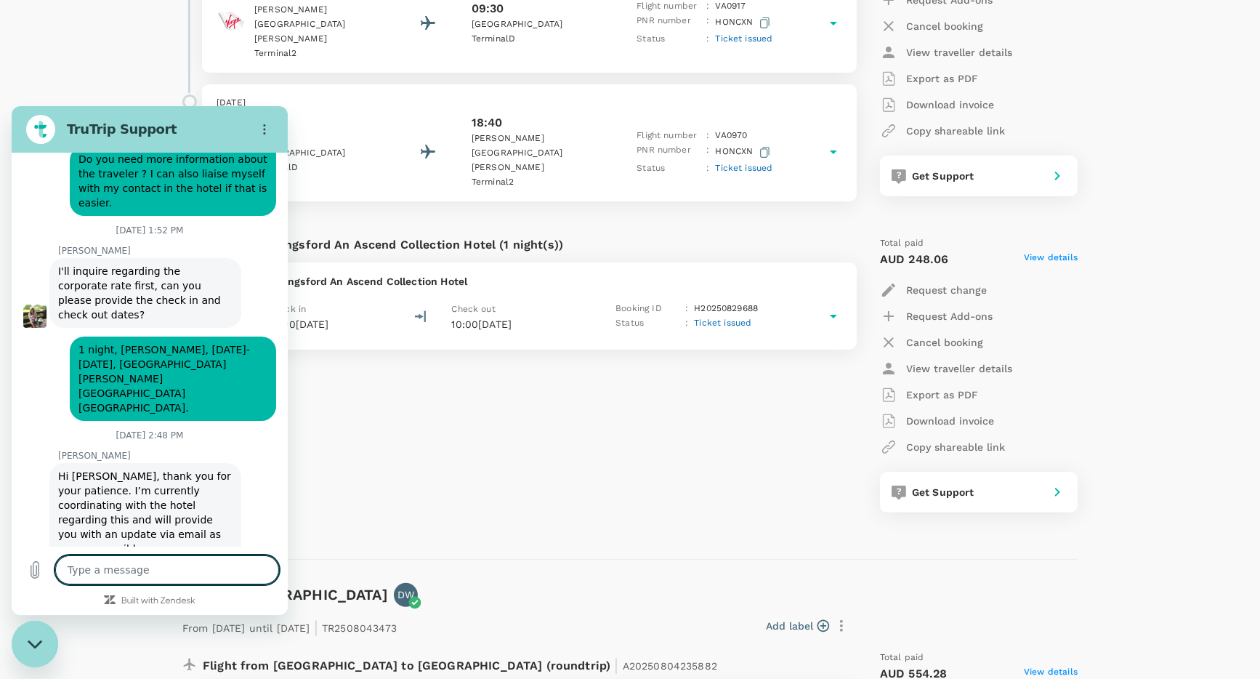
click at [123, 566] on textarea at bounding box center [167, 569] width 224 height 29
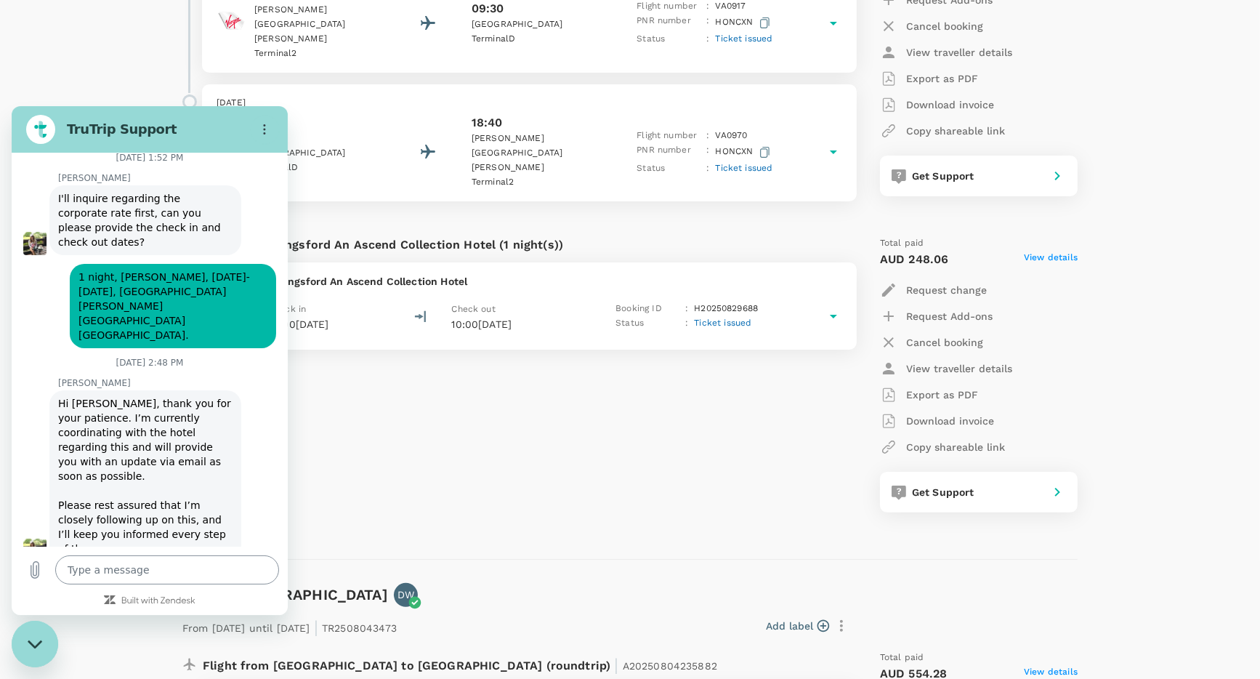
scroll to position [21370, 0]
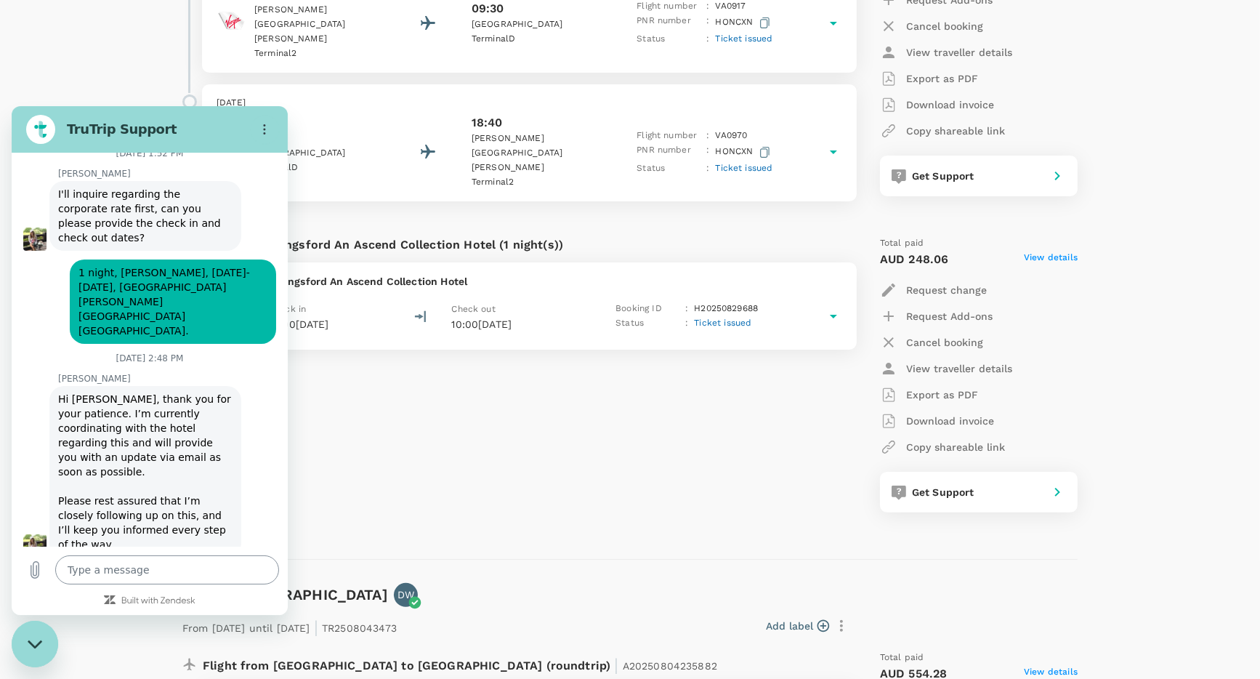
click at [116, 572] on textarea at bounding box center [167, 569] width 224 height 29
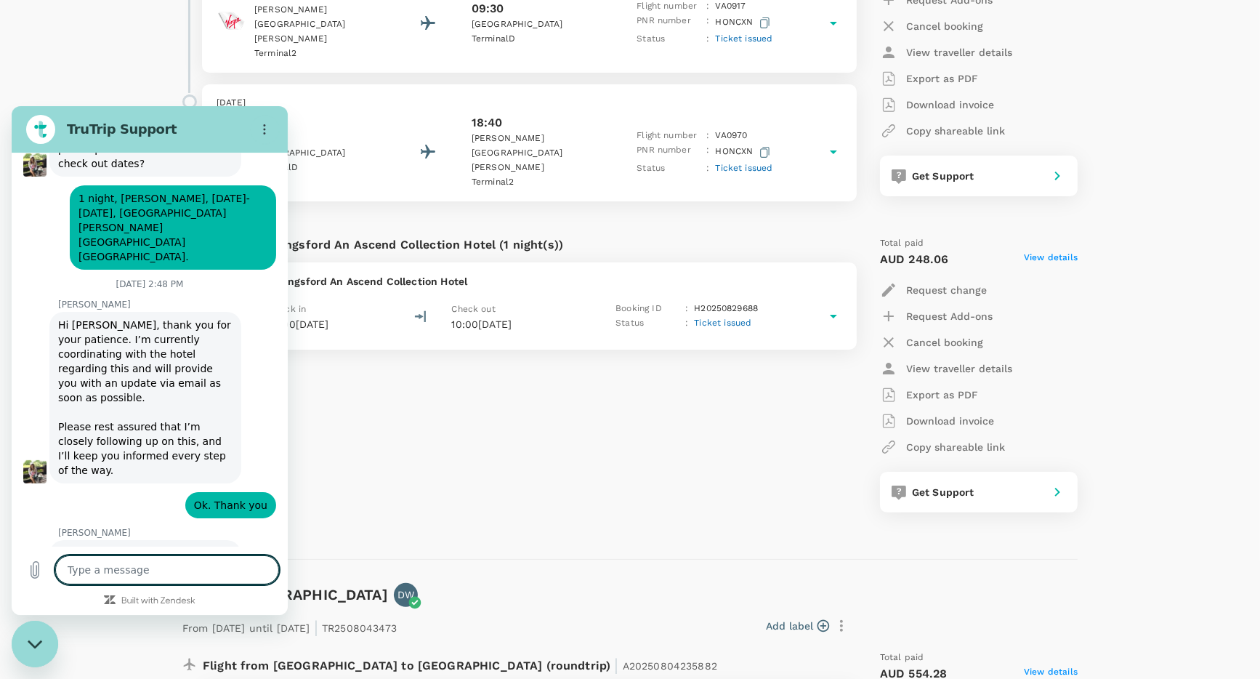
scroll to position [21447, 0]
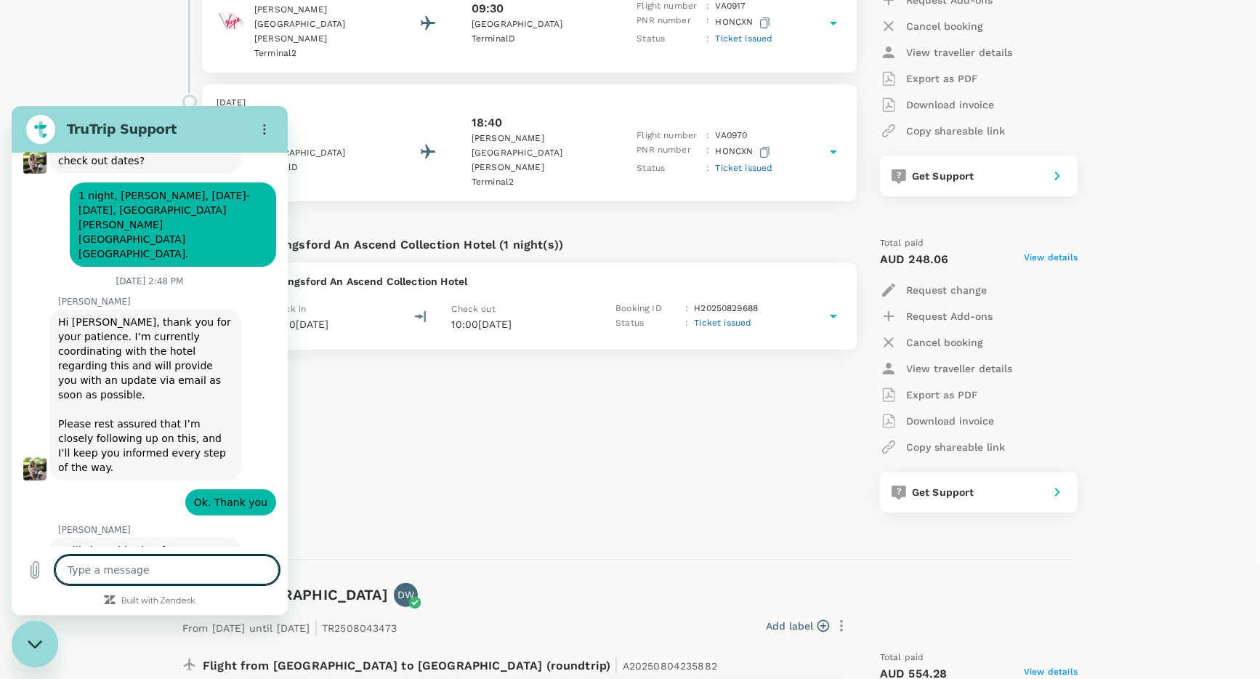
click at [108, 566] on textarea at bounding box center [167, 569] width 224 height 29
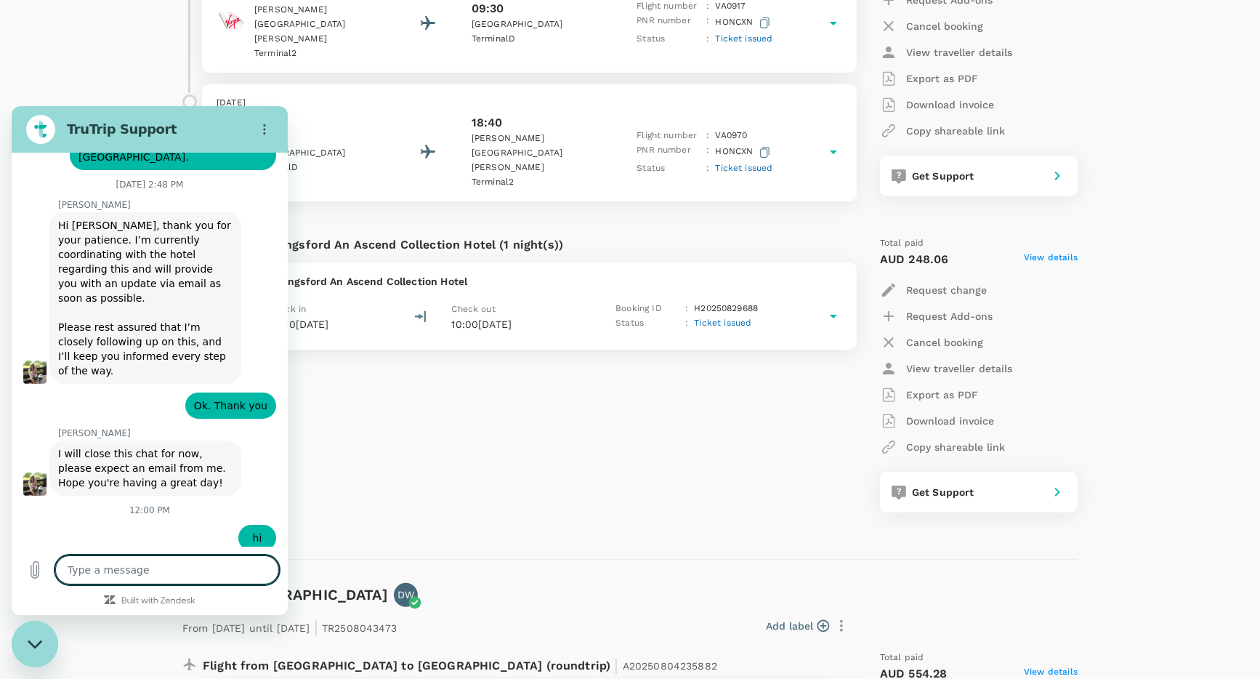
scroll to position [21545, 0]
click at [110, 573] on textarea at bounding box center [167, 569] width 224 height 29
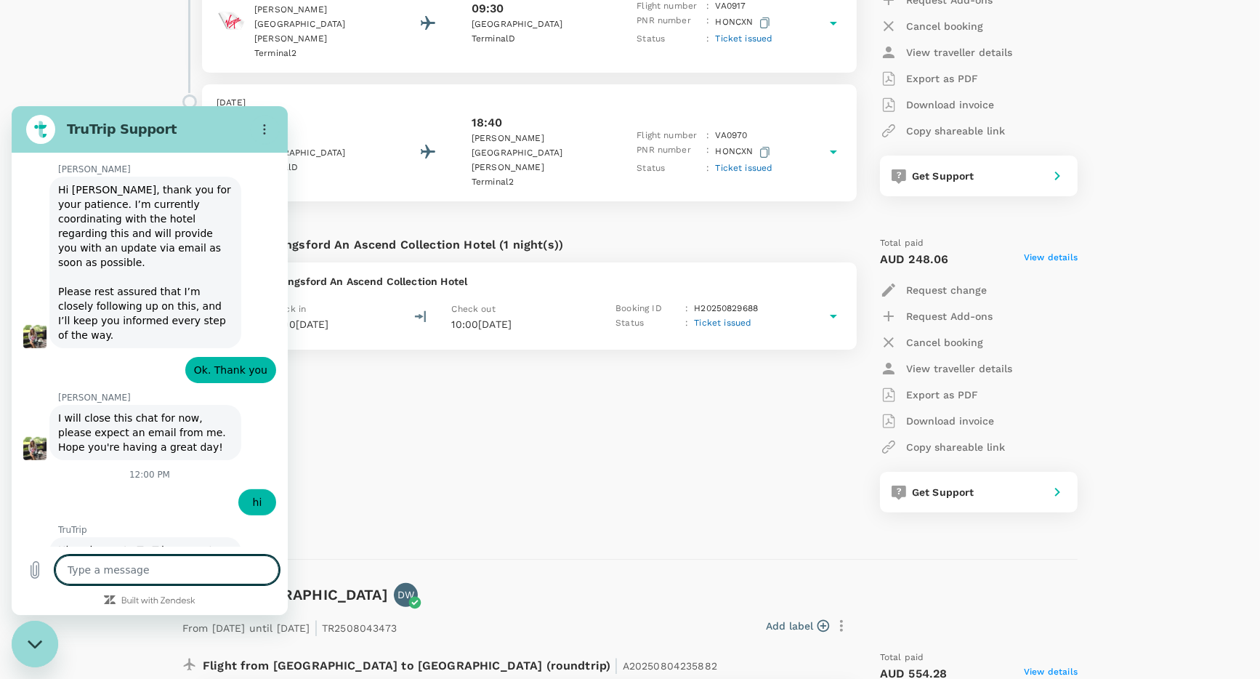
scroll to position [571, 0]
